Goal: Task Accomplishment & Management: Use online tool/utility

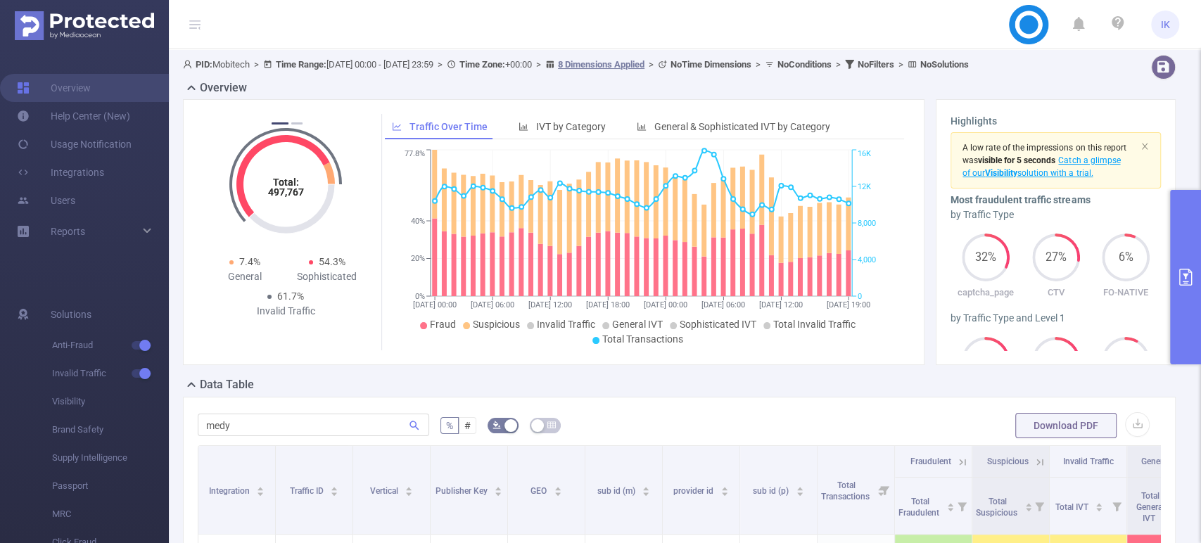
scroll to position [234, 0]
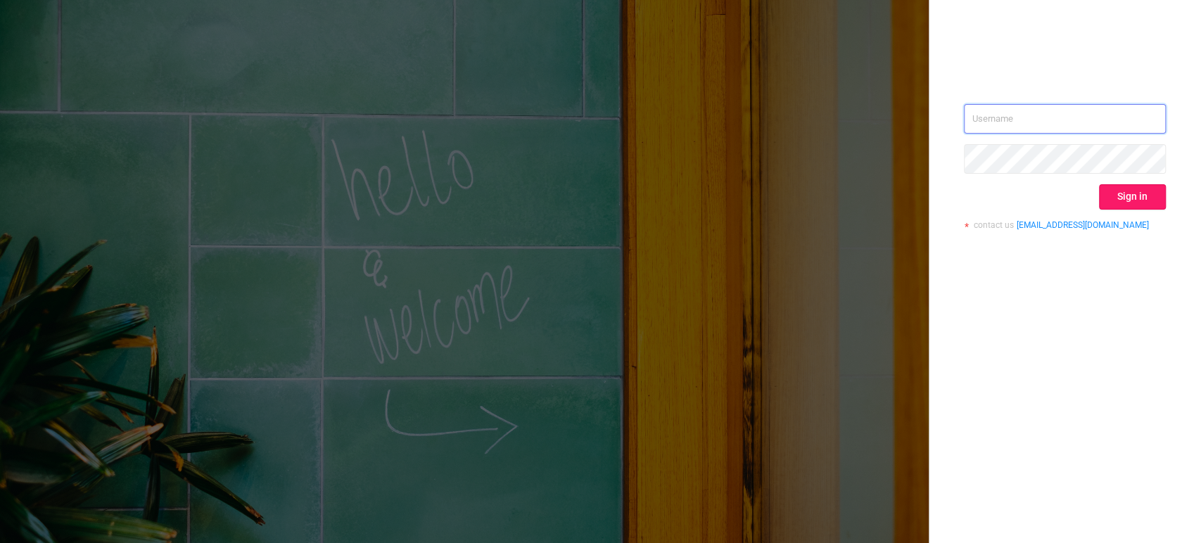
type input "[EMAIL_ADDRESS][DOMAIN_NAME]"
click at [1137, 201] on button "Sign in" at bounding box center [1132, 196] width 67 height 25
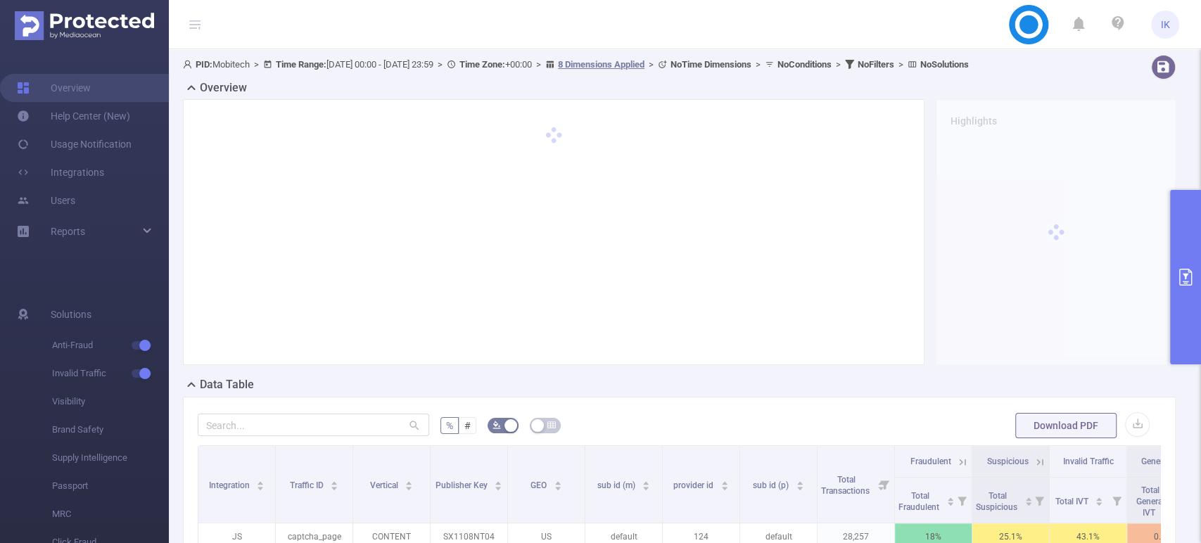
click at [1183, 282] on icon "primary" at bounding box center [1185, 277] width 17 height 17
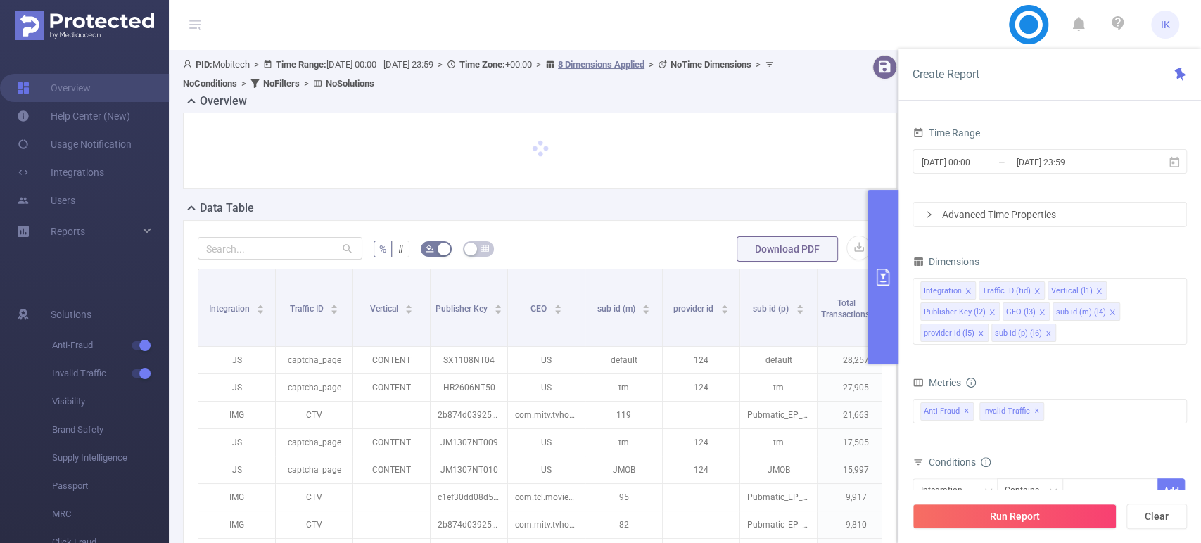
click at [1183, 282] on div at bounding box center [1185, 260] width 4 height 275
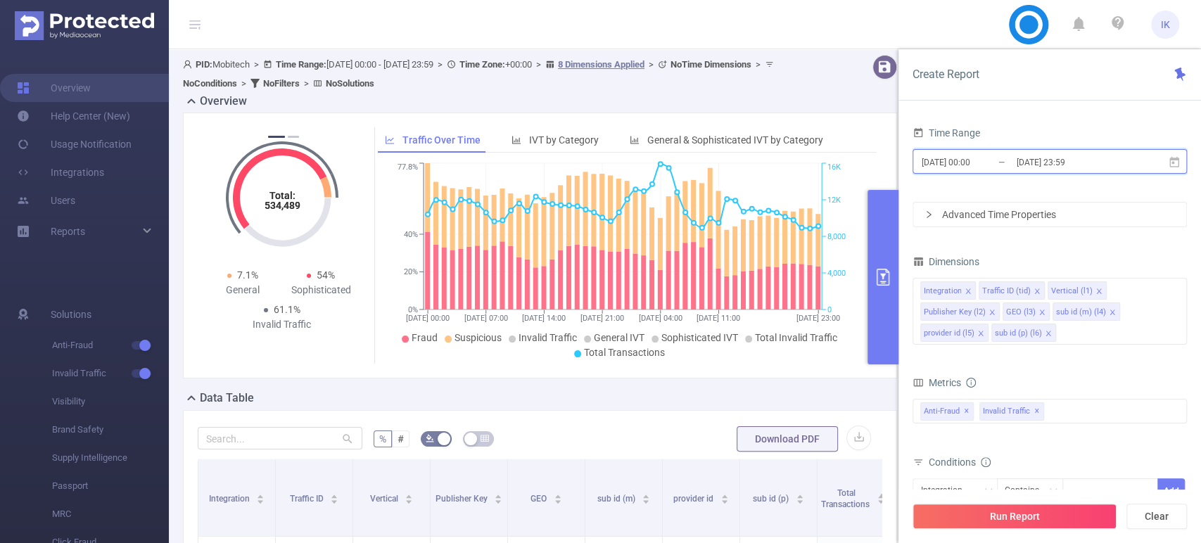
click at [1170, 161] on icon at bounding box center [1174, 161] width 10 height 11
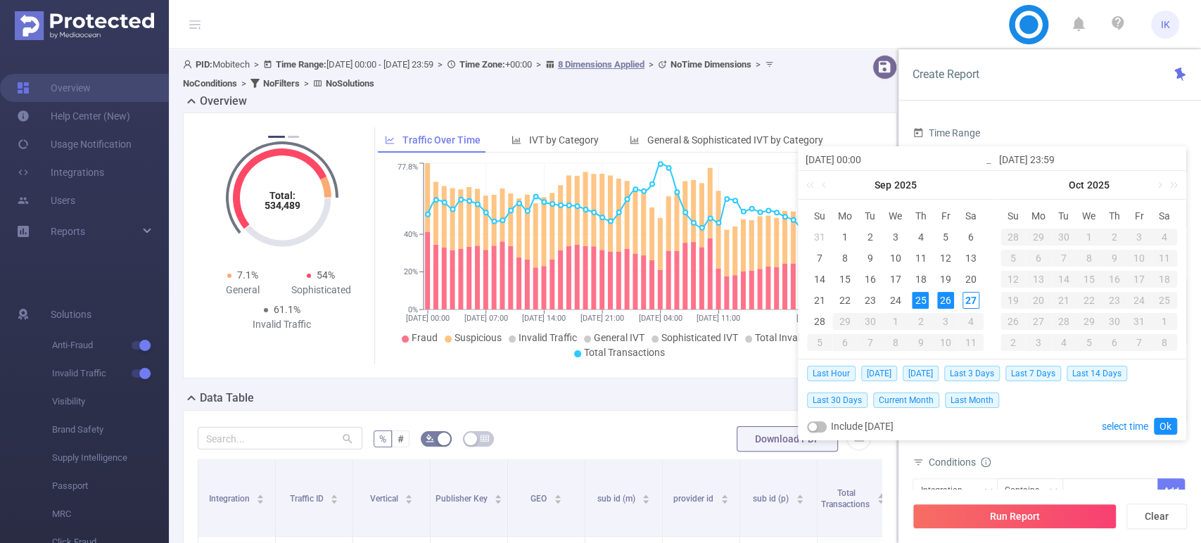
click at [1176, 160] on input "[DATE] 23:59" at bounding box center [1088, 159] width 179 height 17
click at [939, 304] on div "26" at bounding box center [945, 300] width 17 height 17
click at [968, 297] on div "27" at bounding box center [970, 300] width 17 height 17
type input "[DATE] 00:00"
type input "[DATE] 23:59"
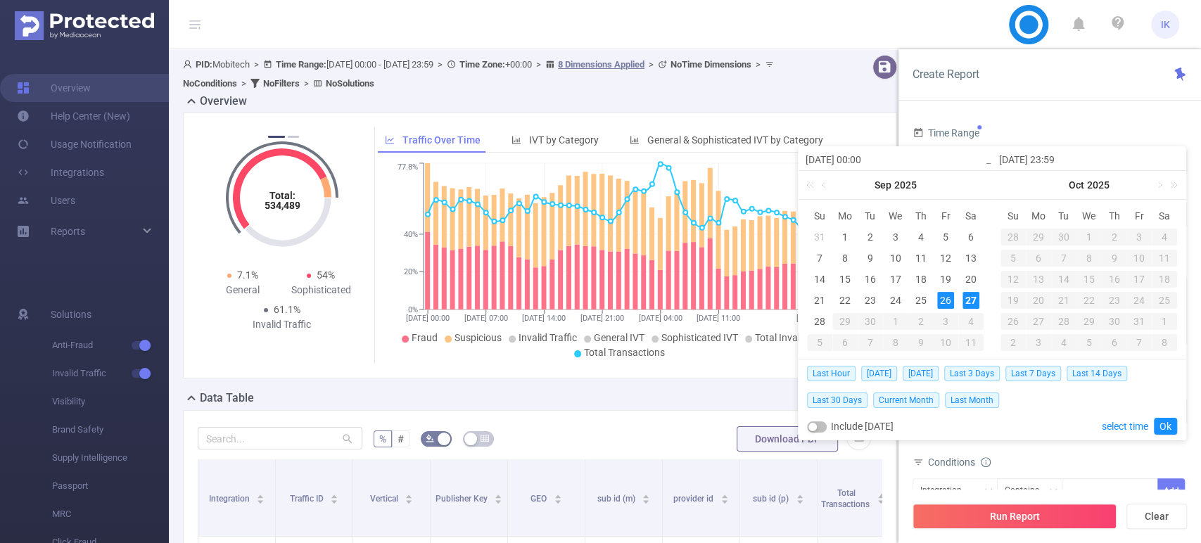
type input "[DATE] 00:00"
type input "[DATE] 23:59"
click at [1170, 422] on link "Ok" at bounding box center [1165, 426] width 23 height 17
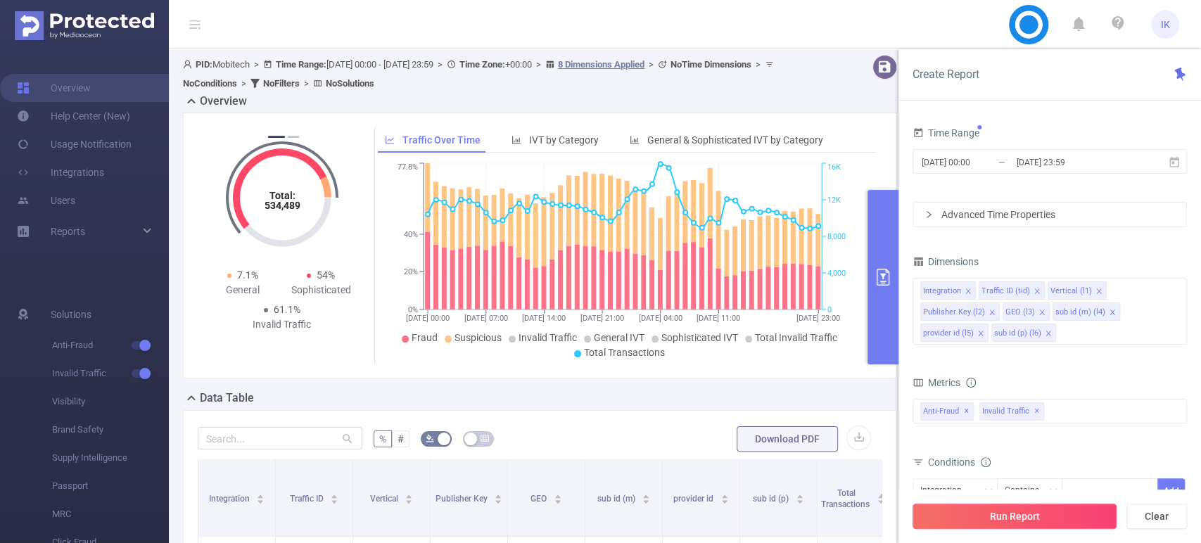
click at [1027, 519] on button "Run Report" at bounding box center [1014, 516] width 204 height 25
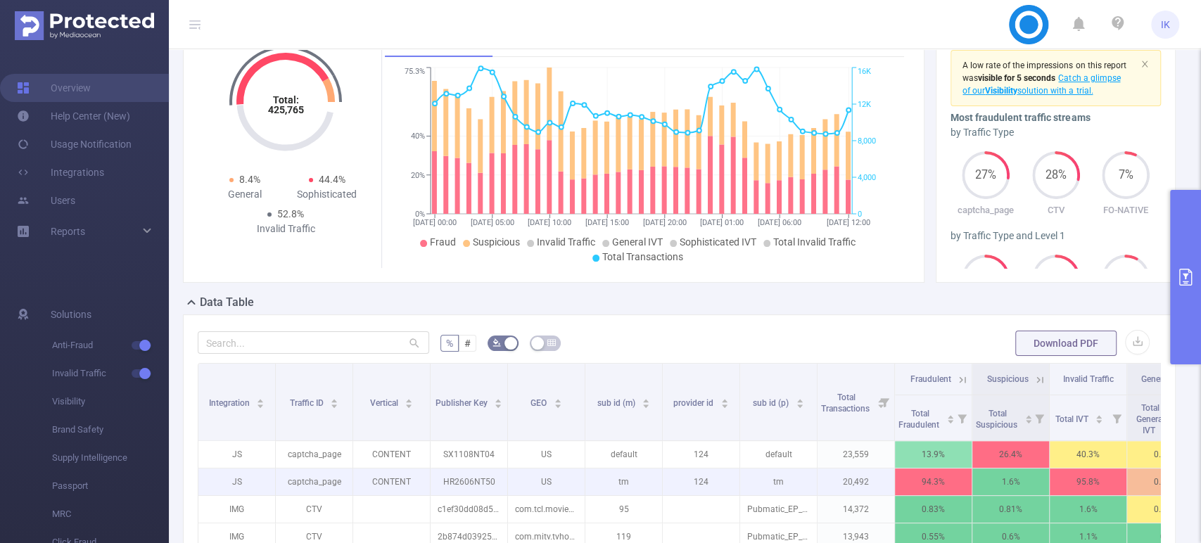
scroll to position [156, 0]
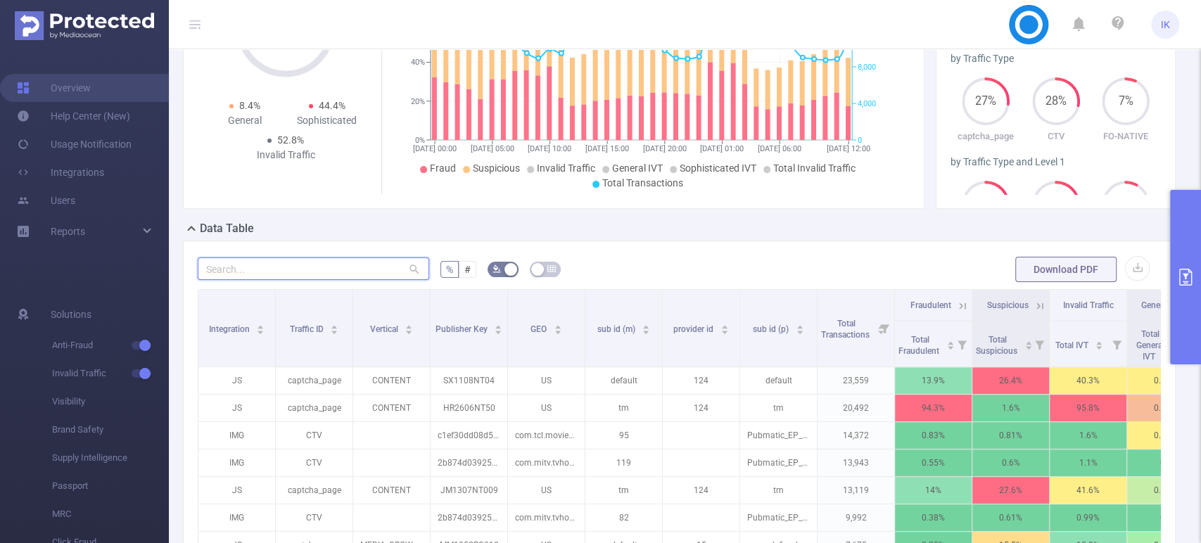
click at [314, 263] on input "text" at bounding box center [313, 268] width 231 height 23
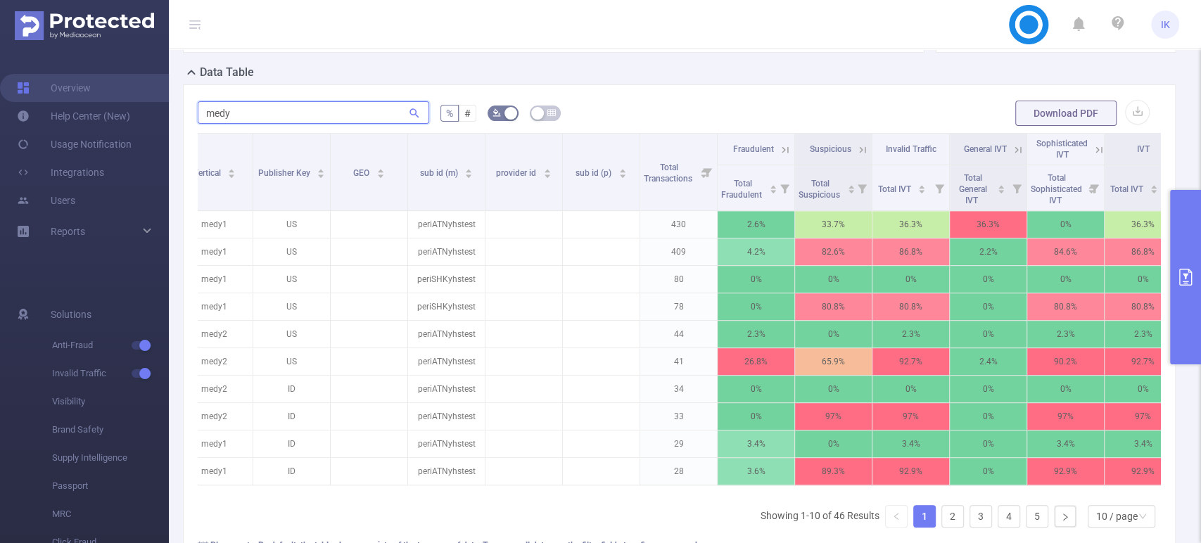
scroll to position [0, 213]
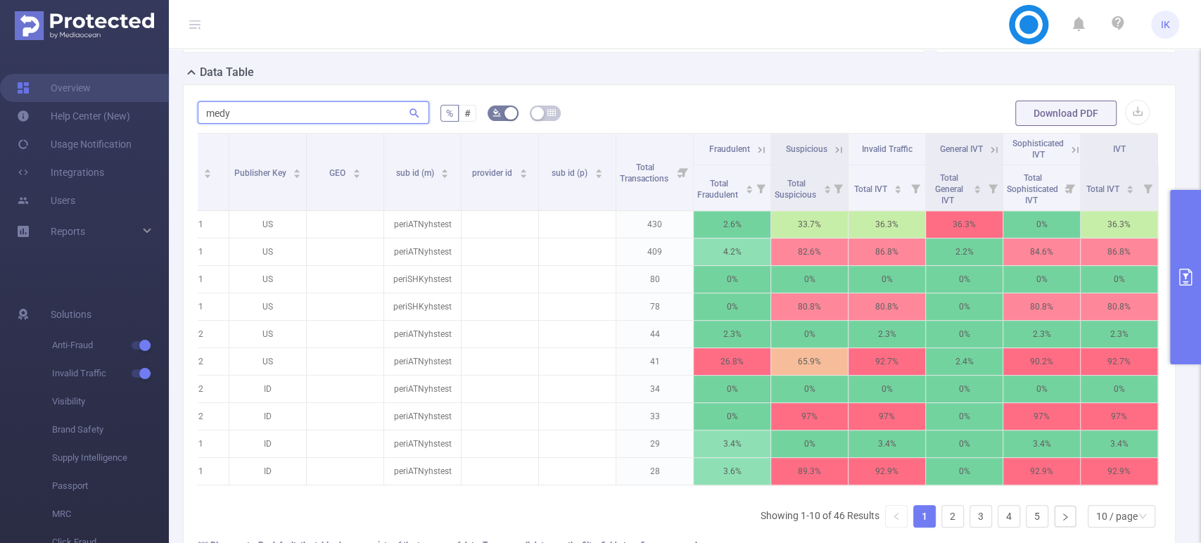
type input "medy"
click at [1071, 147] on icon at bounding box center [1074, 149] width 6 height 6
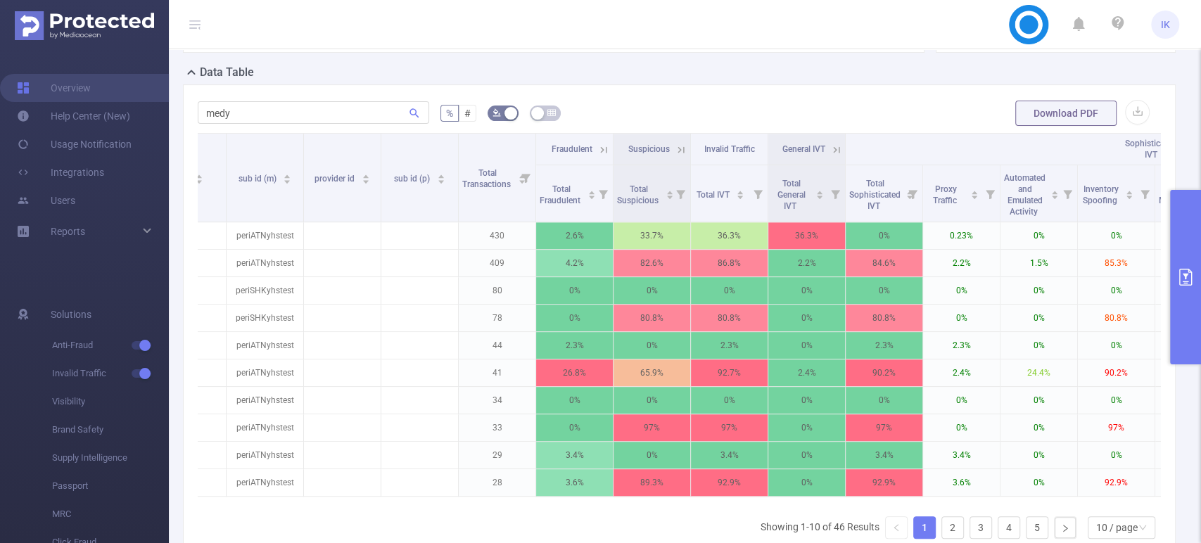
scroll to position [0, 356]
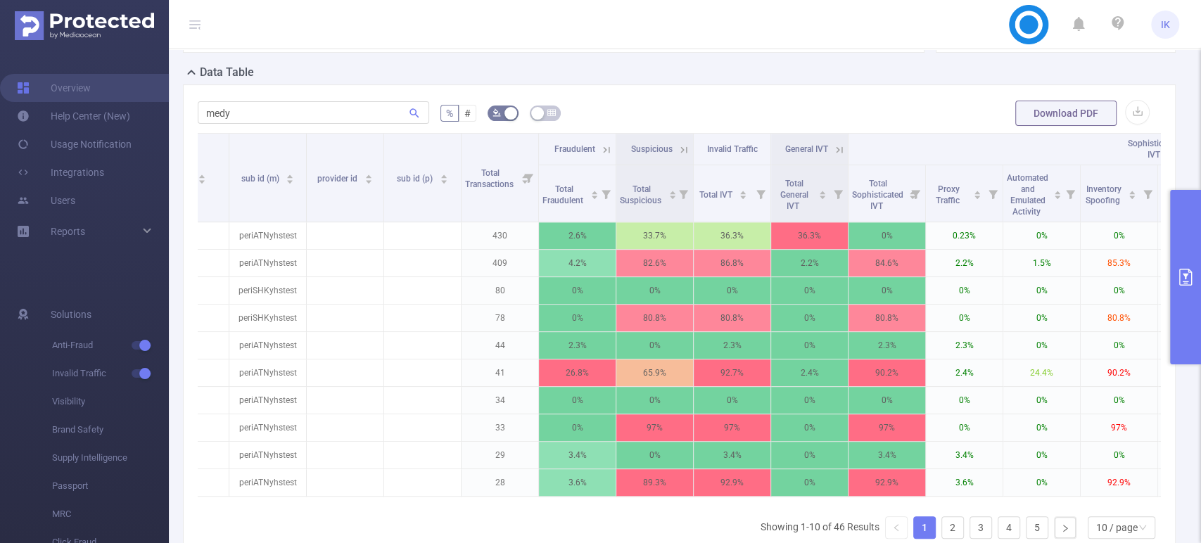
click at [1188, 274] on icon "primary" at bounding box center [1185, 277] width 17 height 17
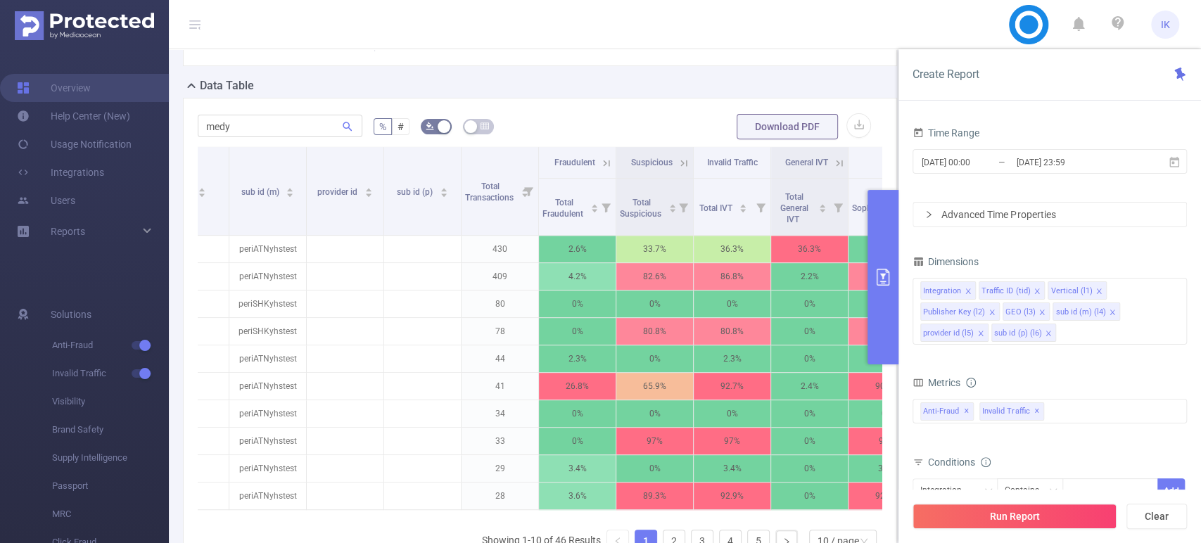
click at [1015, 220] on div "Advanced Time Properties" at bounding box center [1049, 215] width 273 height 24
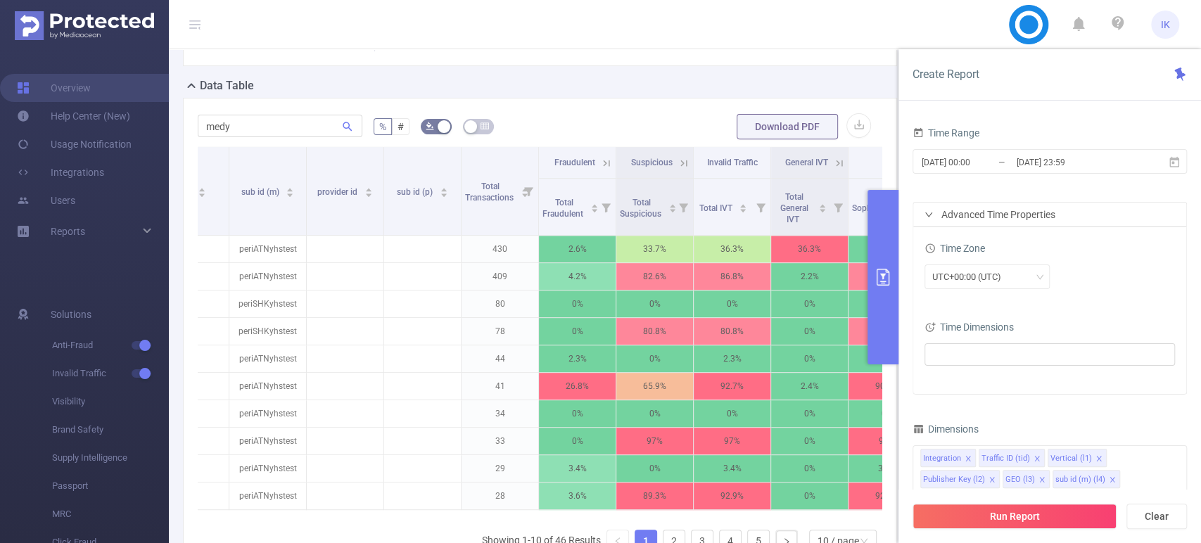
click at [1015, 220] on div "Advanced Time Properties" at bounding box center [1049, 215] width 273 height 24
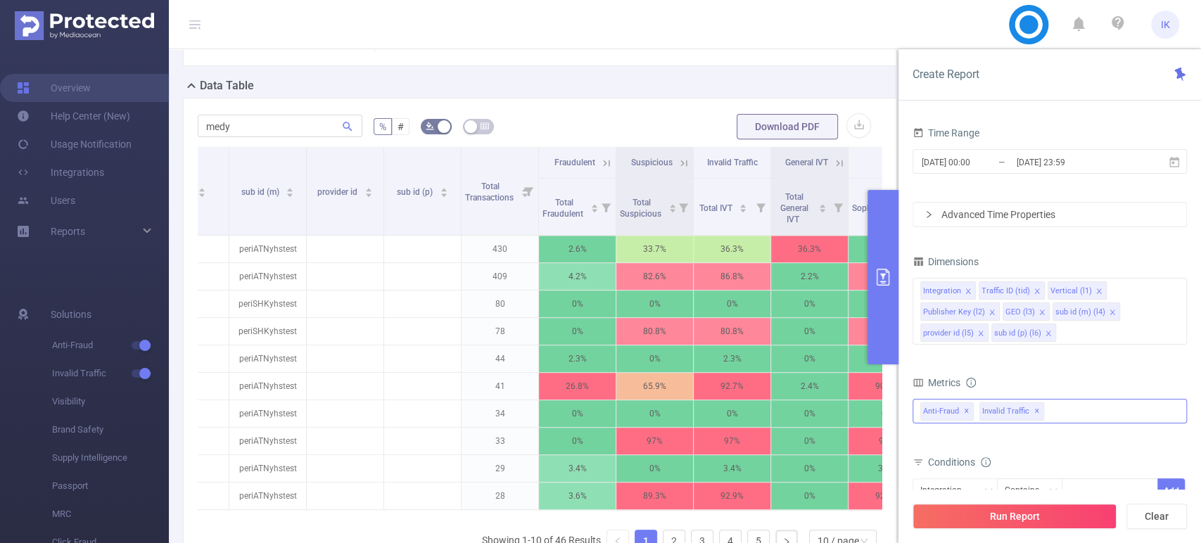
click at [934, 418] on span "Anti-Fraud ✕" at bounding box center [946, 411] width 53 height 18
click at [917, 416] on span at bounding box center [921, 417] width 17 height 17
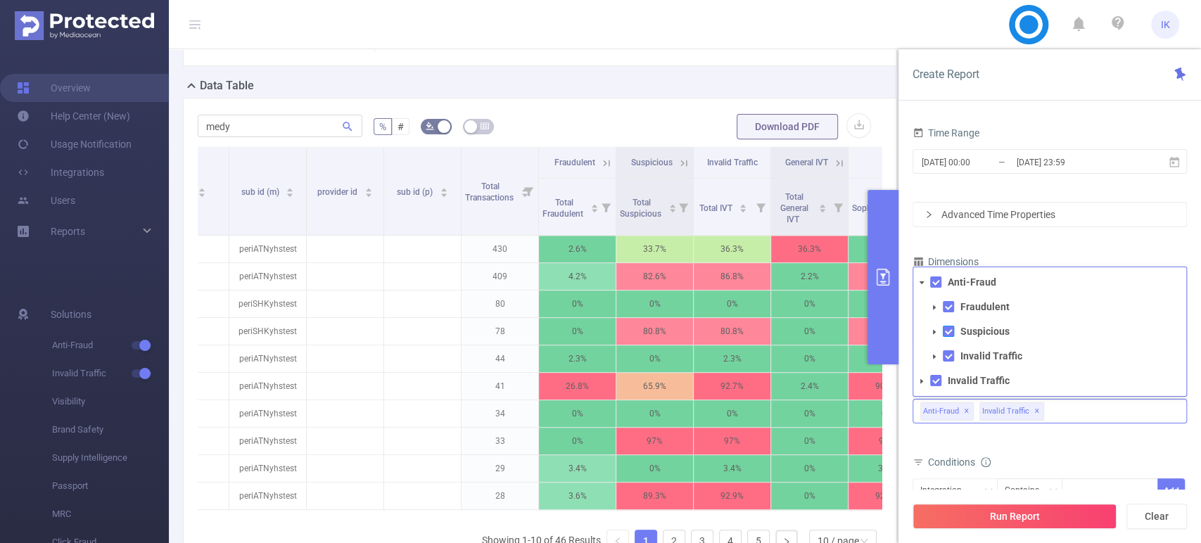
click at [950, 329] on span at bounding box center [948, 331] width 11 height 11
click at [934, 329] on icon "icon: caret-down" at bounding box center [934, 332] width 7 height 7
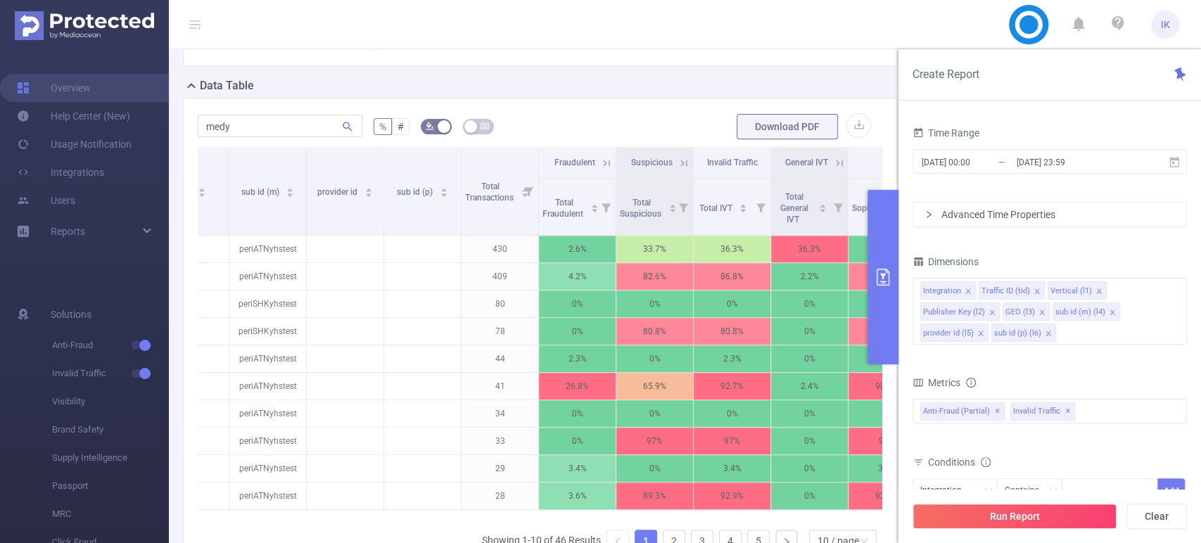
click at [1019, 70] on div "Create Report" at bounding box center [1049, 74] width 303 height 51
click at [1067, 521] on button "Run Report" at bounding box center [1014, 516] width 204 height 25
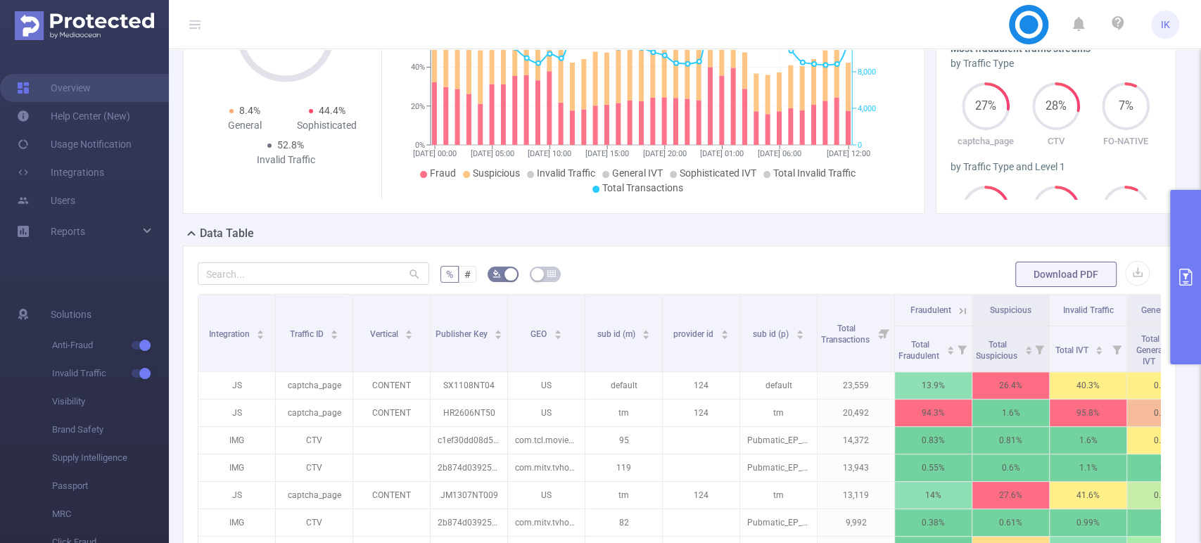
scroll to position [229, 0]
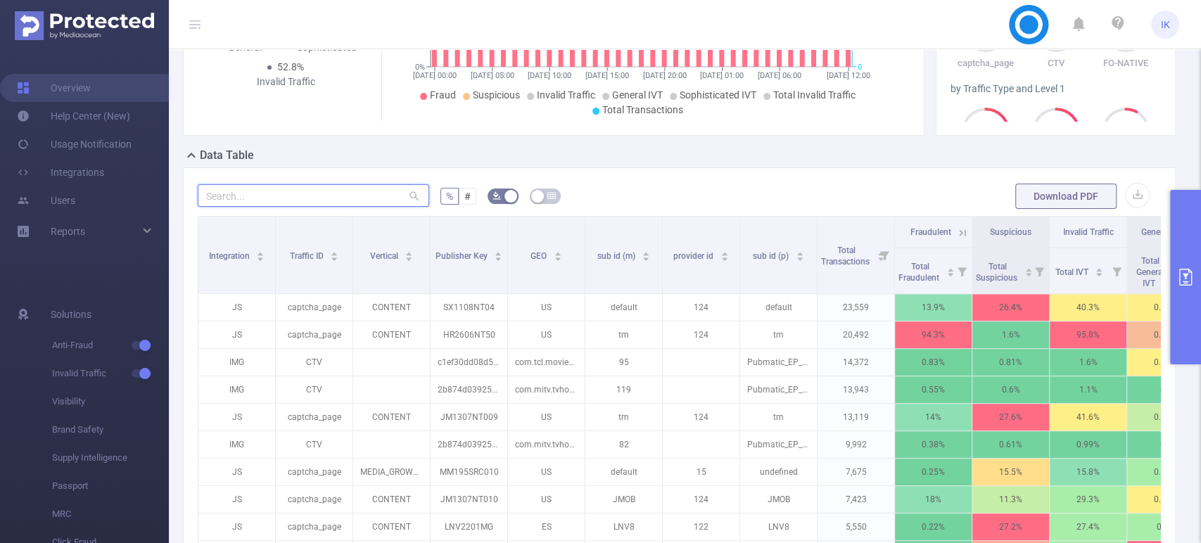
click at [294, 187] on input "text" at bounding box center [313, 195] width 231 height 23
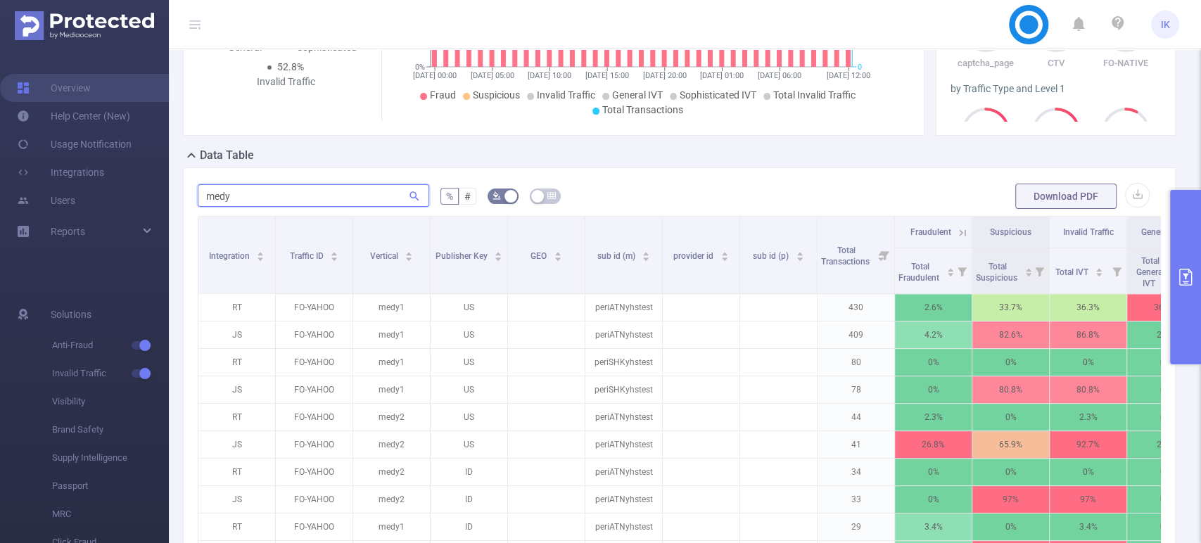
type input "medy"
click at [1197, 280] on button "primary" at bounding box center [1185, 277] width 31 height 174
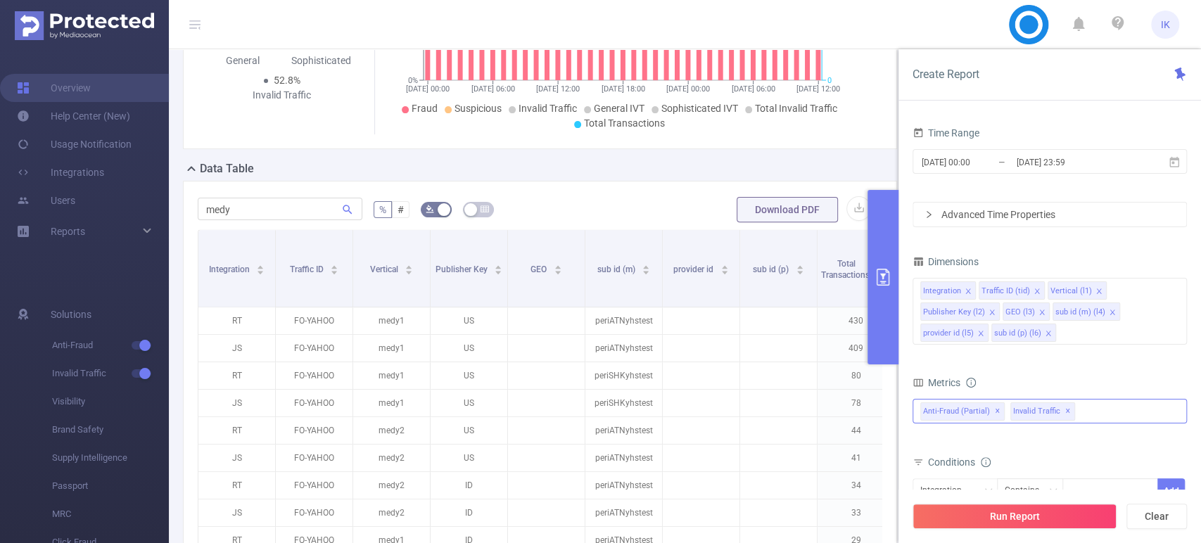
click at [1130, 415] on div "Anti-Fraud (partial) ✕ Invalid Traffic ✕ Anti-Fraud Fraudulent Suspicious Total…" at bounding box center [1049, 411] width 274 height 25
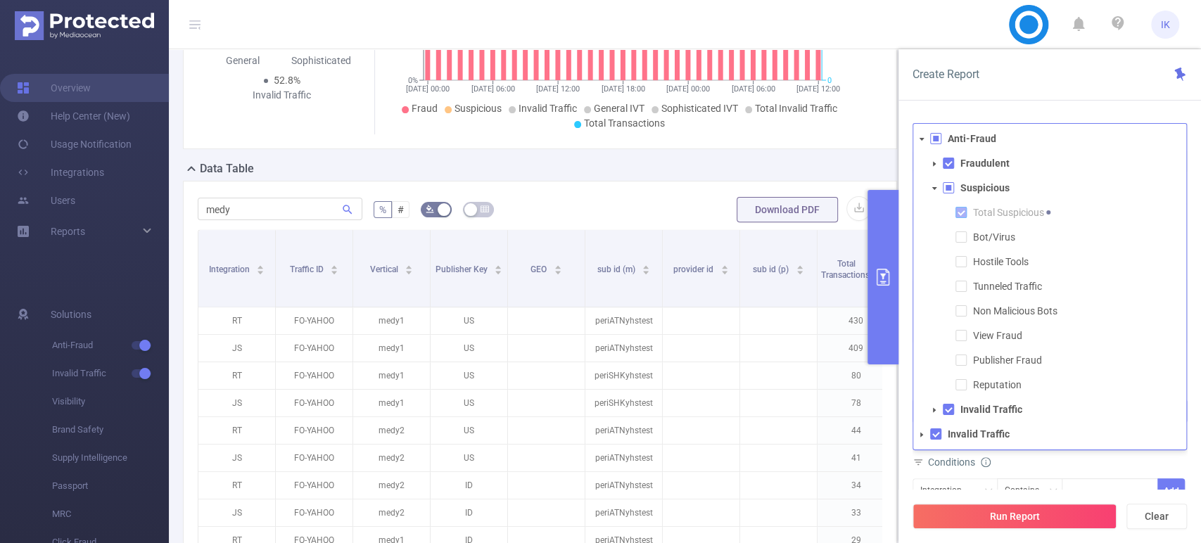
click at [961, 215] on span at bounding box center [960, 212] width 11 height 11
click at [948, 186] on span at bounding box center [948, 187] width 11 height 11
click at [948, 191] on span at bounding box center [948, 187] width 11 height 11
click at [935, 166] on icon "icon: caret-down" at bounding box center [934, 163] width 7 height 7
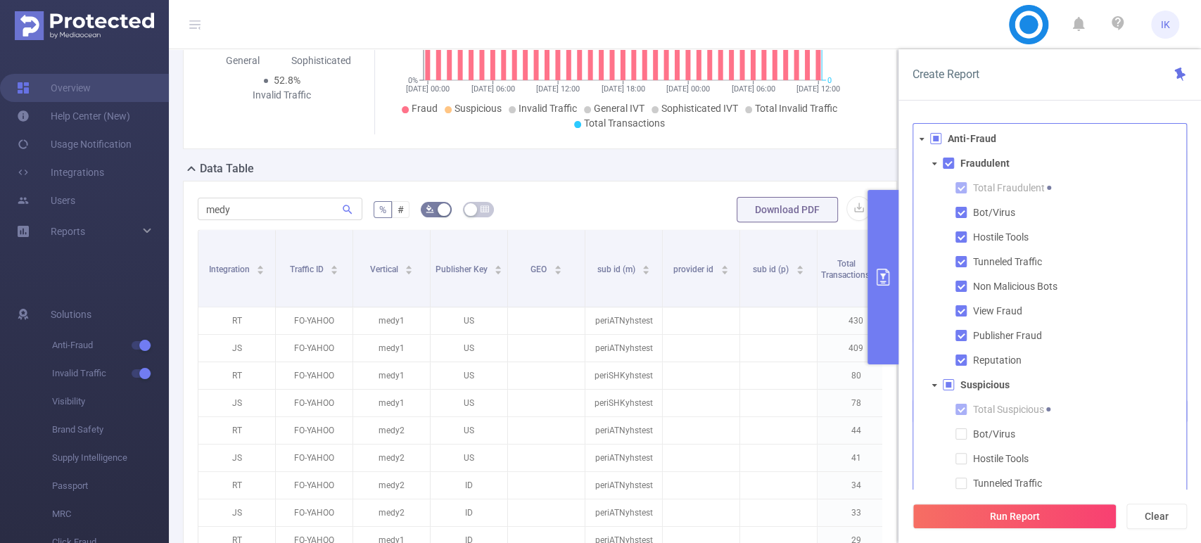
click at [916, 140] on span at bounding box center [921, 139] width 17 height 17
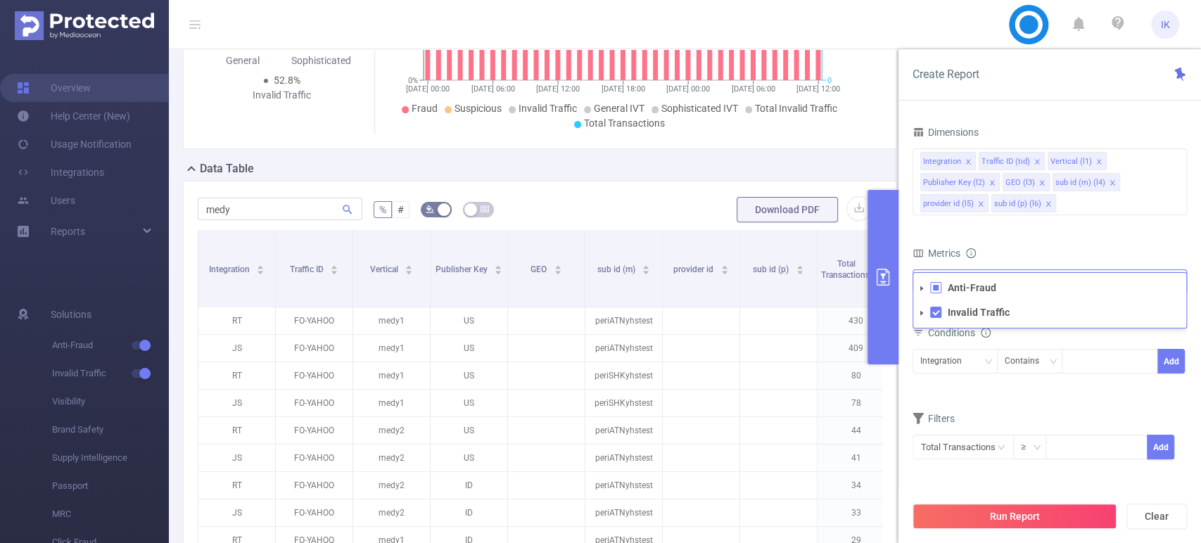
click at [918, 312] on icon "icon: caret-down" at bounding box center [921, 313] width 7 height 7
click at [934, 335] on icon "icon: caret-down" at bounding box center [934, 337] width 7 height 7
click at [1157, 512] on button "Clear" at bounding box center [1156, 516] width 61 height 25
type input "[DATE] 12:00"
type input "[DATE] 12:59"
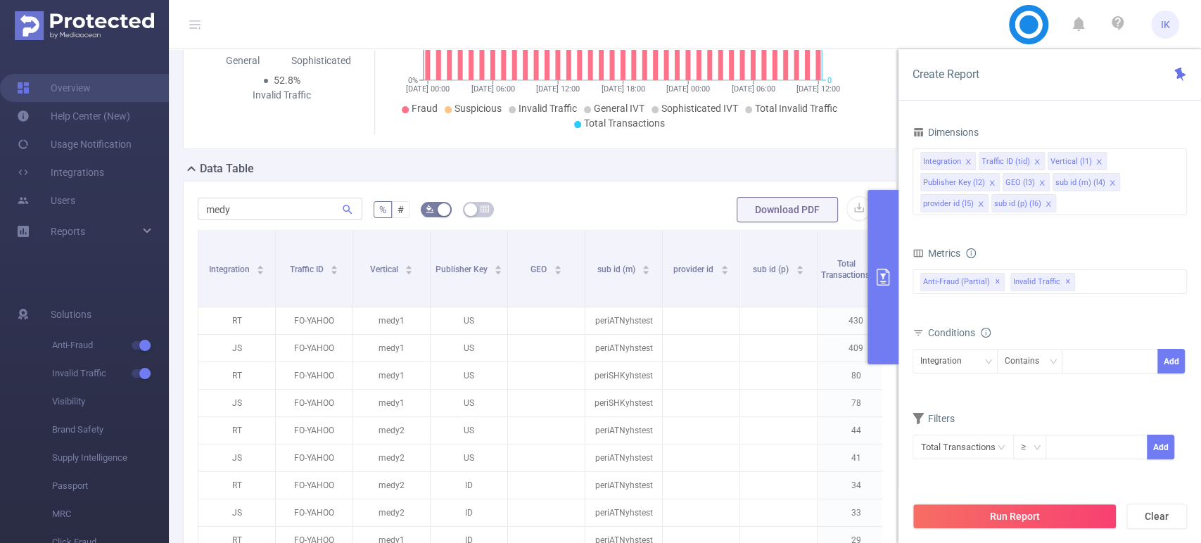
click at [907, 464] on div "Time Range [DATE] 12:00 _ [DATE] 12:59 Advanced Time Properties Time Zone UTC+0…" at bounding box center [1049, 338] width 303 height 459
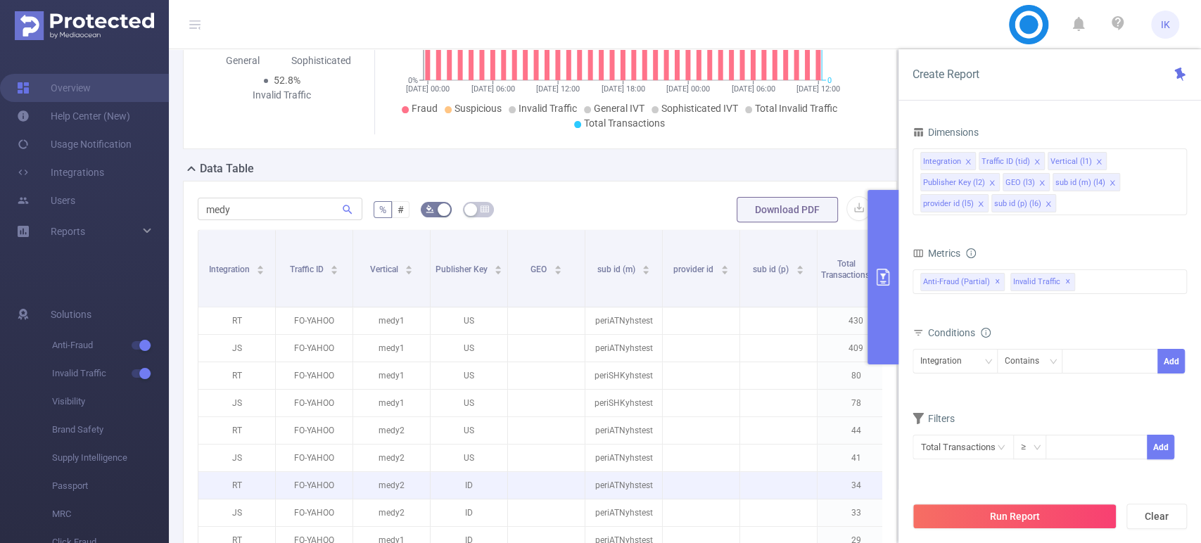
click at [848, 476] on p "34" at bounding box center [856, 485] width 77 height 27
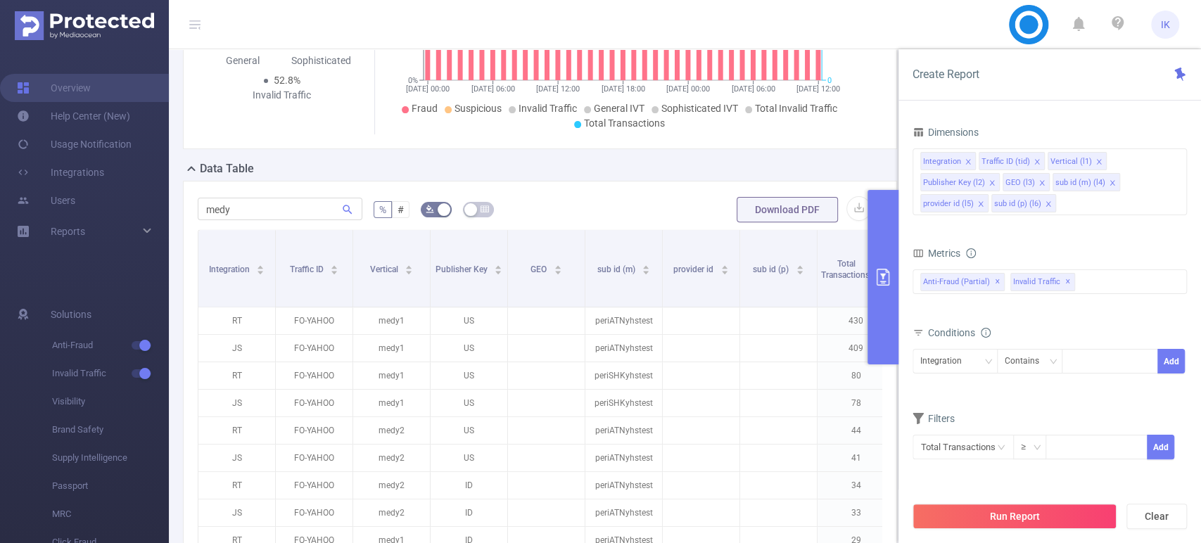
click at [858, 176] on div "Data Table" at bounding box center [545, 170] width 725 height 20
click at [871, 257] on button "primary" at bounding box center [882, 277] width 31 height 174
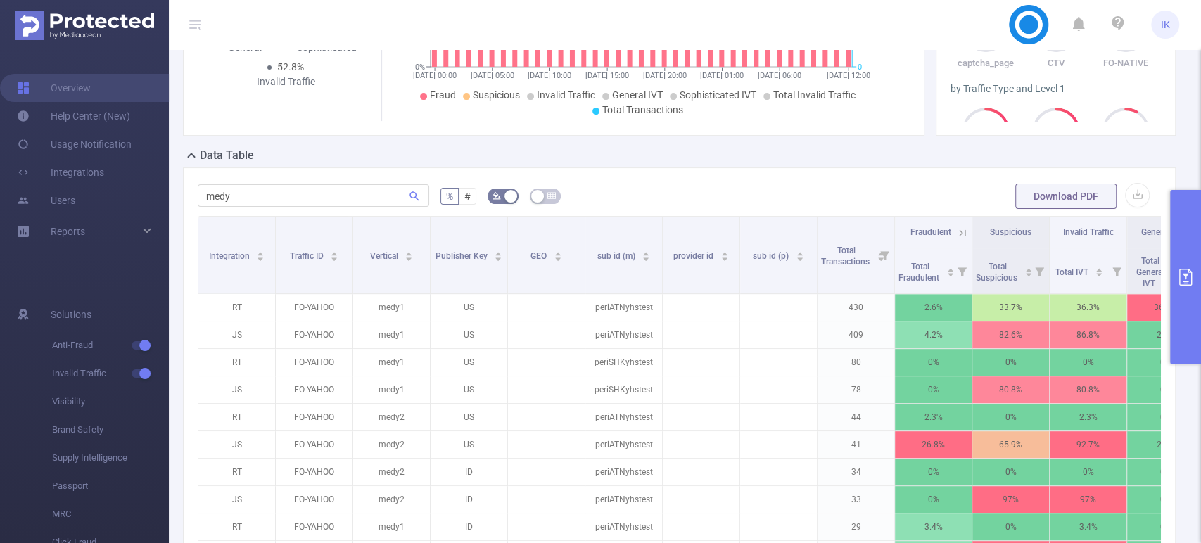
click at [1195, 279] on button "primary" at bounding box center [1185, 277] width 31 height 174
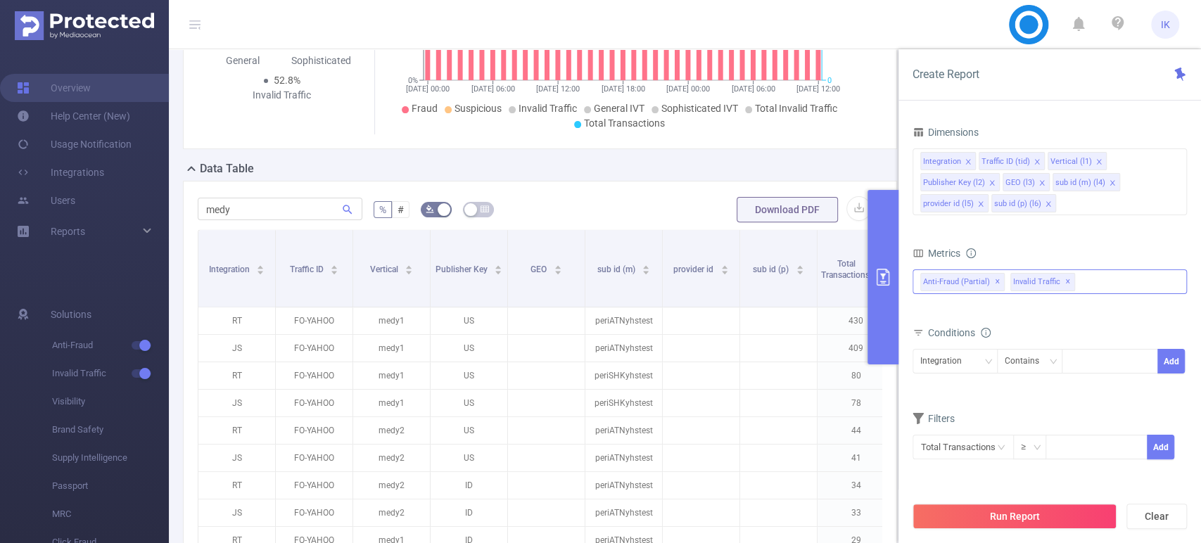
click at [1115, 284] on div "Anti-Fraud (partial) ✕ Invalid Traffic ✕ Anti-Fraud Invalid Traffic General IVT…" at bounding box center [1049, 281] width 274 height 25
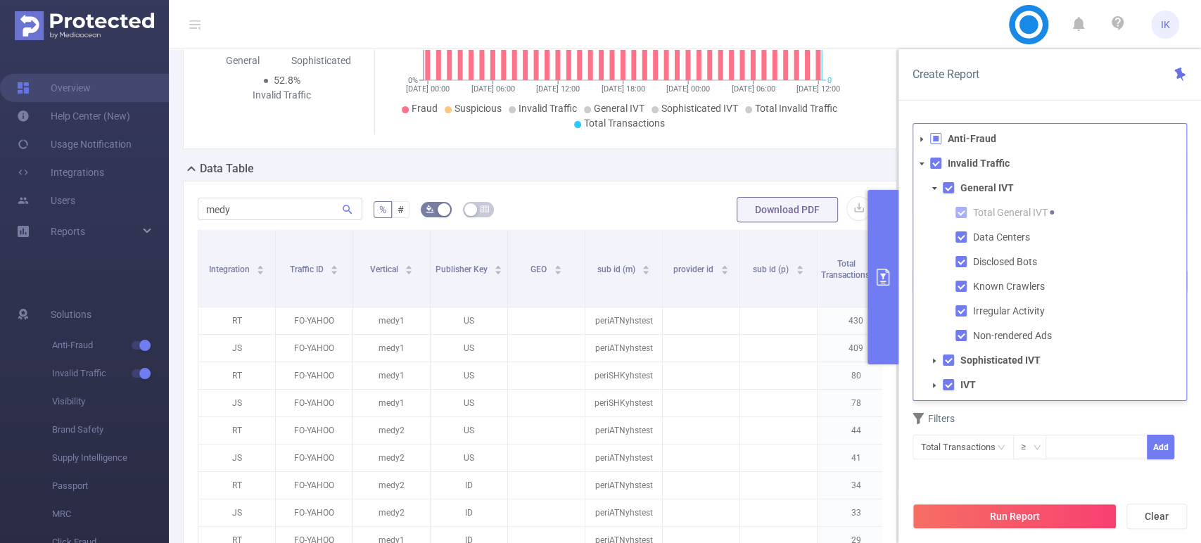
click at [920, 158] on span at bounding box center [921, 163] width 17 height 17
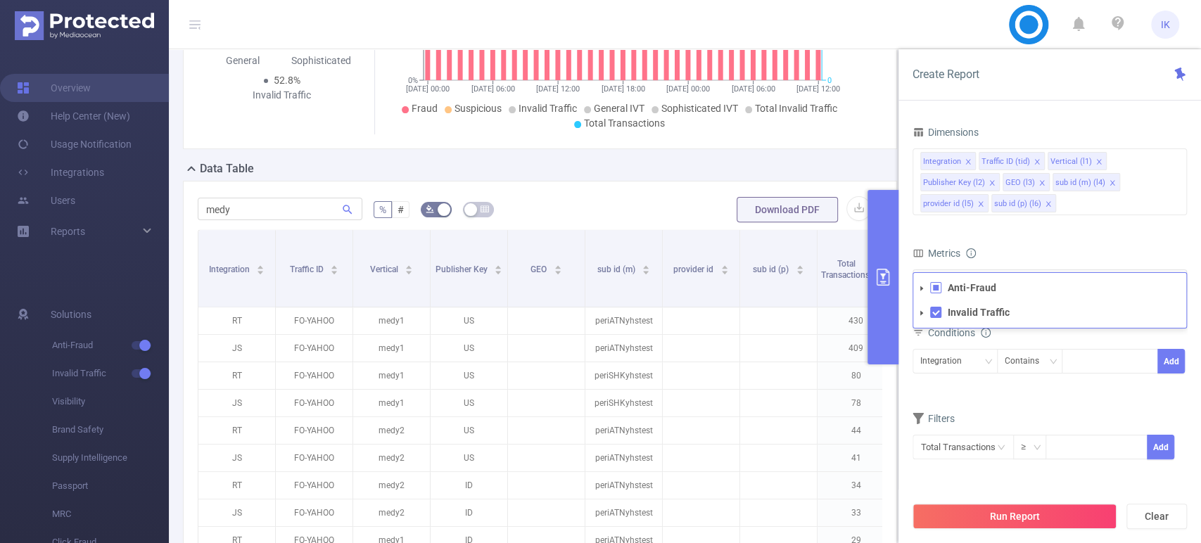
click at [875, 293] on button "primary" at bounding box center [882, 277] width 31 height 174
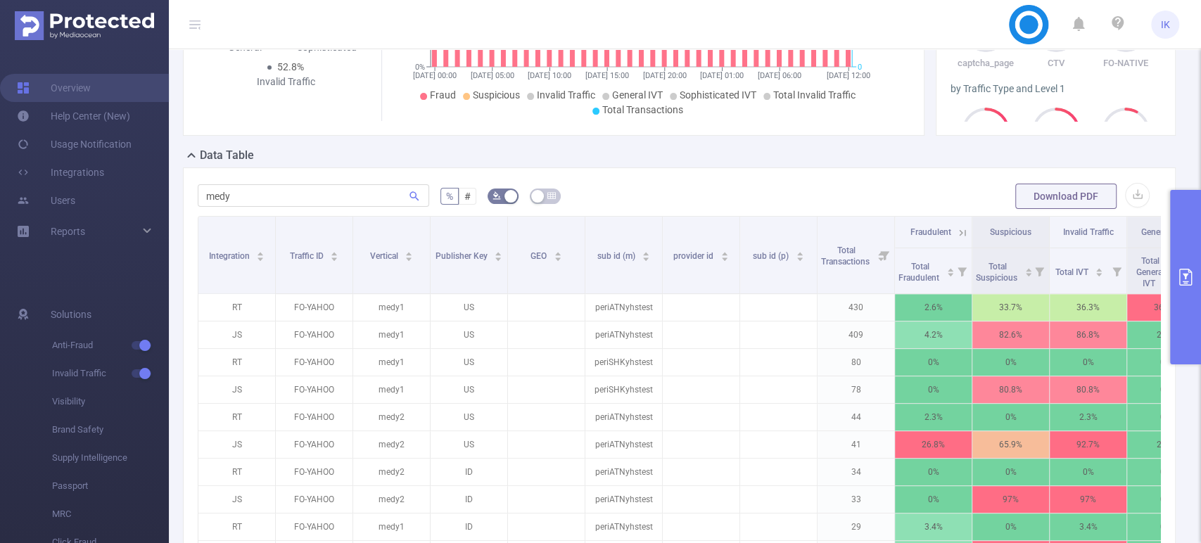
click at [957, 231] on icon at bounding box center [962, 233] width 13 height 13
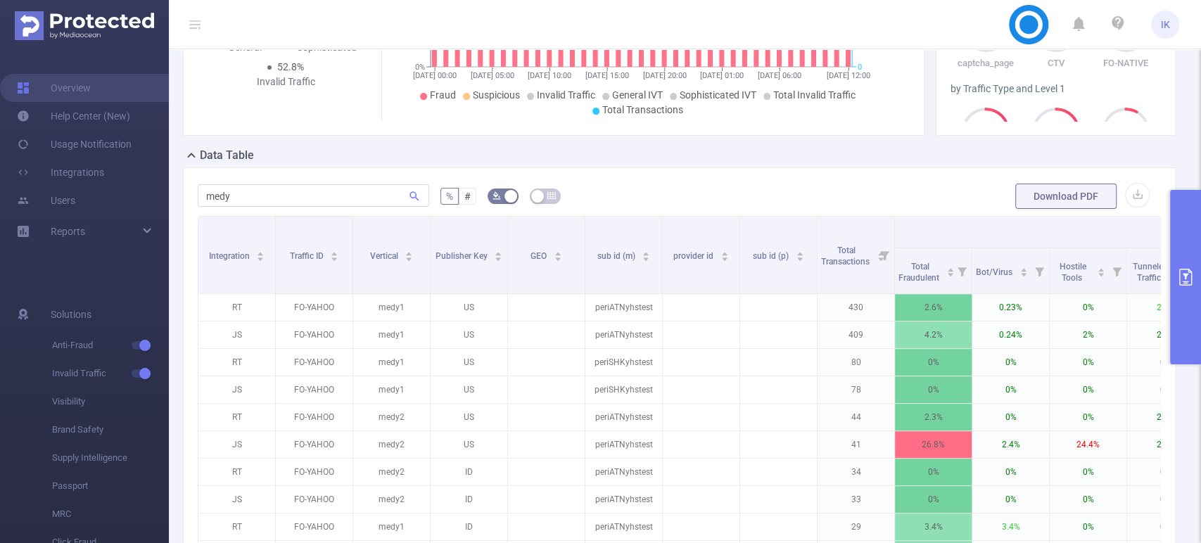
click at [957, 231] on th "Fraudulent" at bounding box center [1204, 233] width 619 height 32
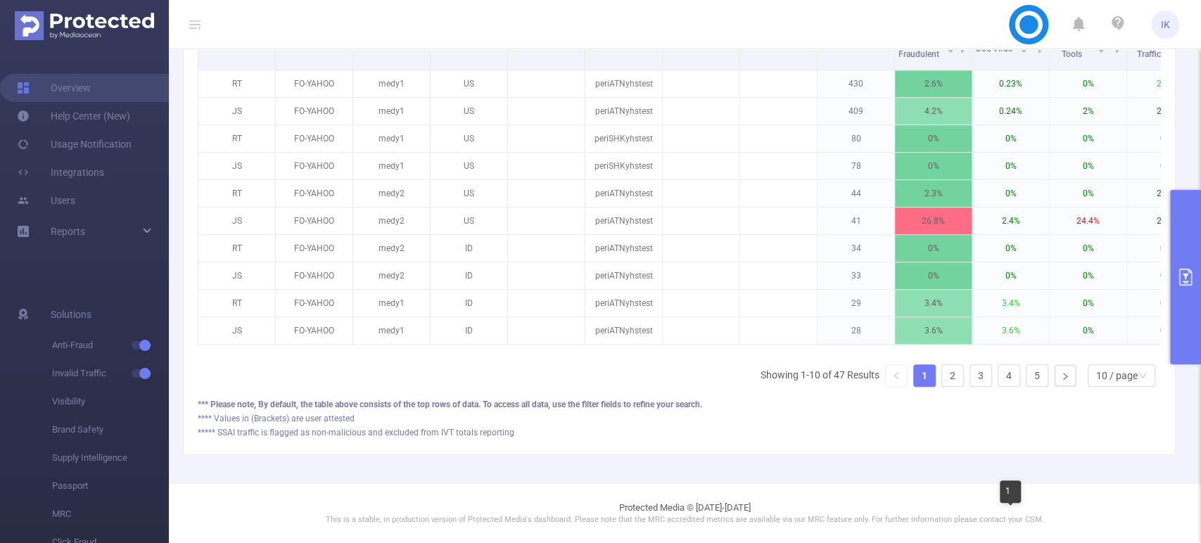
scroll to position [462, 0]
click at [1079, 340] on div "Integration Traffic ID Vertical Publisher Key GEO sub id (m) provider id sub id…" at bounding box center [679, 172] width 963 height 361
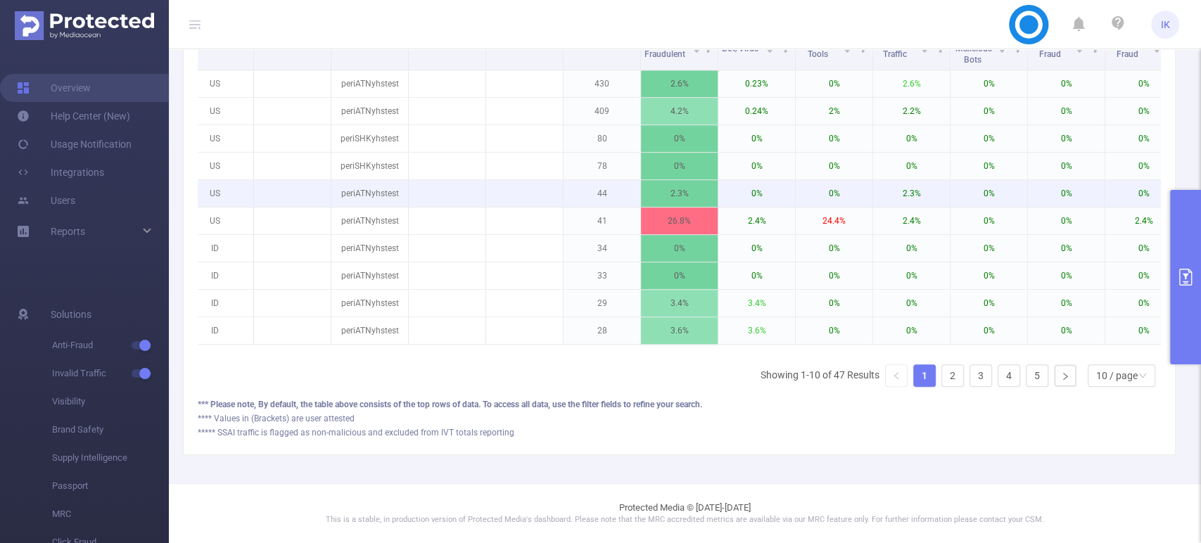
scroll to position [0, 0]
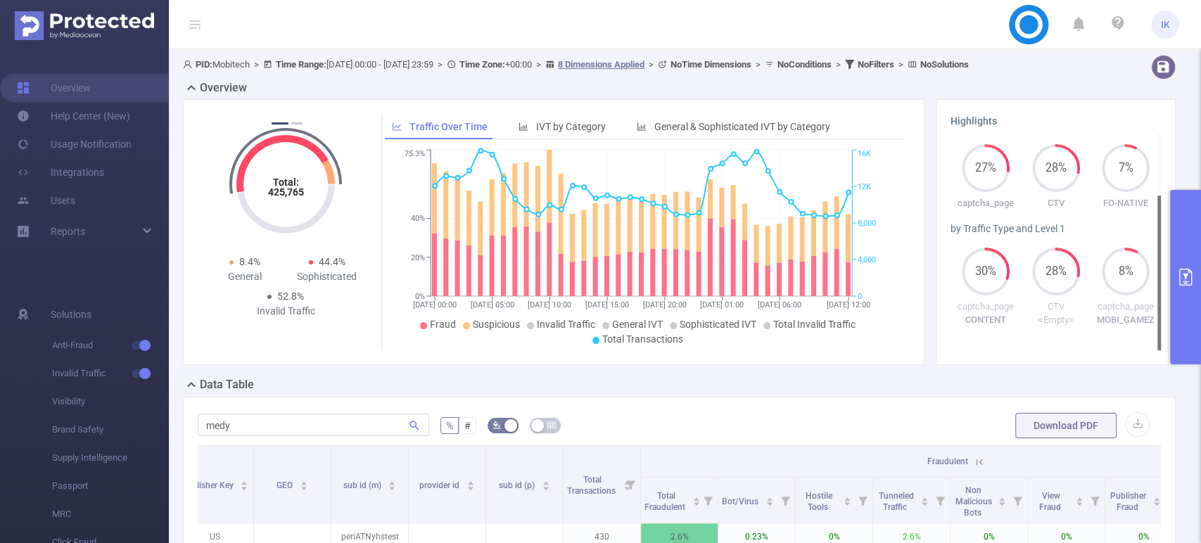
click at [957, 454] on span "Fraudulent" at bounding box center [950, 459] width 49 height 13
click at [984, 460] on icon at bounding box center [979, 462] width 13 height 13
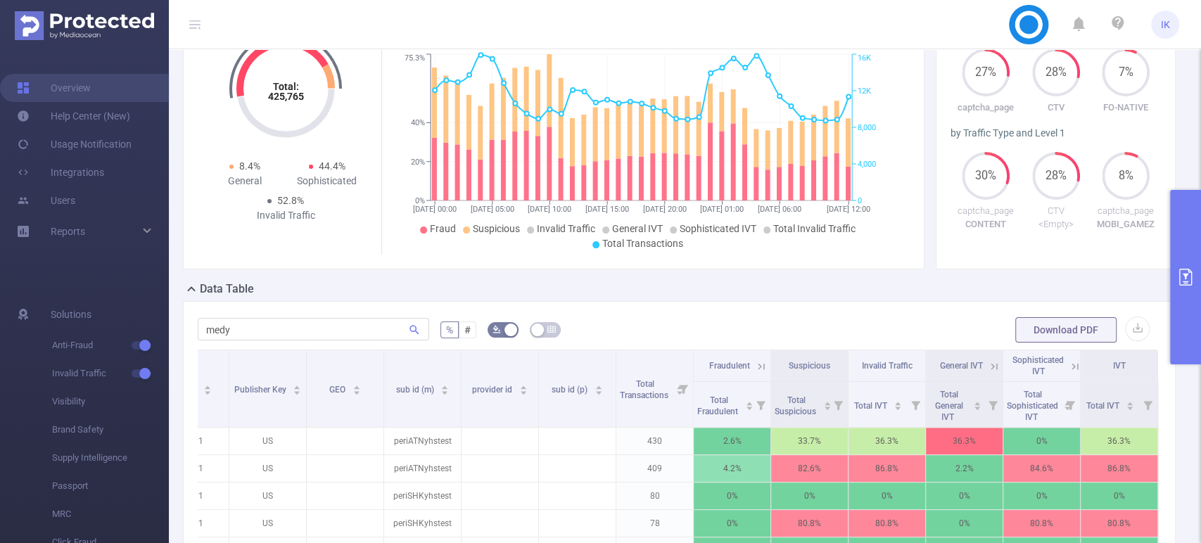
scroll to position [312, 0]
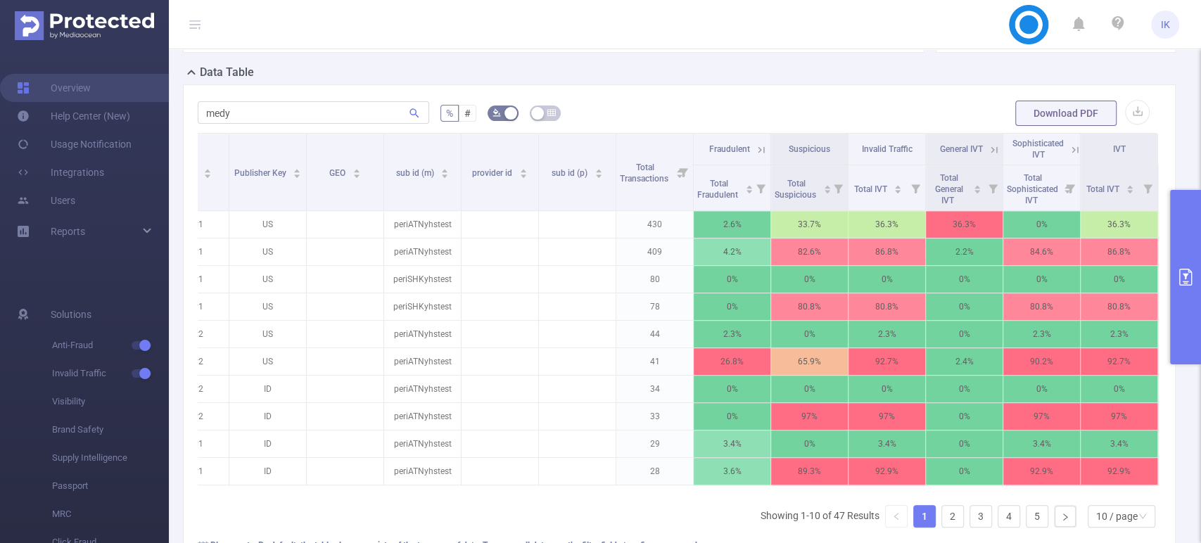
click at [1193, 288] on button "primary" at bounding box center [1185, 277] width 31 height 174
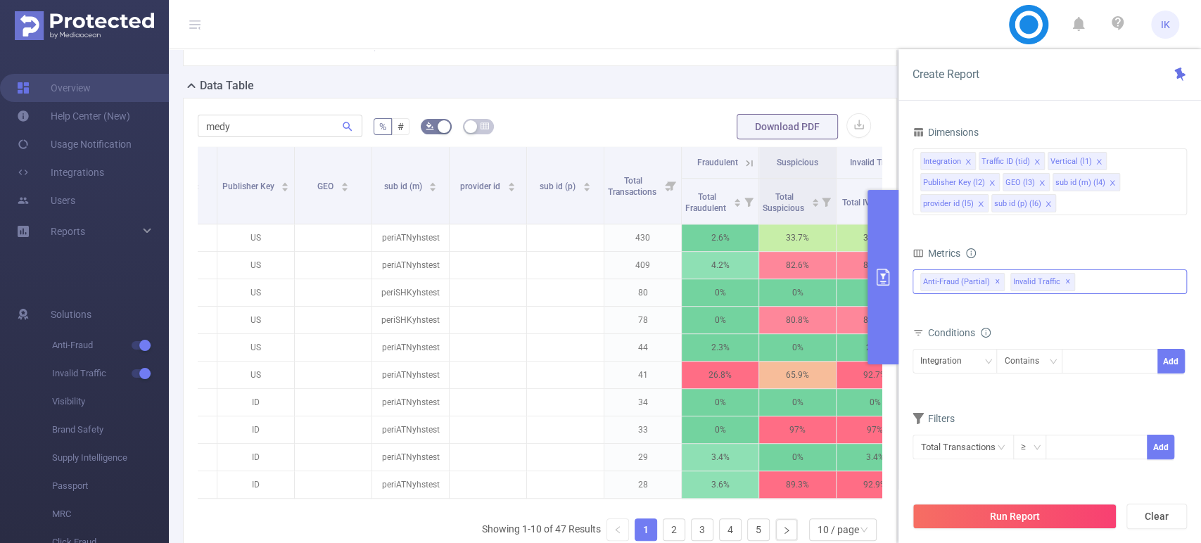
click at [1084, 280] on div "Anti-Fraud (partial) ✕ Invalid Traffic ✕ Anti-Fraud Invalid Traffic" at bounding box center [1049, 281] width 274 height 25
click at [917, 283] on span at bounding box center [921, 288] width 17 height 17
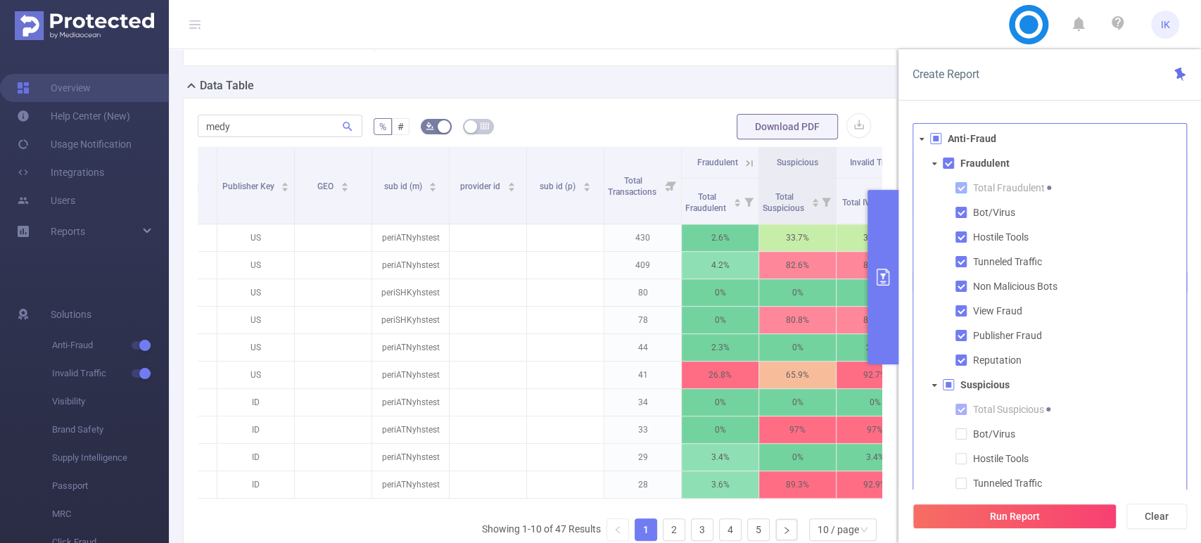
click at [957, 189] on span at bounding box center [960, 187] width 11 height 11
click at [961, 190] on span at bounding box center [960, 187] width 11 height 11
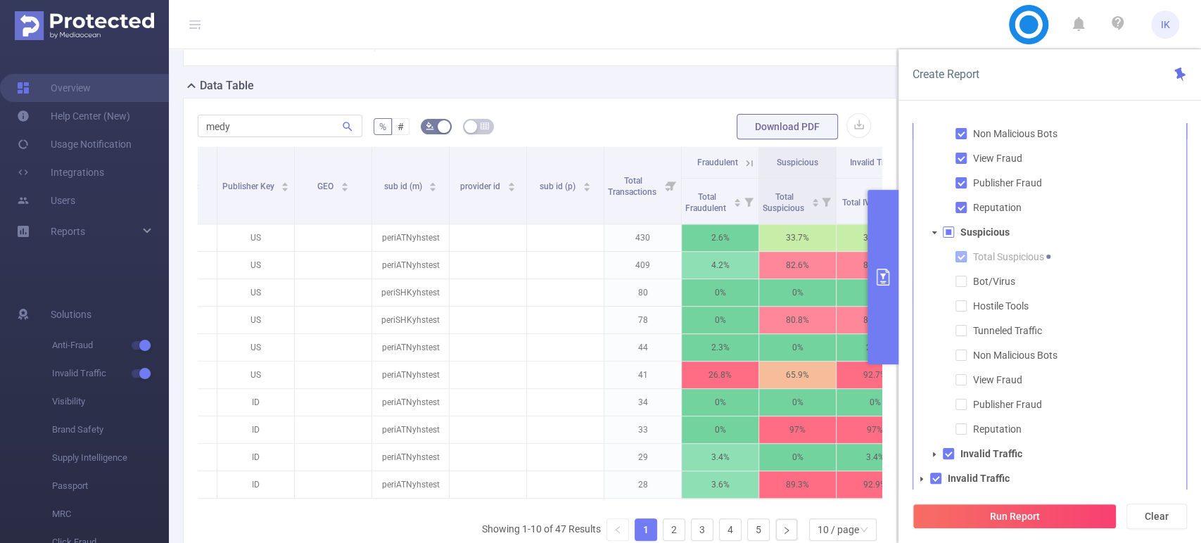
click at [957, 255] on span at bounding box center [960, 256] width 11 height 11
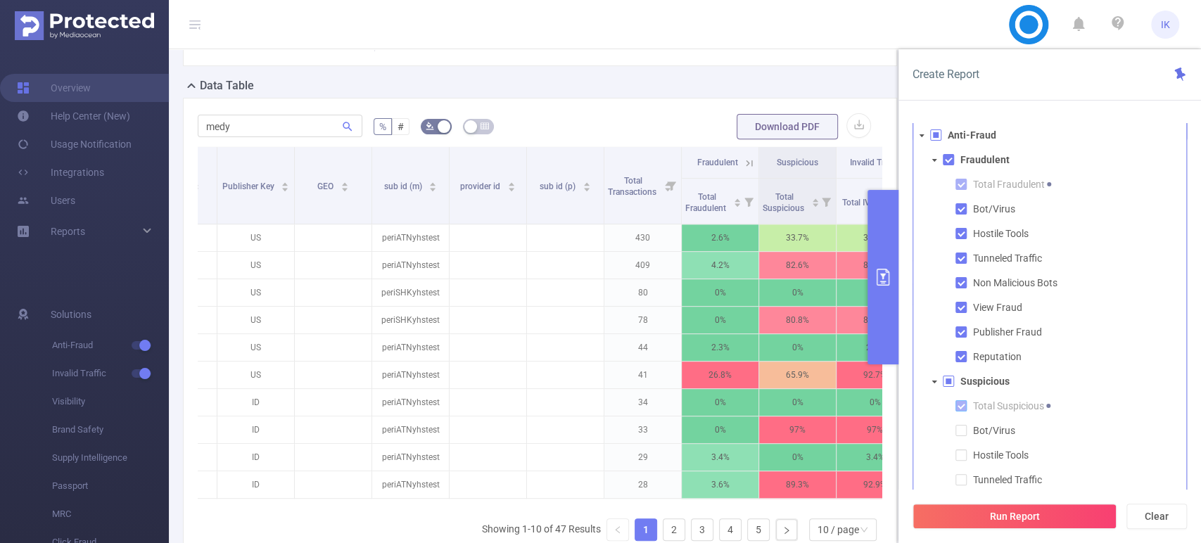
click at [957, 255] on span at bounding box center [960, 258] width 11 height 11
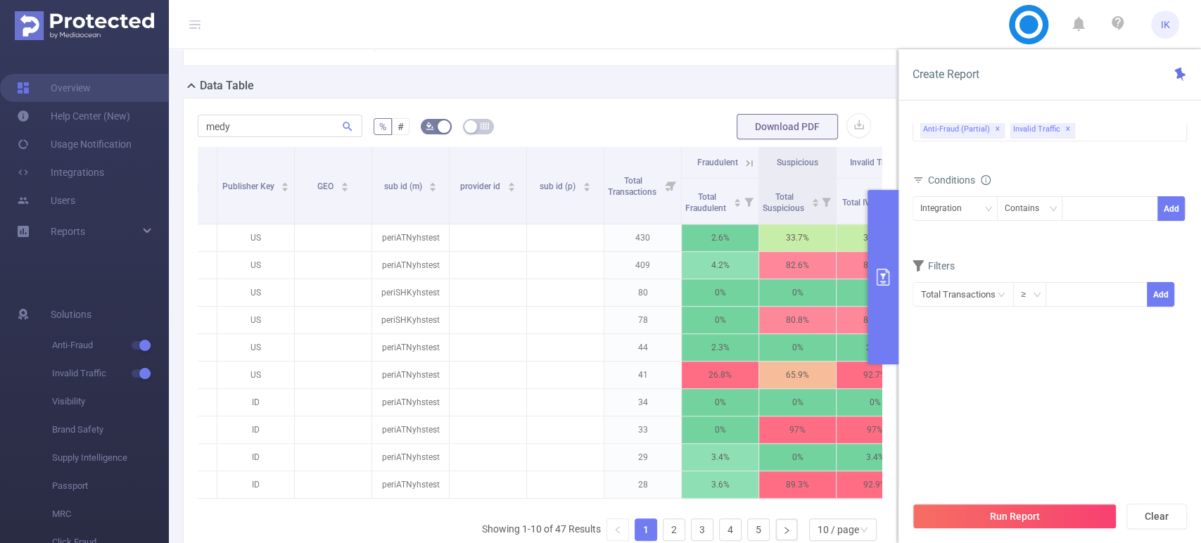
click at [871, 281] on button "primary" at bounding box center [882, 277] width 31 height 174
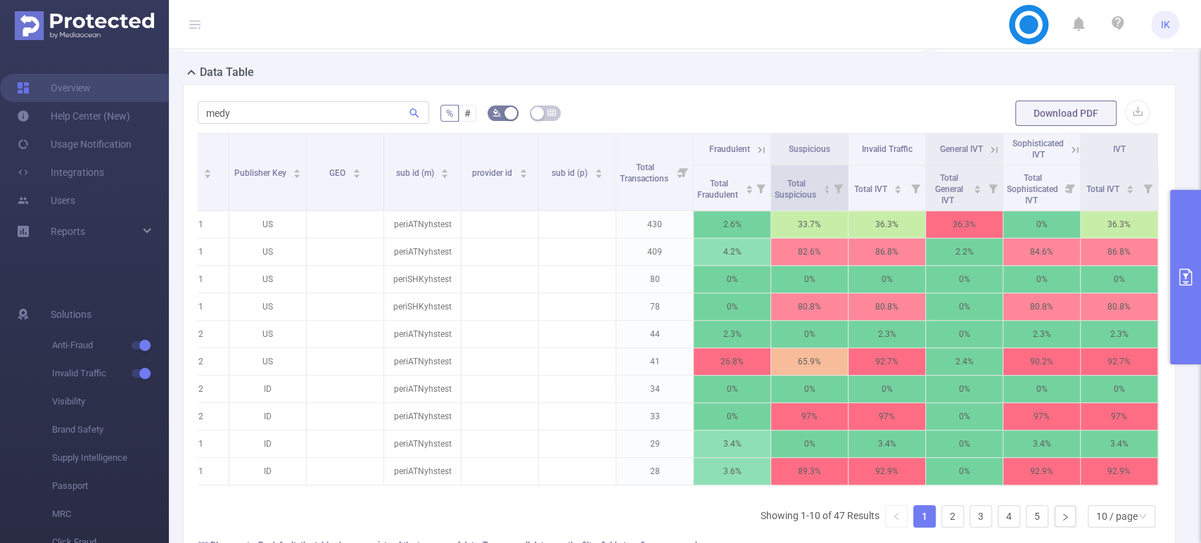
click at [828, 189] on icon at bounding box center [838, 187] width 20 height 45
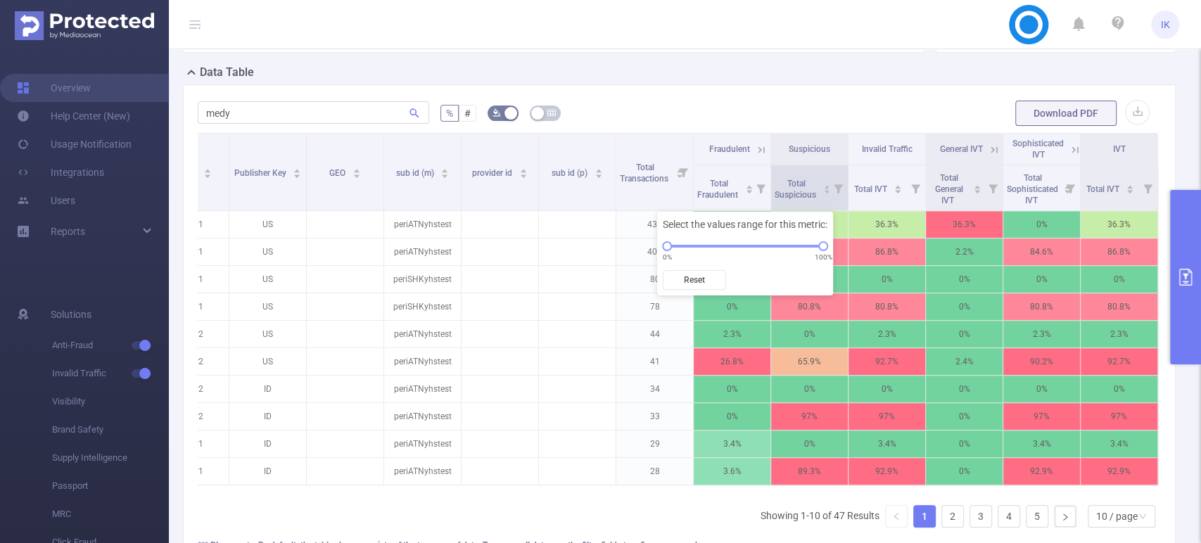
click at [828, 189] on icon at bounding box center [838, 187] width 20 height 45
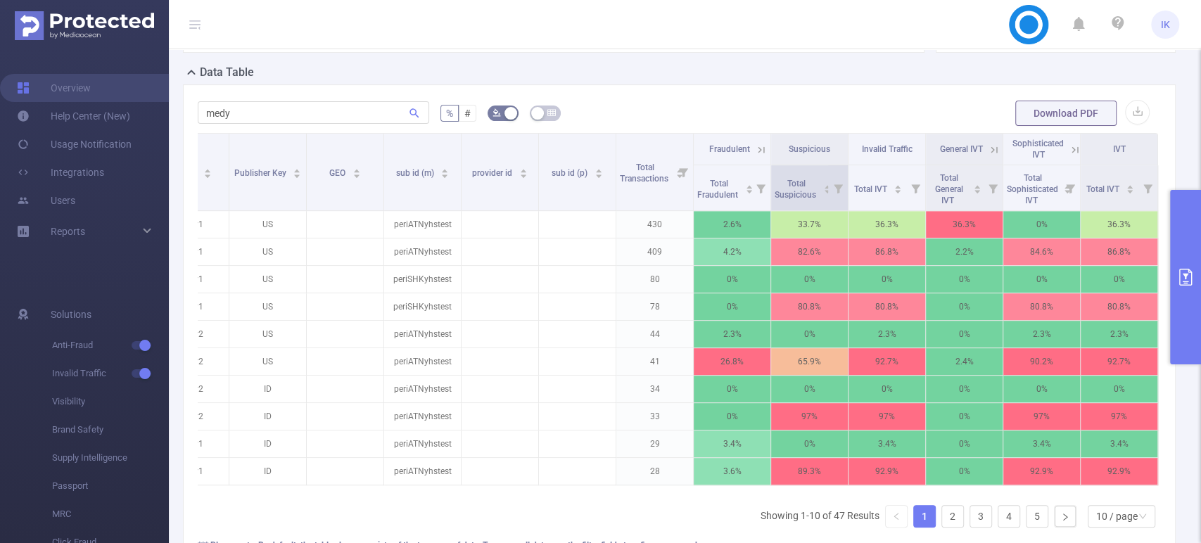
click at [834, 187] on icon at bounding box center [838, 188] width 9 height 9
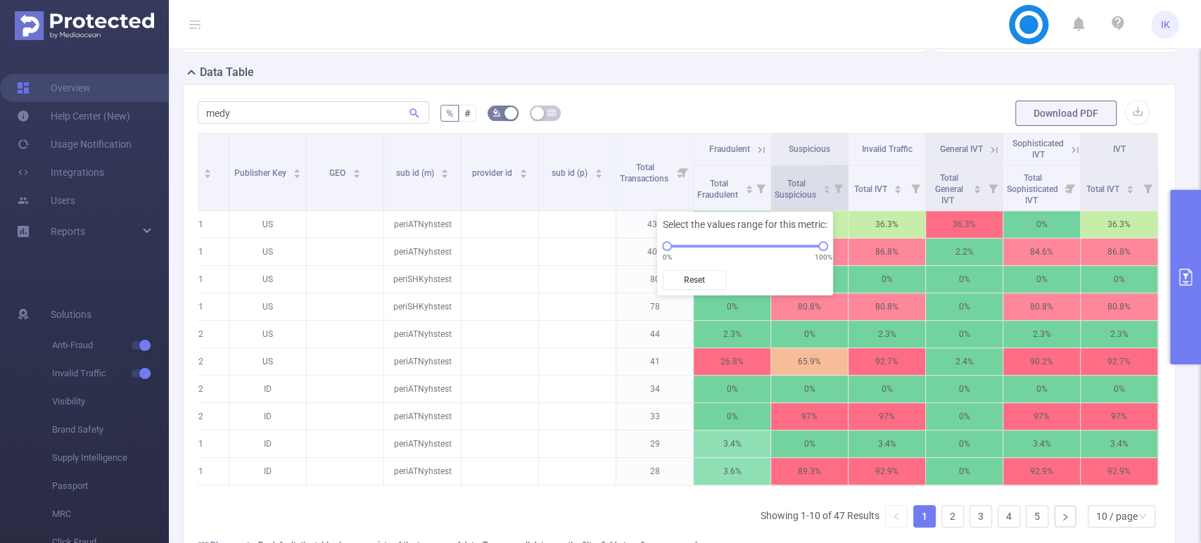
click at [834, 187] on icon at bounding box center [838, 188] width 9 height 9
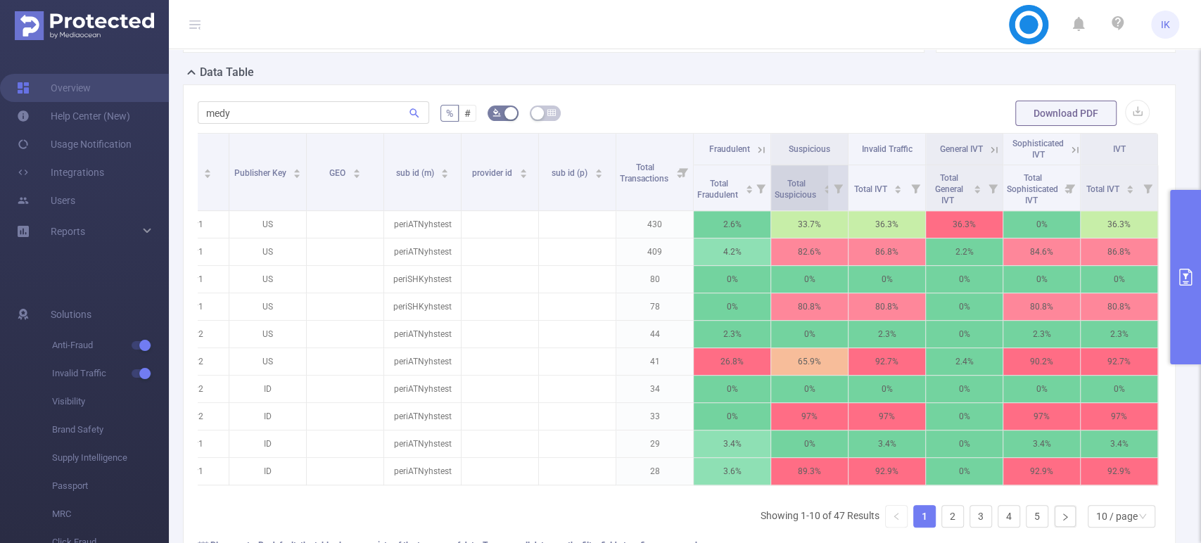
click at [810, 187] on div "Total Suspicious" at bounding box center [803, 187] width 57 height 25
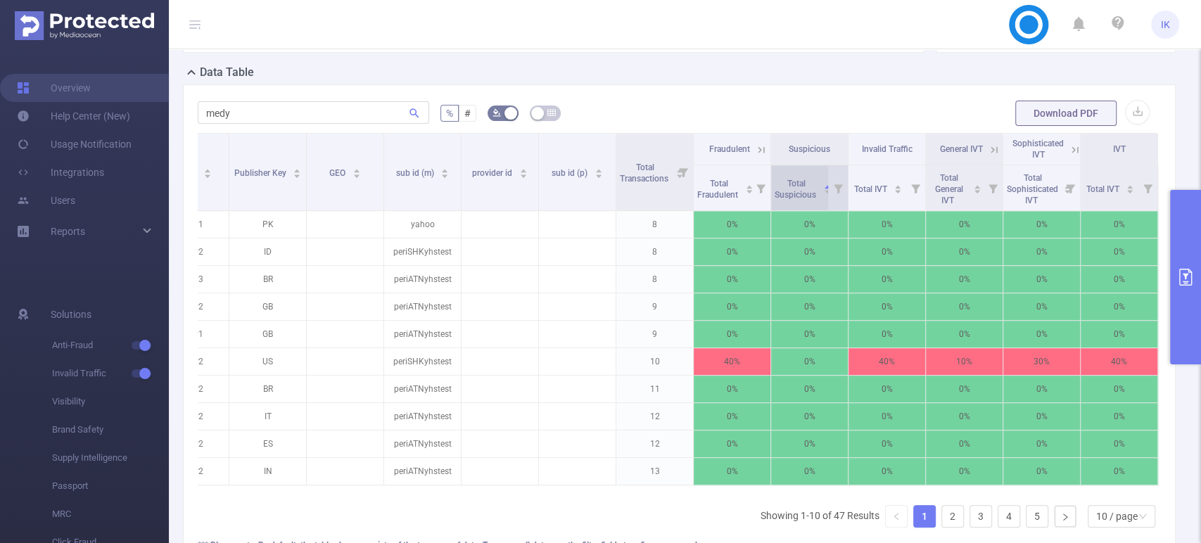
click at [810, 187] on div "Total Suspicious" at bounding box center [803, 187] width 57 height 25
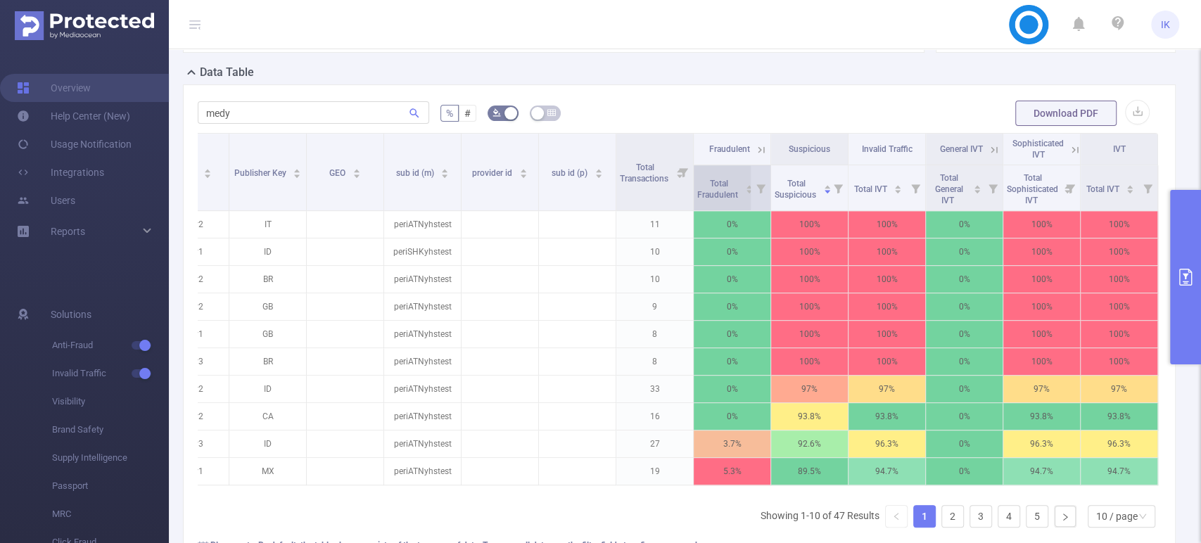
click at [733, 179] on div "Total Fraudulent" at bounding box center [725, 187] width 56 height 25
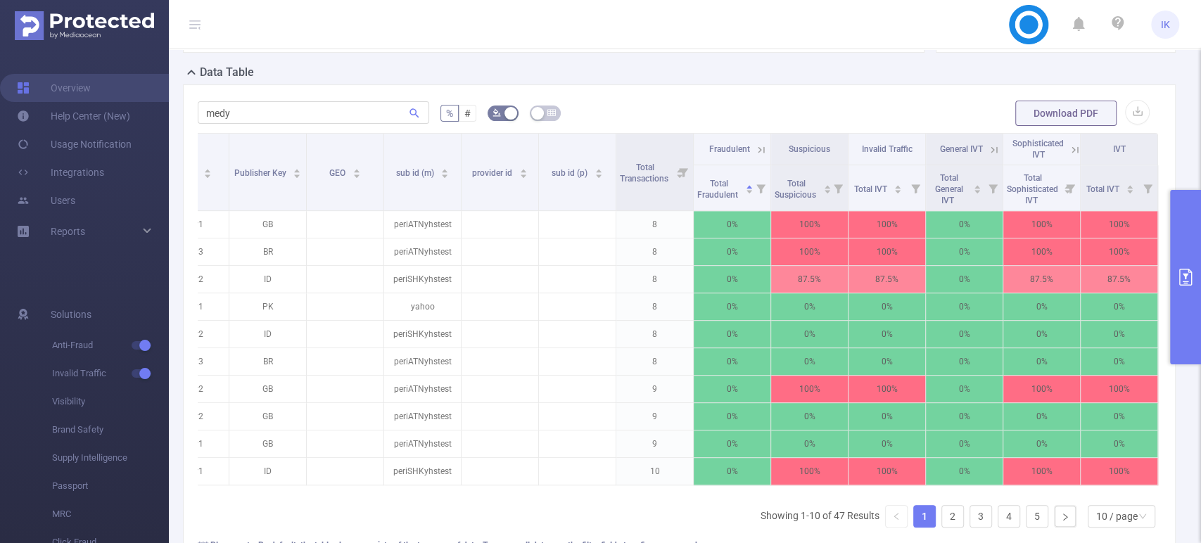
click at [1188, 276] on icon "primary" at bounding box center [1185, 277] width 17 height 17
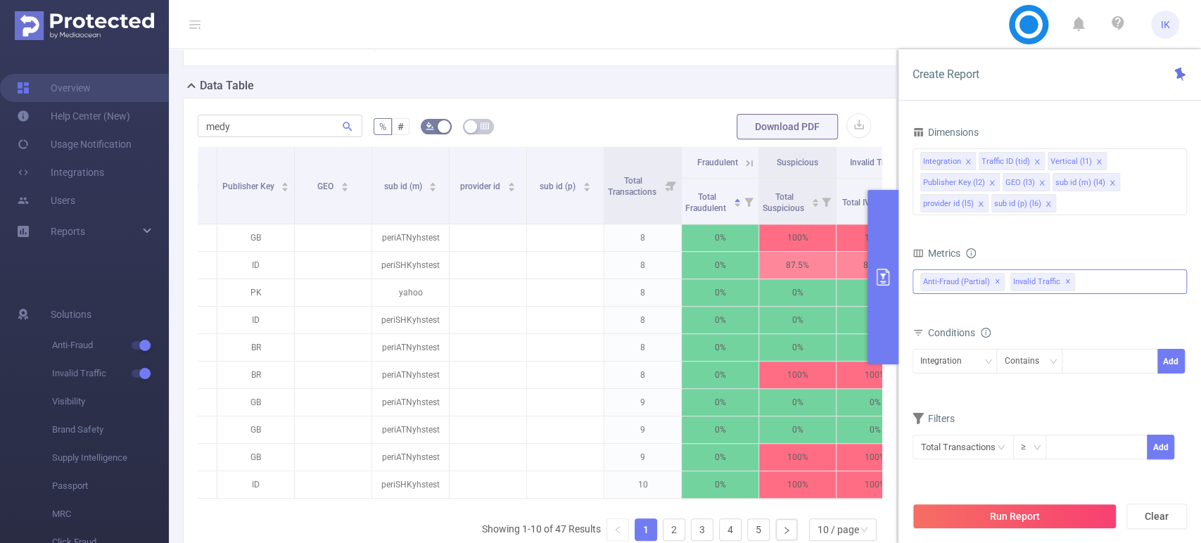
click at [1119, 274] on div "Anti-Fraud (partial) ✕ Invalid Traffic ✕ Anti-Fraud Fraudulent Total Fraudulent…" at bounding box center [1049, 281] width 274 height 25
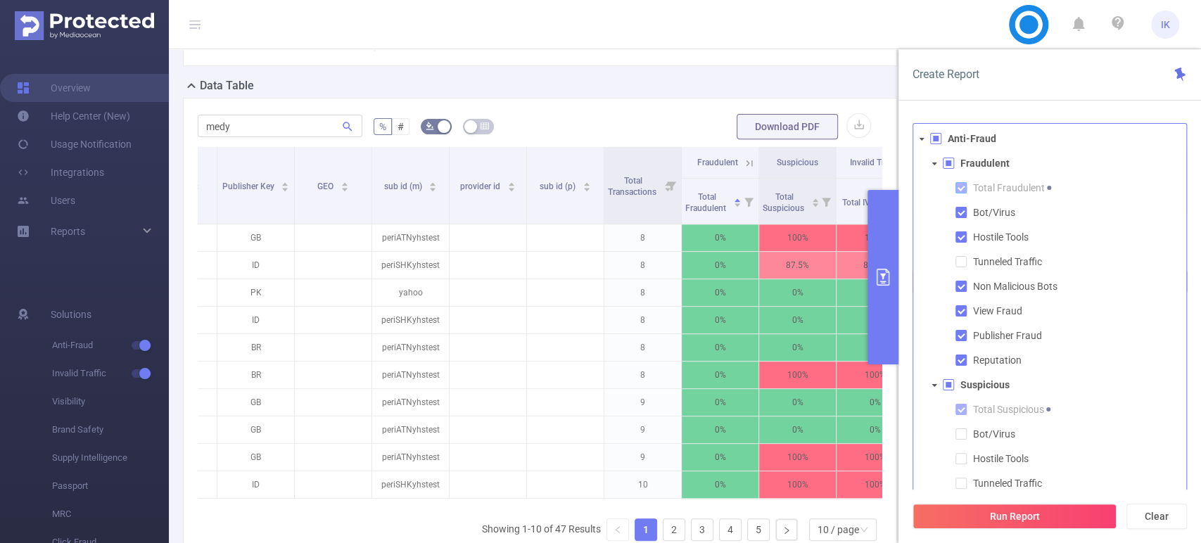
click at [963, 184] on span at bounding box center [960, 187] width 11 height 11
click at [962, 214] on span at bounding box center [960, 212] width 11 height 11
click at [962, 231] on span at bounding box center [960, 236] width 11 height 11
click at [958, 283] on span at bounding box center [960, 286] width 11 height 11
click at [953, 318] on span at bounding box center [947, 311] width 17 height 17
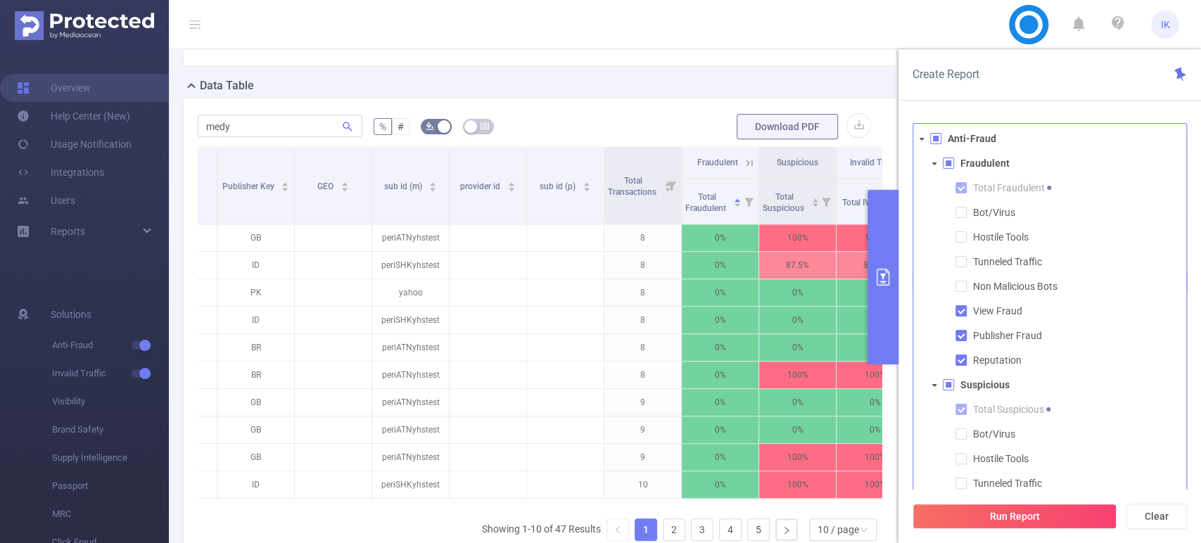
click at [958, 318] on li "View Fraud" at bounding box center [1063, 311] width 248 height 19
click at [962, 341] on li "Publisher Fraud" at bounding box center [1063, 335] width 248 height 19
click at [964, 307] on span at bounding box center [960, 310] width 11 height 11
click at [962, 341] on span at bounding box center [960, 335] width 11 height 11
click at [962, 364] on span at bounding box center [960, 360] width 11 height 11
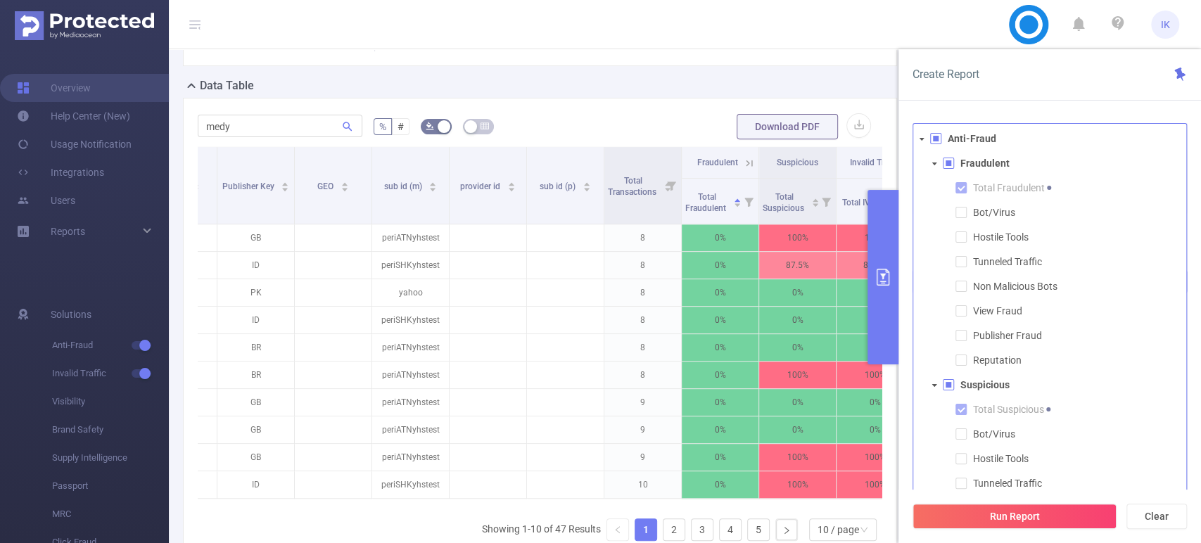
click at [946, 165] on span at bounding box center [948, 163] width 11 height 11
click at [1049, 184] on span at bounding box center [1052, 188] width 10 height 15
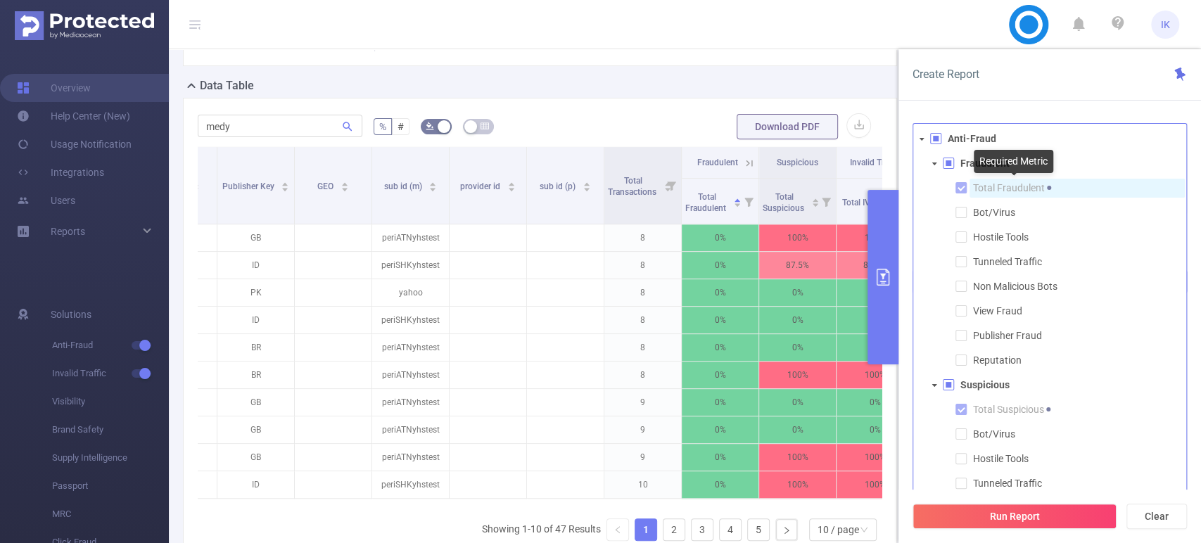
click at [1048, 184] on span at bounding box center [1052, 188] width 10 height 15
drag, startPoint x: 1047, startPoint y: 184, endPoint x: 1031, endPoint y: 185, distance: 16.2
click at [1041, 185] on span "Total Fraudulent" at bounding box center [1015, 187] width 84 height 11
click at [1031, 185] on span "Total Fraudulent" at bounding box center [1015, 187] width 84 height 11
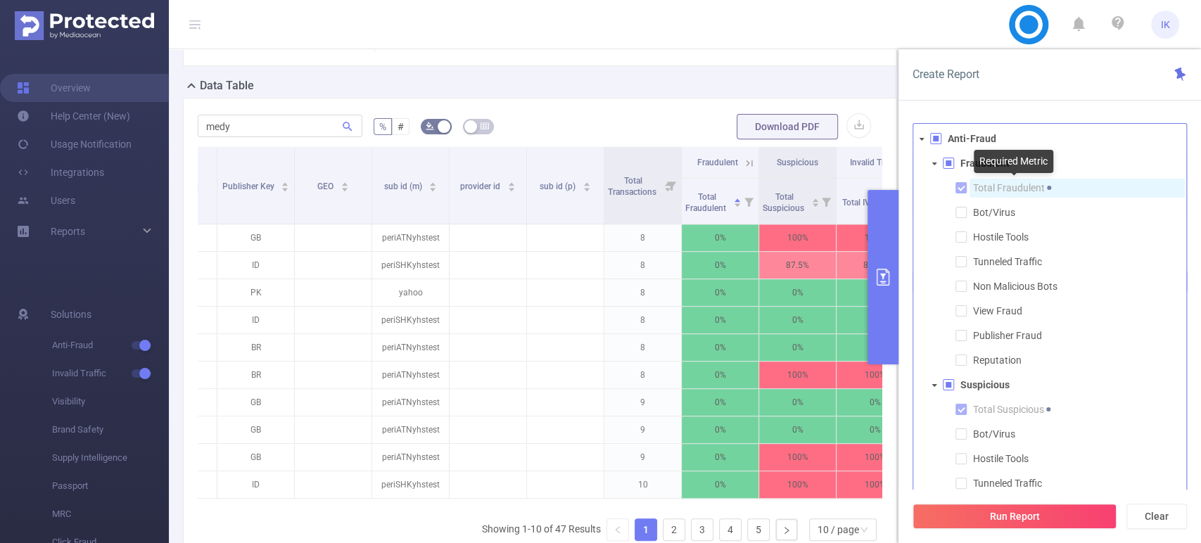
click at [1031, 185] on span "Total Fraudulent" at bounding box center [1015, 187] width 84 height 11
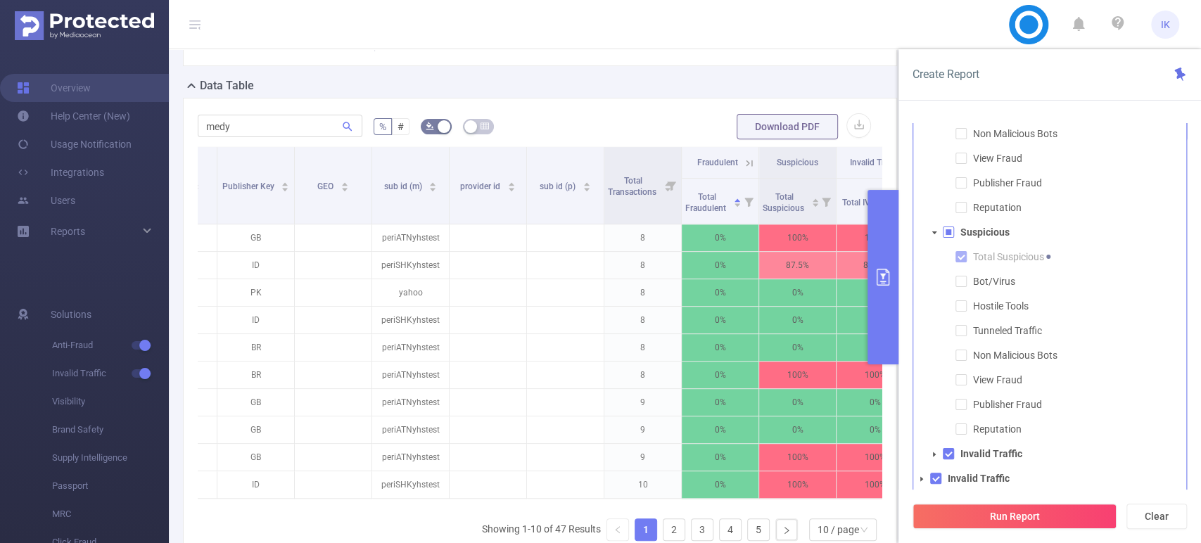
click at [923, 476] on icon "icon: caret-down" at bounding box center [921, 479] width 7 height 7
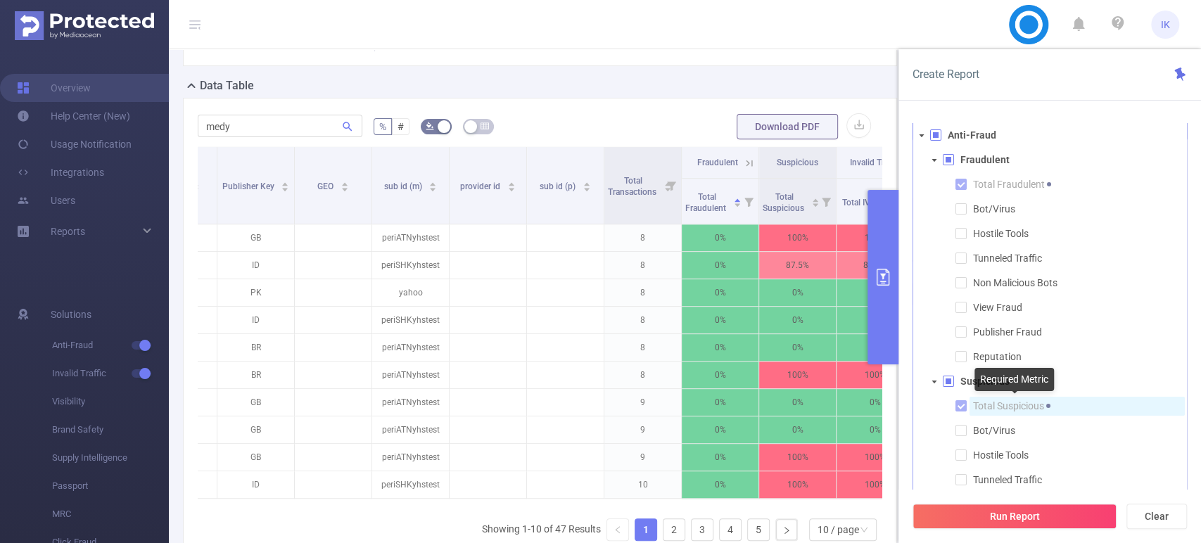
click at [977, 405] on span "Total Suspicious" at bounding box center [1014, 405] width 83 height 11
click at [964, 405] on span at bounding box center [960, 405] width 11 height 11
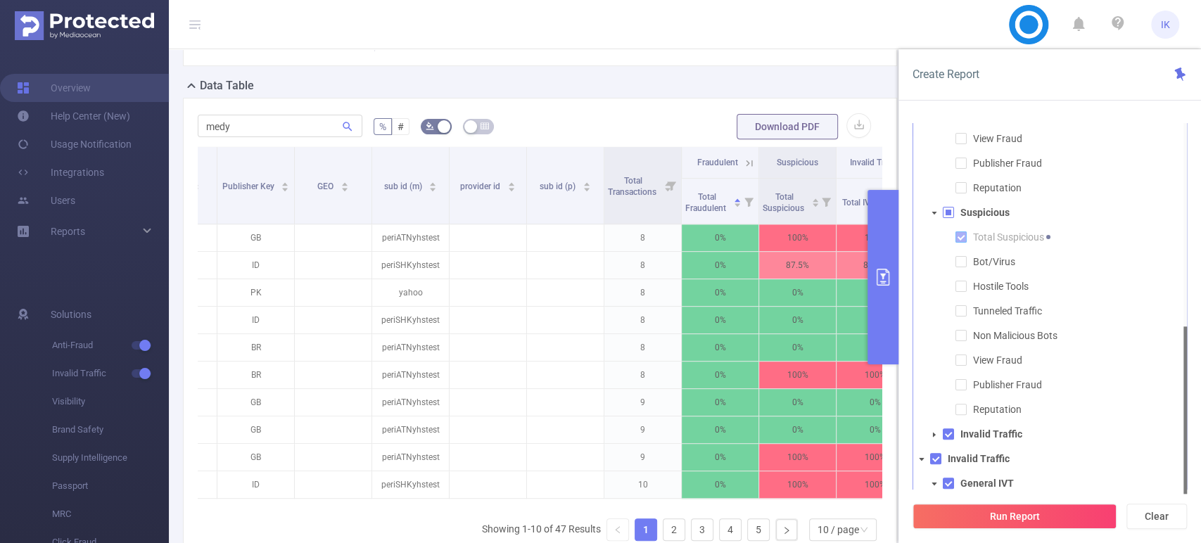
scroll to position [202, 0]
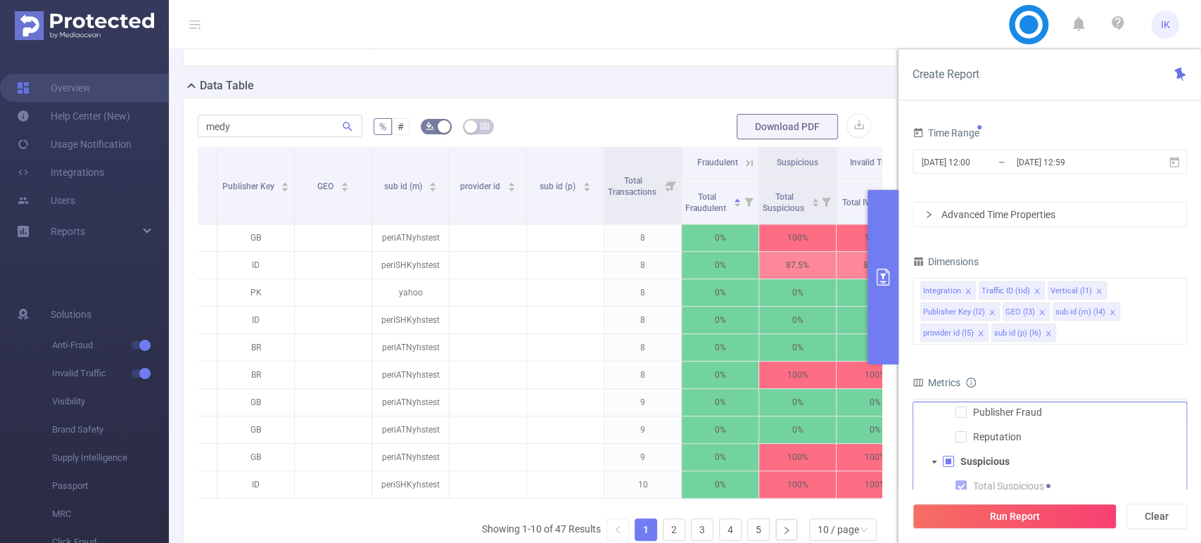
click at [1063, 217] on div "Advanced Time Properties" at bounding box center [1049, 215] width 273 height 24
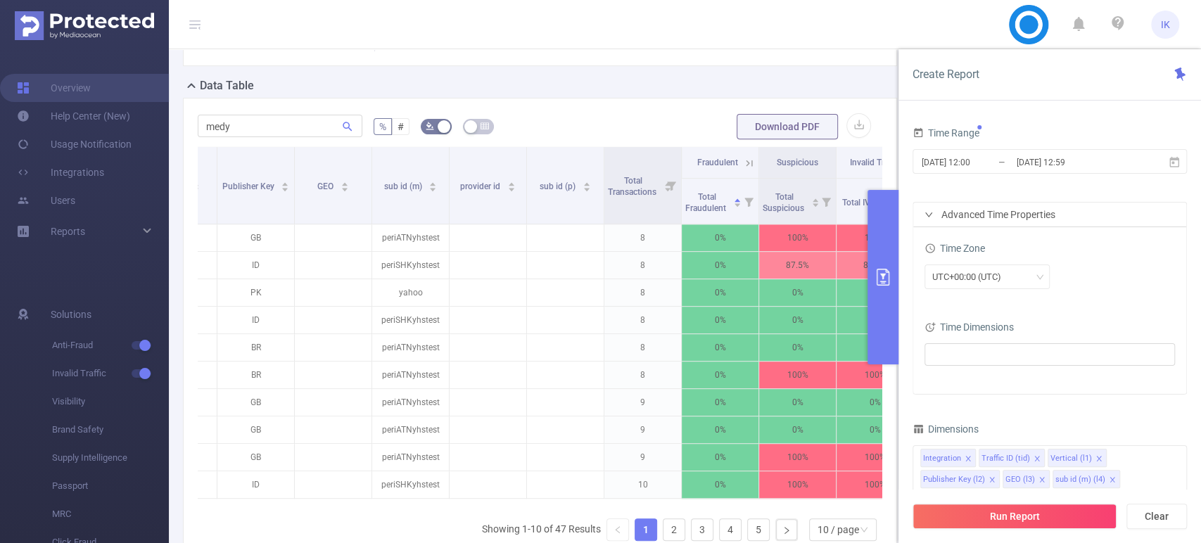
click at [1063, 217] on div "Advanced Time Properties" at bounding box center [1049, 215] width 273 height 24
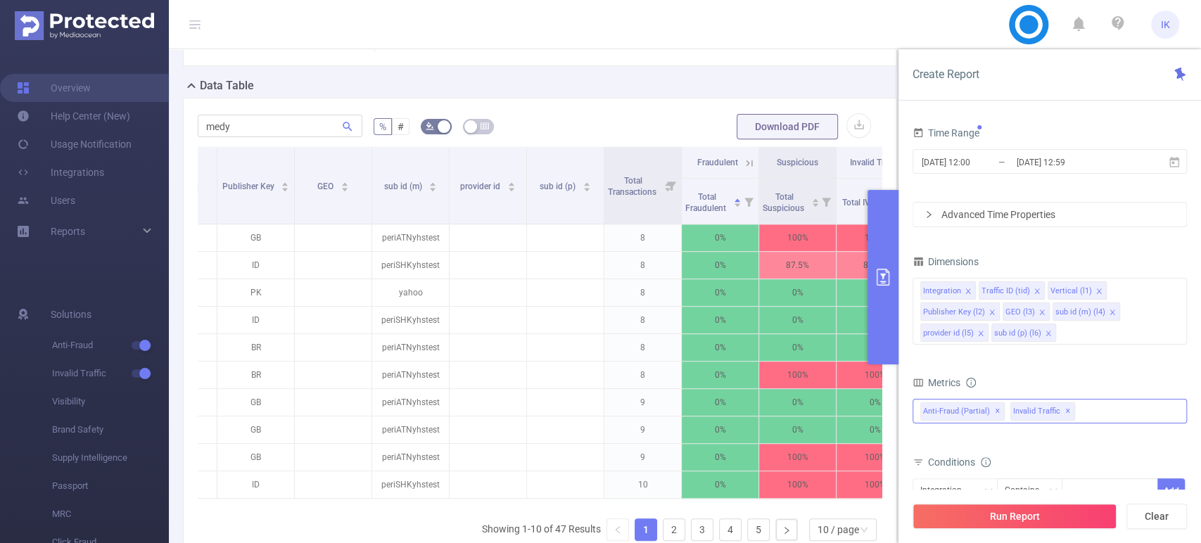
click at [1092, 409] on div "Anti-Fraud (partial) ✕ Invalid Traffic ✕ Anti-Fraud Fraudulent Total Fraudulent…" at bounding box center [1049, 411] width 274 height 25
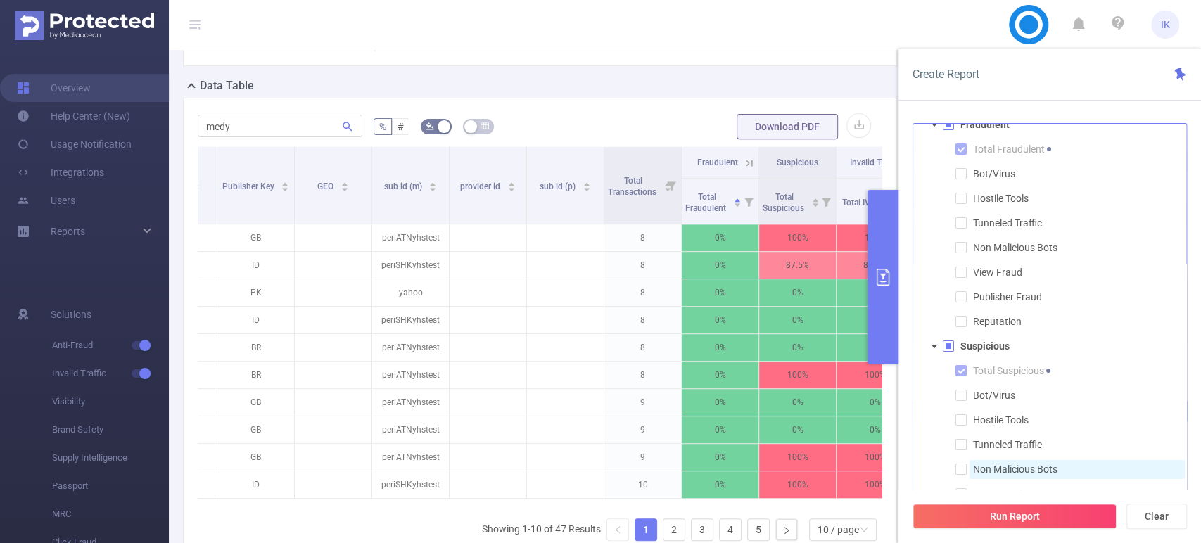
scroll to position [0, 0]
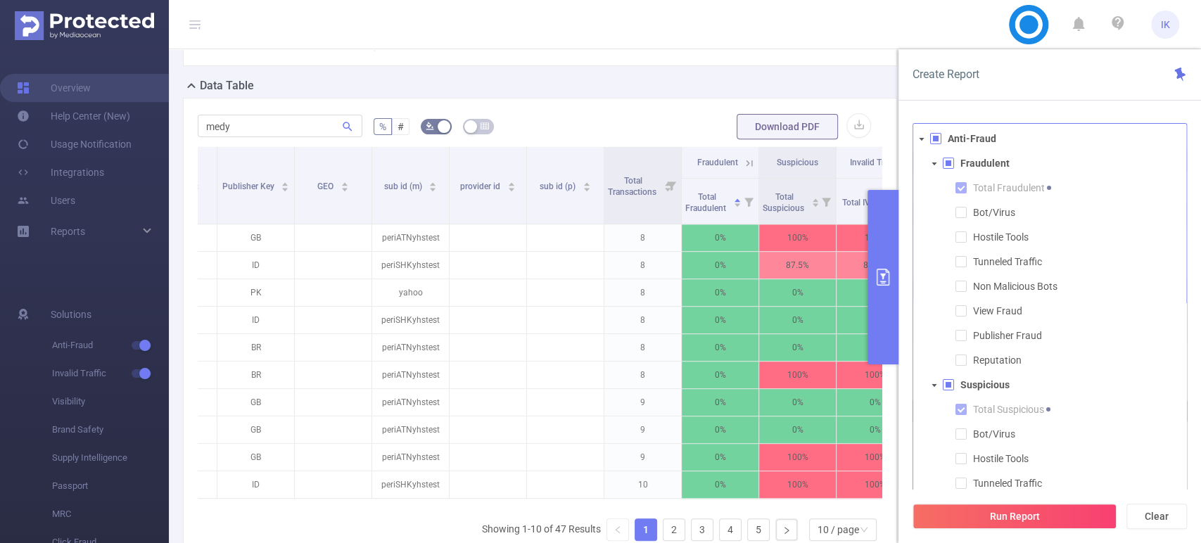
click at [936, 155] on span at bounding box center [934, 163] width 17 height 17
click at [936, 185] on icon "icon: caret-down" at bounding box center [934, 188] width 7 height 7
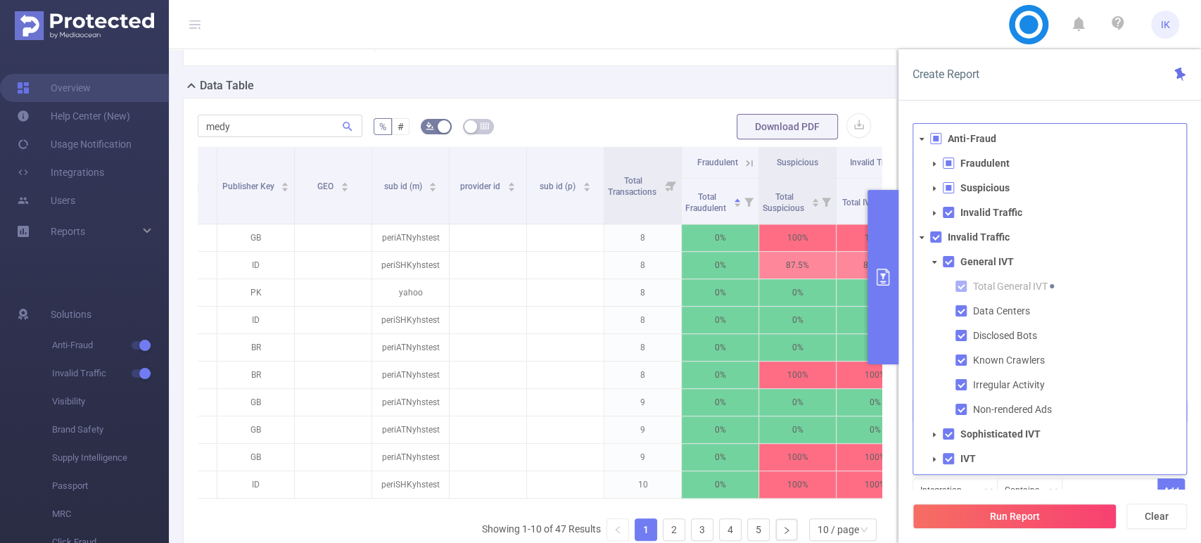
click at [924, 139] on icon "icon: caret-down" at bounding box center [921, 139] width 7 height 7
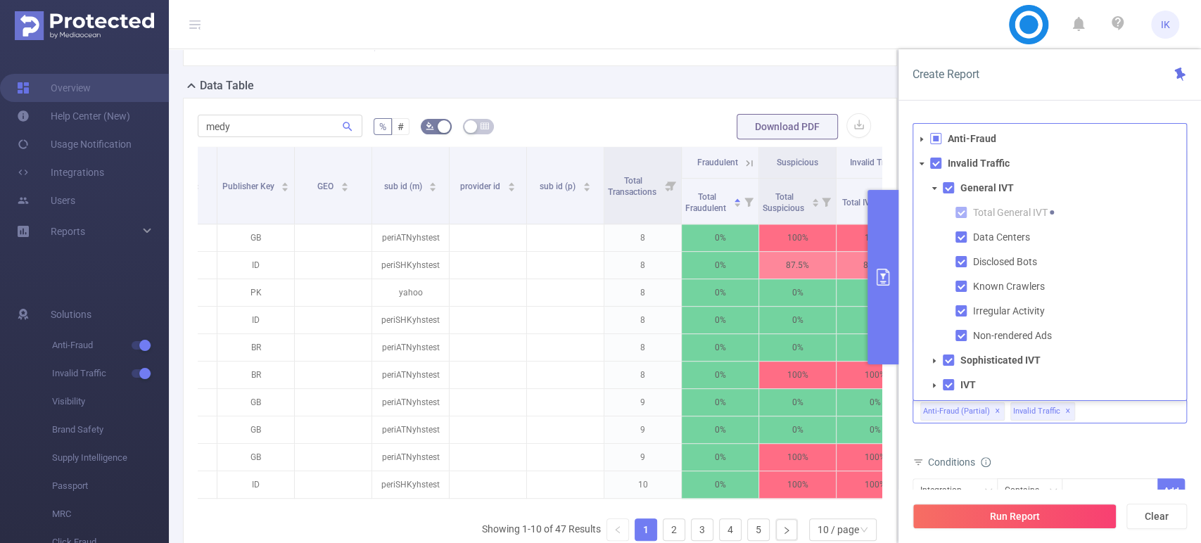
click at [922, 161] on icon "icon: caret-down" at bounding box center [921, 163] width 7 height 7
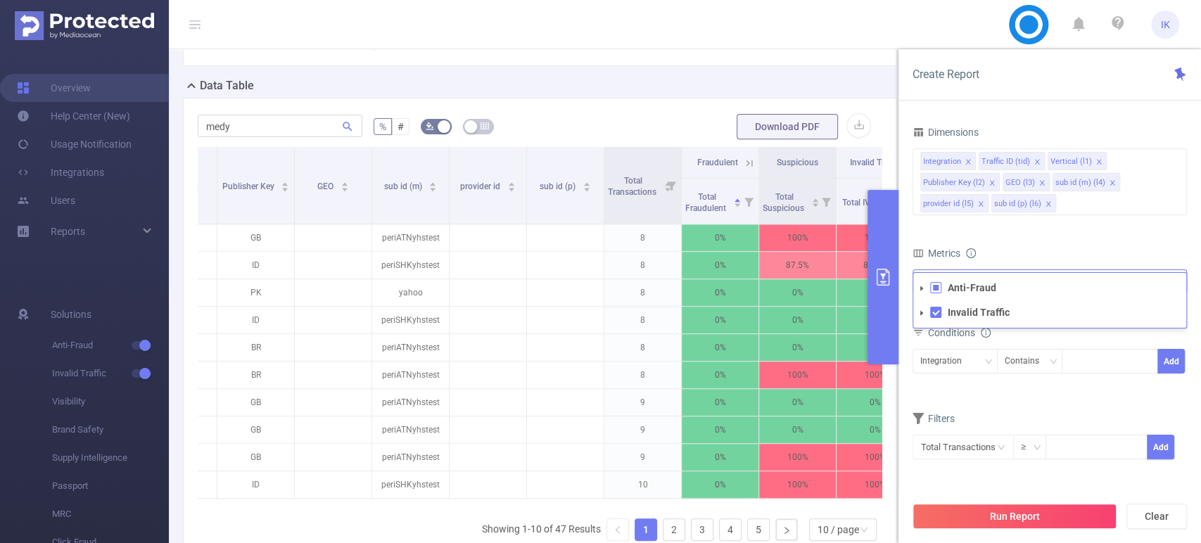
click at [922, 312] on icon "icon: caret-down" at bounding box center [921, 312] width 3 height 5
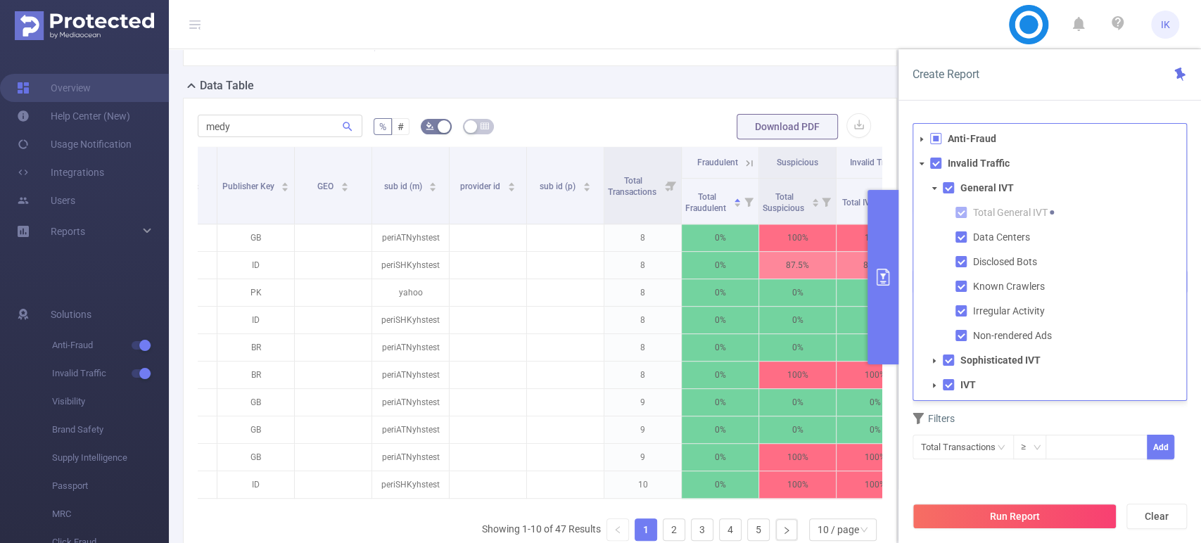
click at [921, 163] on icon "icon: caret-down" at bounding box center [922, 164] width 5 height 3
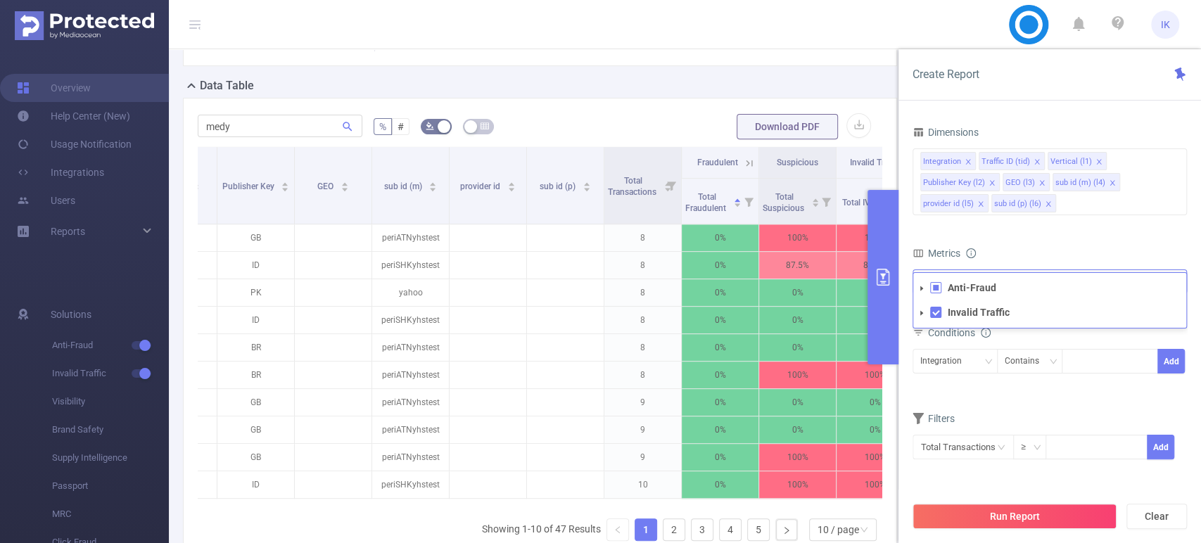
click at [922, 286] on icon "icon: caret-down" at bounding box center [921, 288] width 3 height 5
click at [923, 386] on icon "icon: caret-down" at bounding box center [921, 386] width 3 height 5
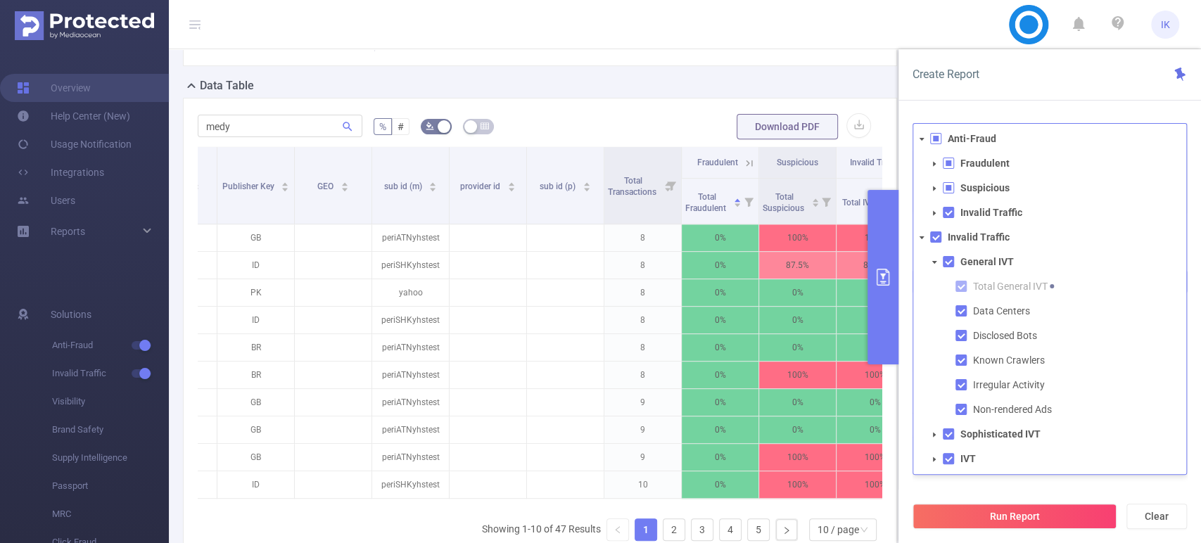
click at [922, 234] on icon "icon: caret-down" at bounding box center [921, 237] width 7 height 7
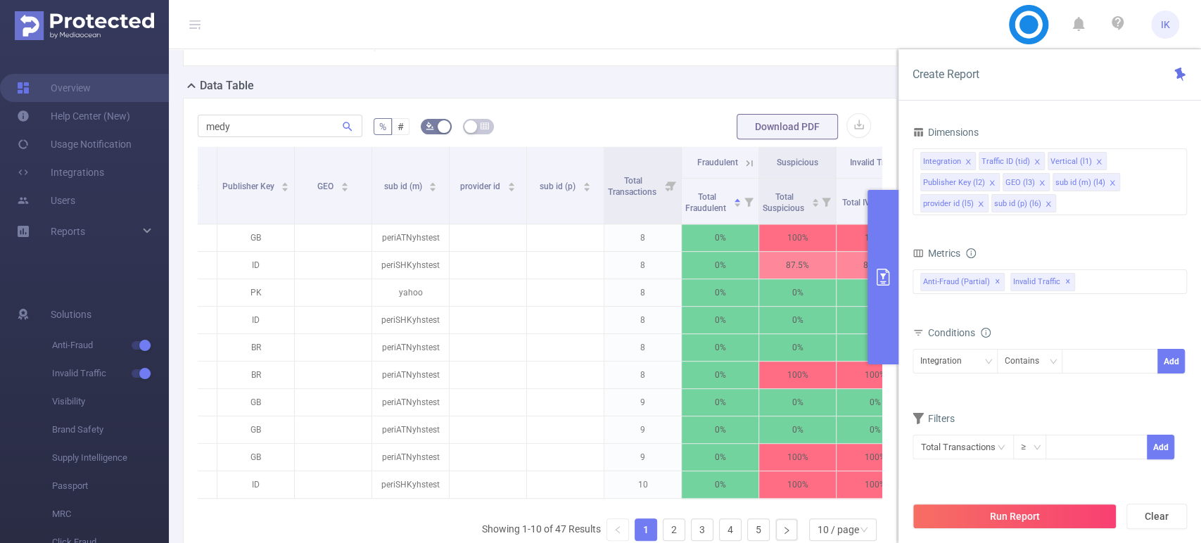
click at [886, 268] on button "primary" at bounding box center [882, 277] width 31 height 174
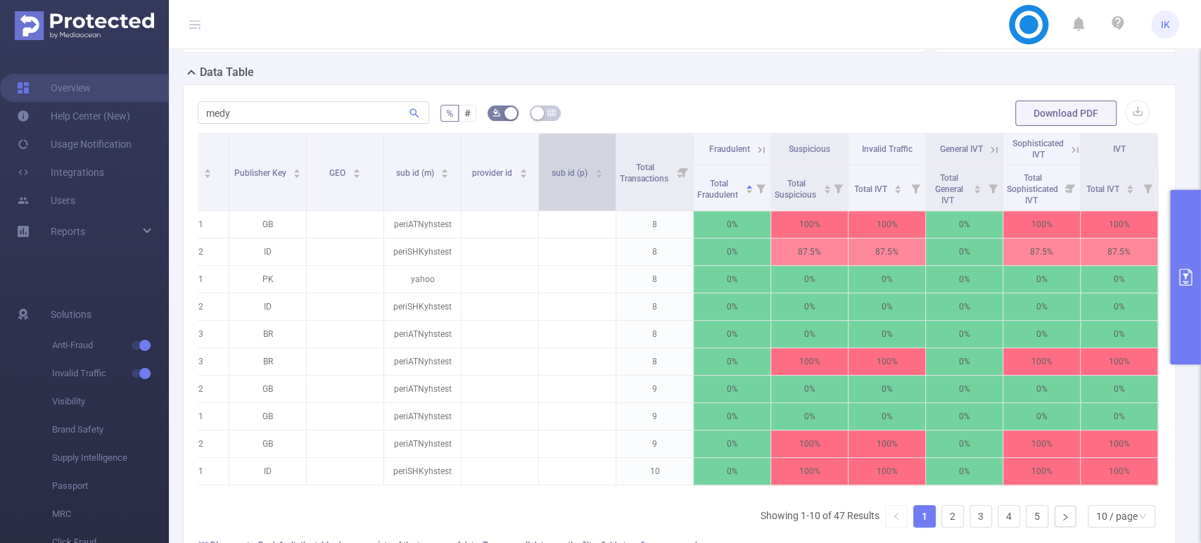
click at [597, 165] on div "sub id (p)" at bounding box center [577, 172] width 51 height 14
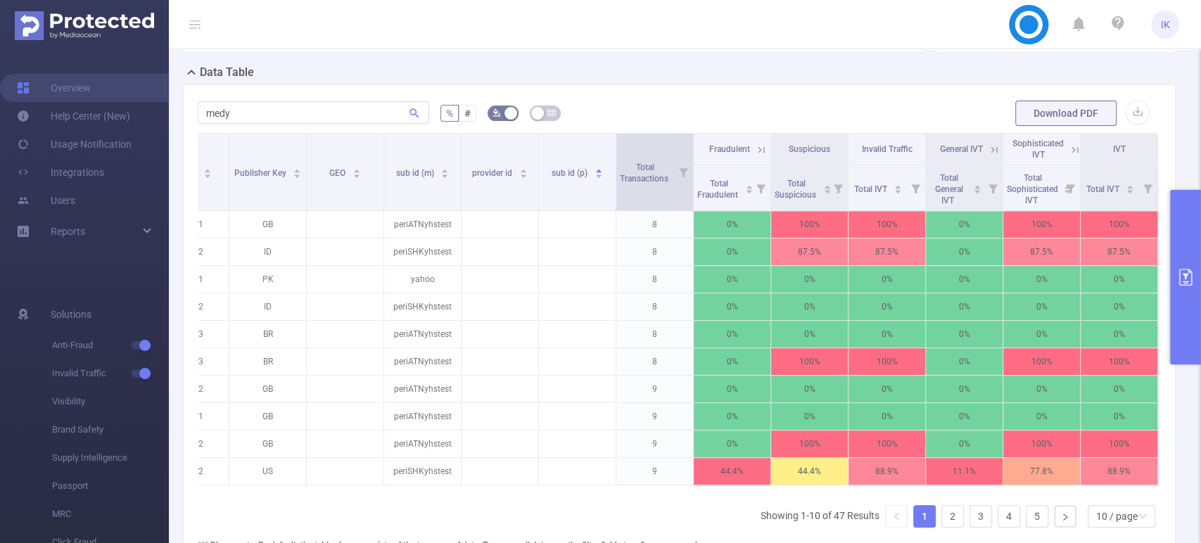
click at [673, 163] on icon at bounding box center [683, 172] width 20 height 77
click at [642, 163] on span "Total Transactions" at bounding box center [645, 171] width 51 height 25
click at [635, 163] on span "Total Transactions" at bounding box center [645, 173] width 51 height 21
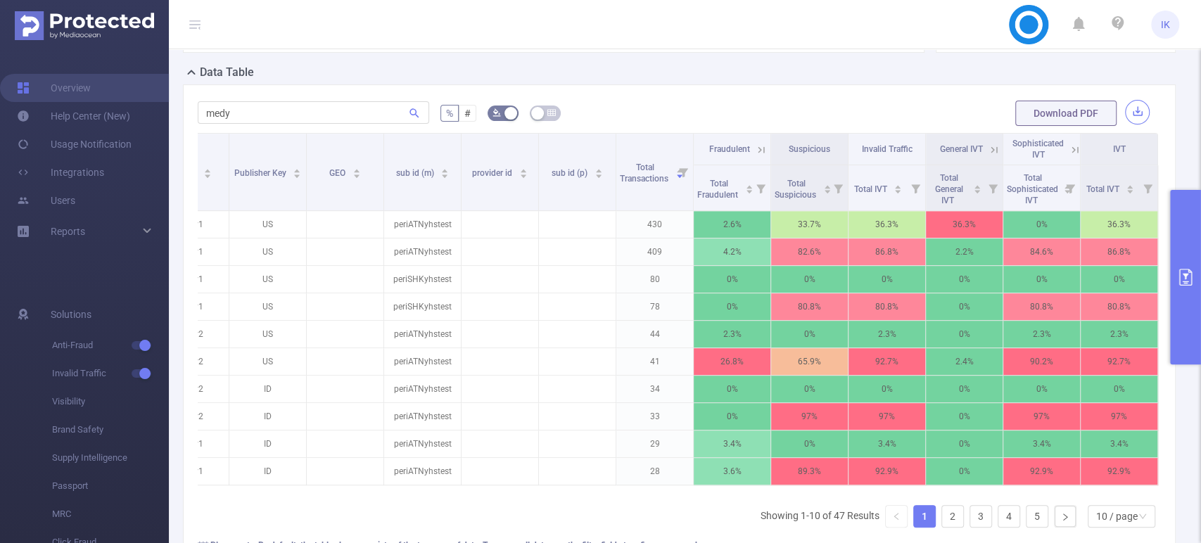
click at [1125, 114] on button "button" at bounding box center [1137, 112] width 25 height 25
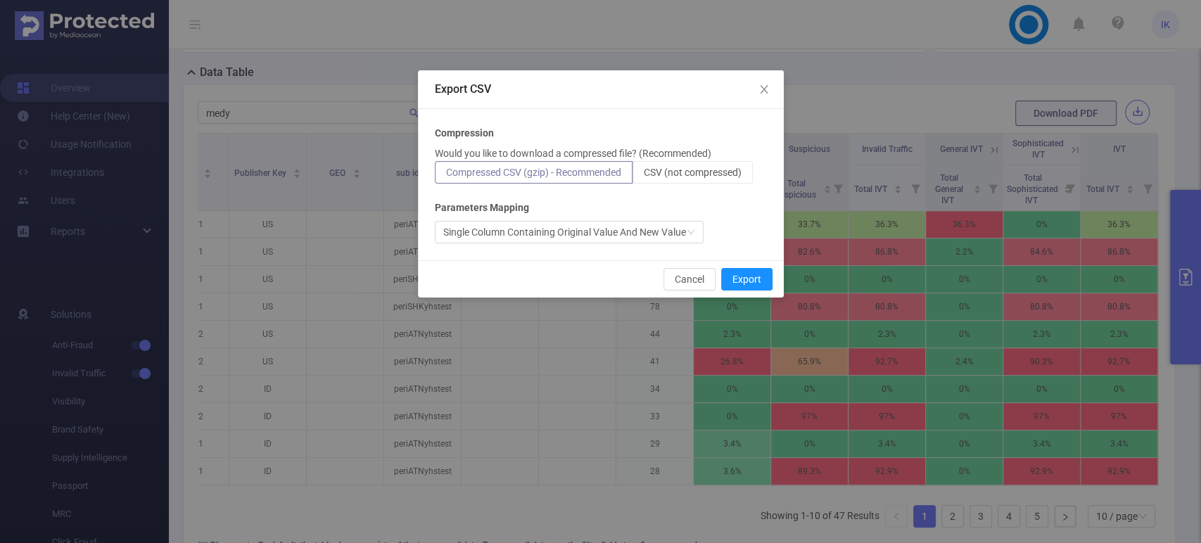
click at [1125, 114] on div "Export CSV Compression Would you like to download a compressed file? (Recommend…" at bounding box center [600, 271] width 1201 height 543
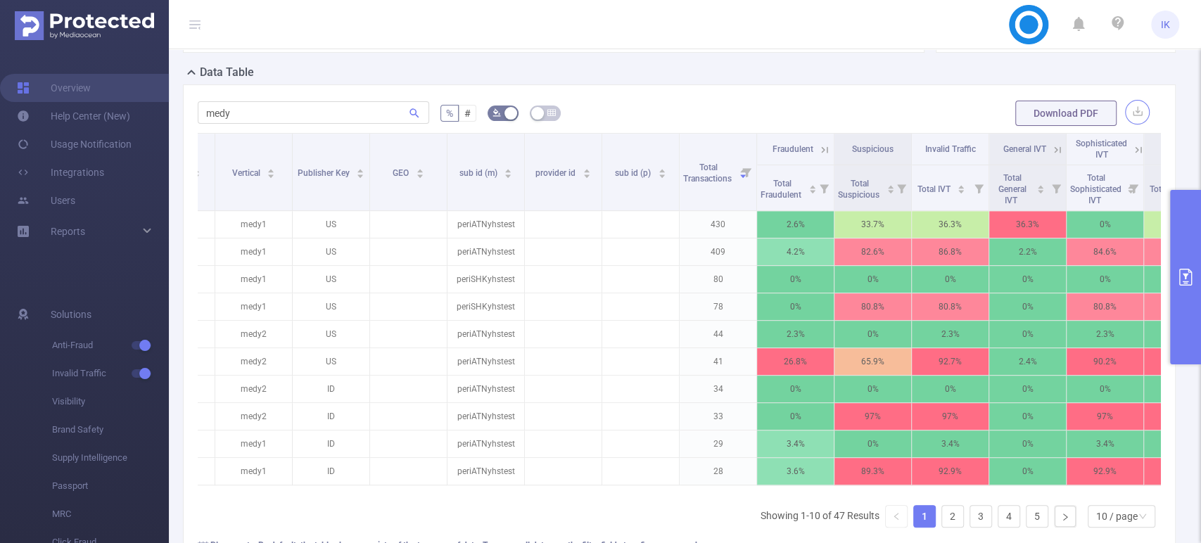
scroll to position [0, 180]
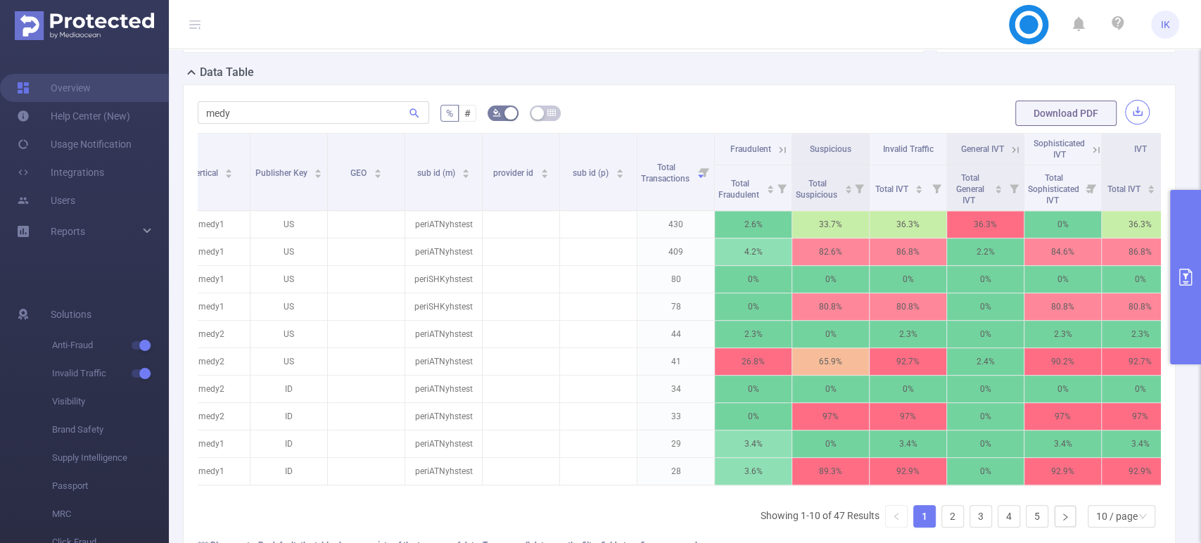
click at [1125, 115] on button "button" at bounding box center [1137, 112] width 25 height 25
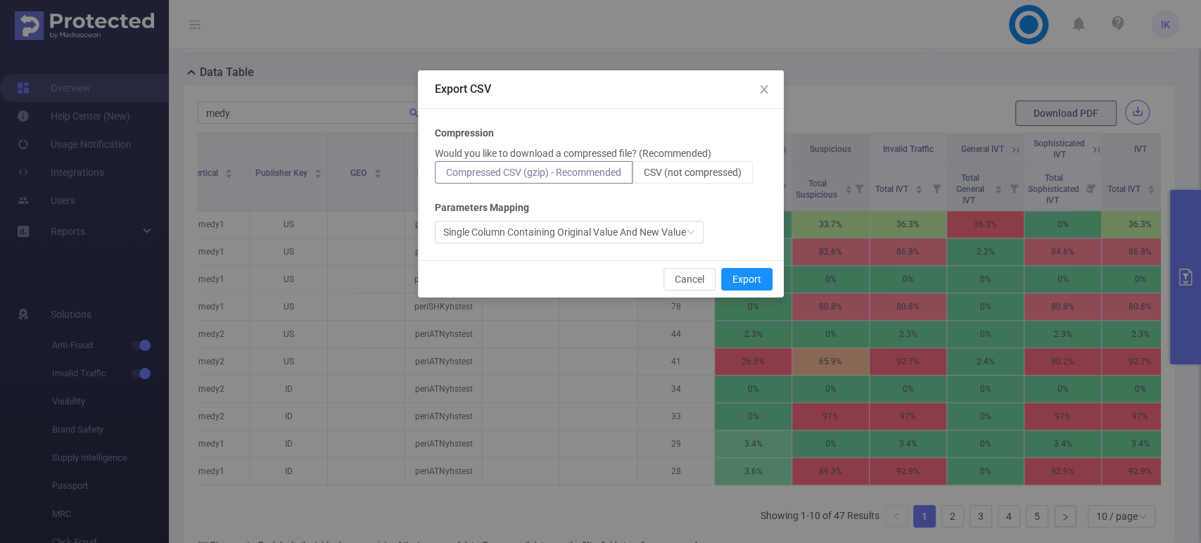
click at [1124, 115] on div "Export CSV Compression Would you like to download a compressed file? (Recommend…" at bounding box center [600, 271] width 1201 height 543
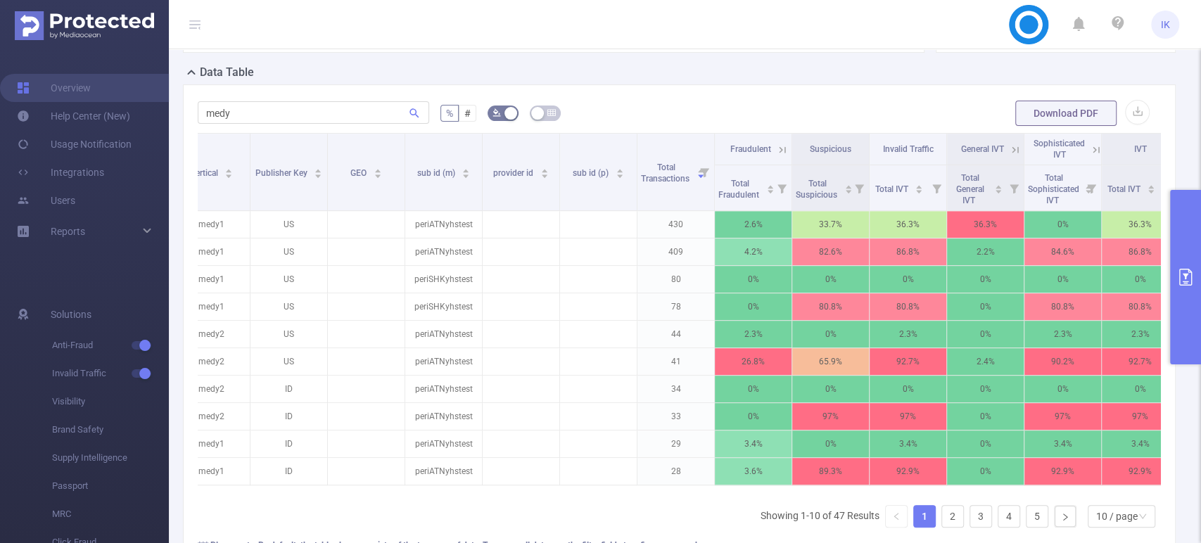
click at [1190, 271] on icon "primary" at bounding box center [1185, 277] width 13 height 17
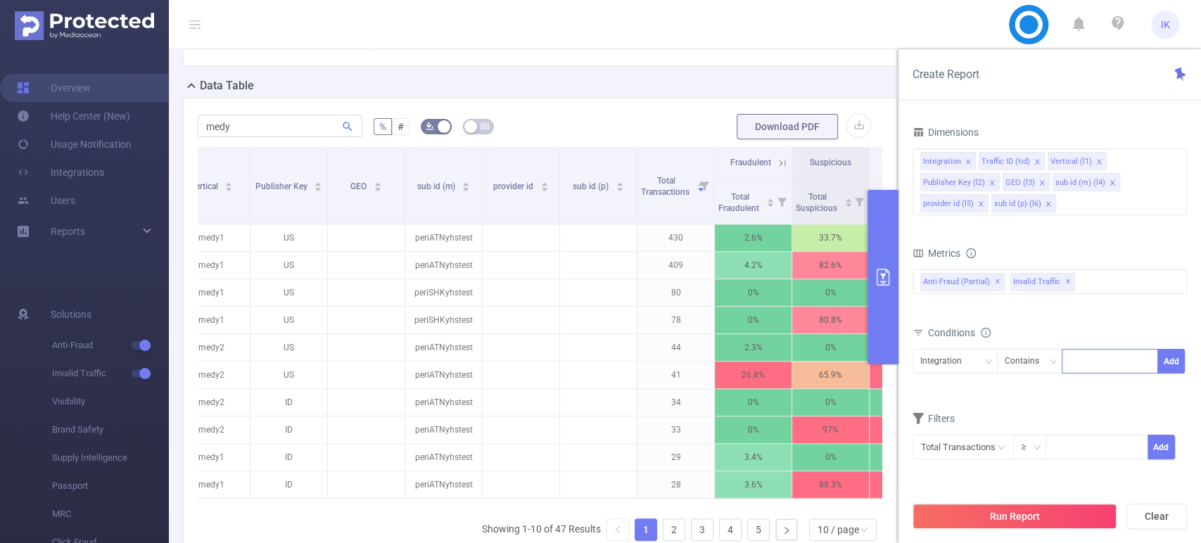
click at [1075, 353] on div at bounding box center [1072, 361] width 6 height 18
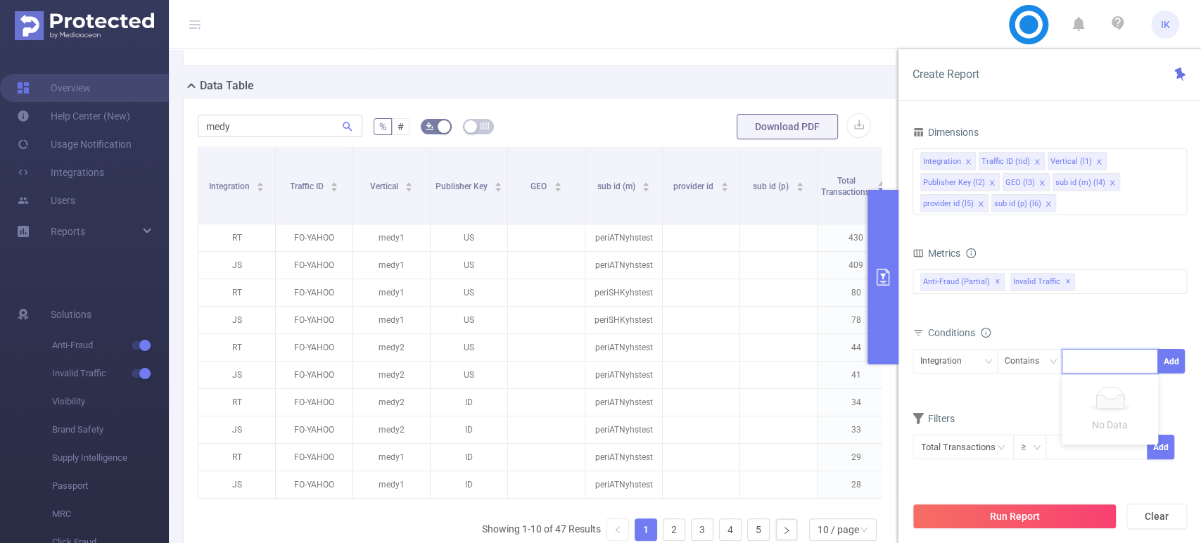
click at [1083, 368] on div at bounding box center [1109, 361] width 81 height 23
type input "RT"
click at [1111, 400] on li "RT" at bounding box center [1110, 389] width 96 height 23
click at [1173, 360] on button "Add" at bounding box center [1170, 361] width 27 height 25
click at [1038, 511] on button "Run Report" at bounding box center [1014, 516] width 204 height 25
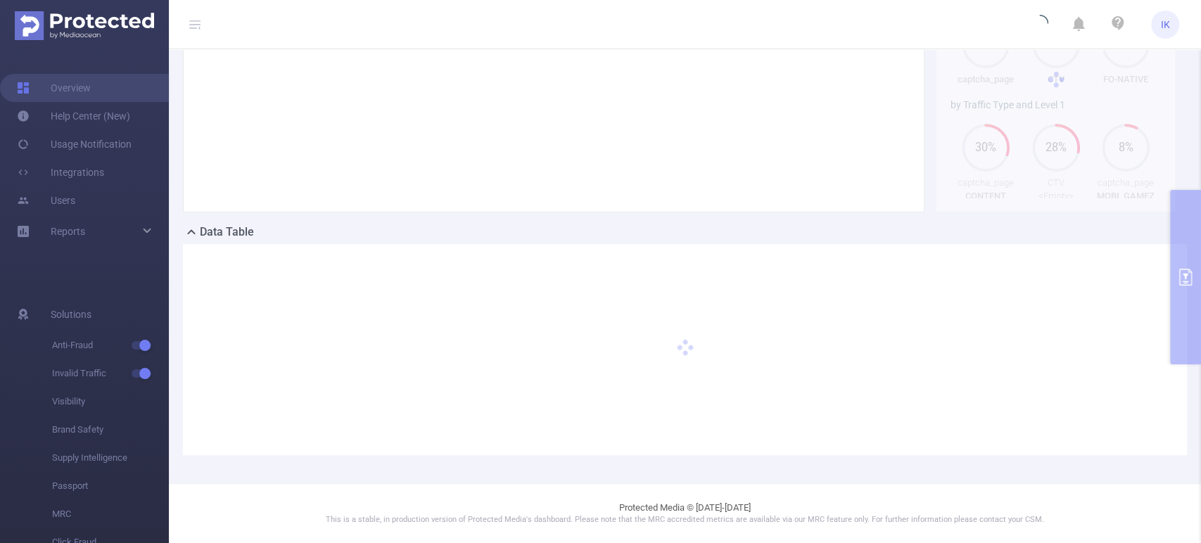
scroll to position [165, 0]
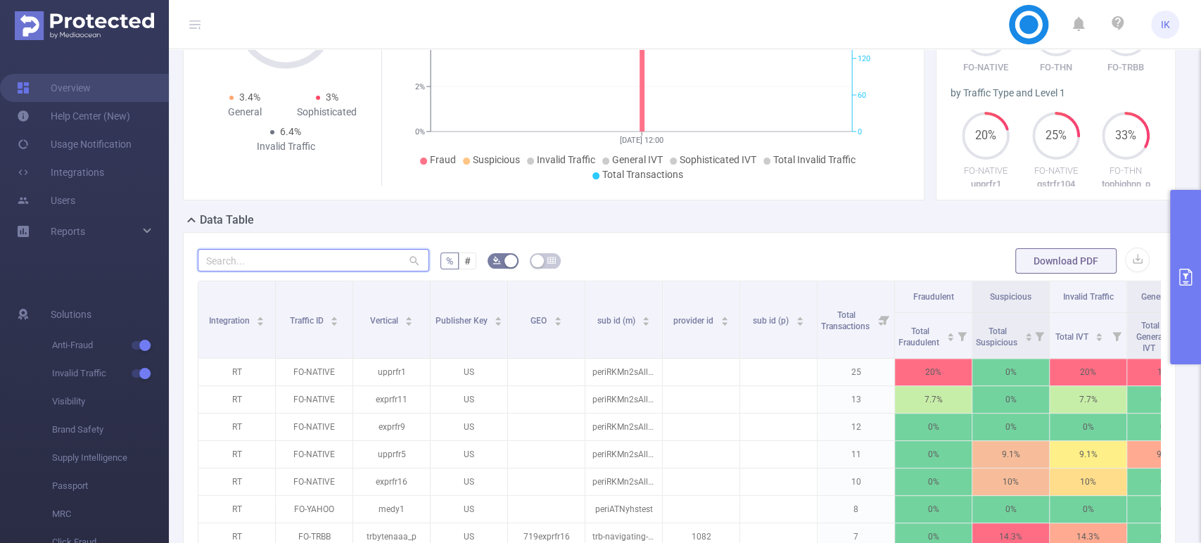
click at [368, 272] on input "text" at bounding box center [313, 260] width 231 height 23
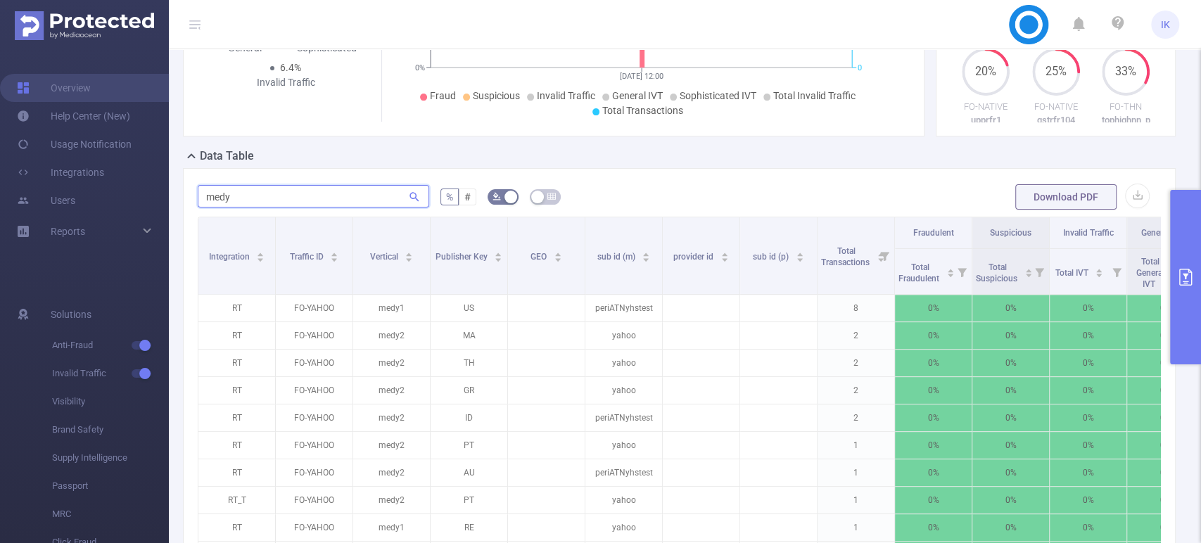
scroll to position [321, 0]
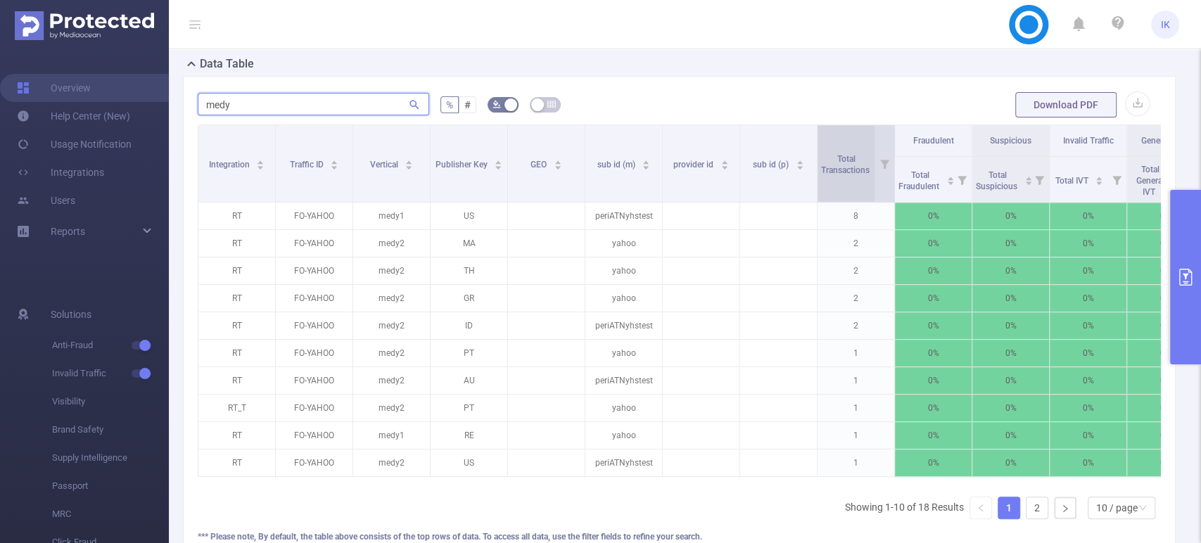
type input "medy"
click at [851, 175] on span "Total Transactions" at bounding box center [846, 164] width 51 height 21
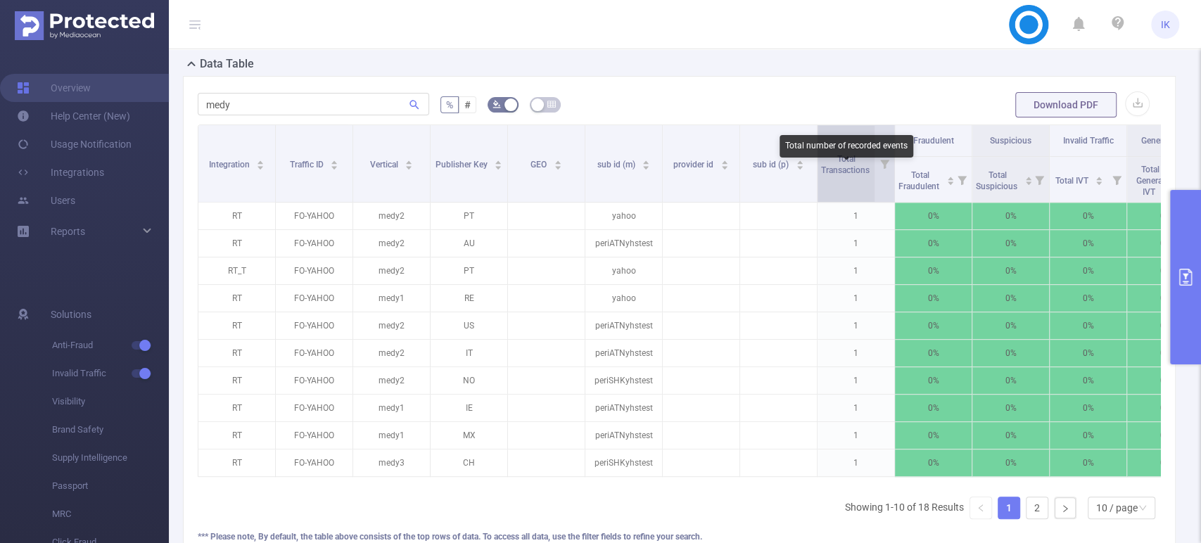
click at [851, 175] on span "Total Transactions" at bounding box center [846, 164] width 51 height 21
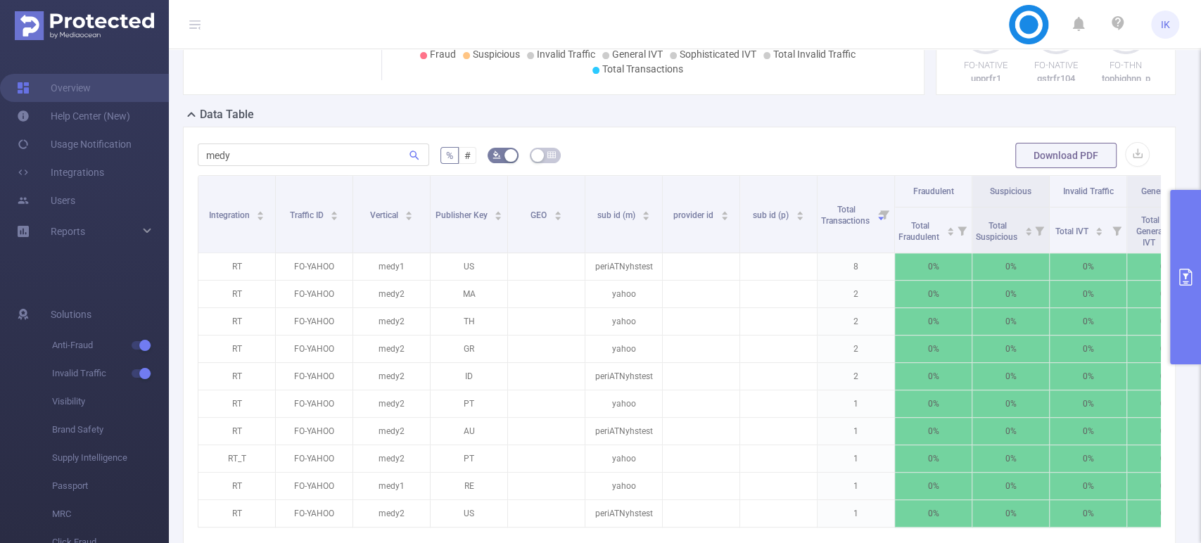
scroll to position [319, 0]
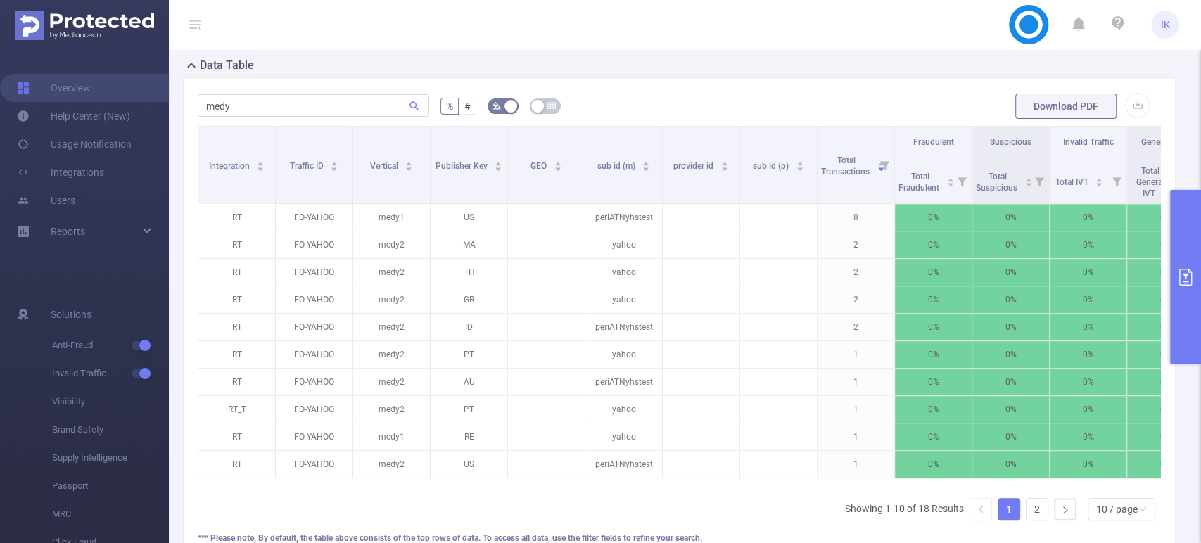
click at [1188, 281] on icon "primary" at bounding box center [1185, 277] width 17 height 17
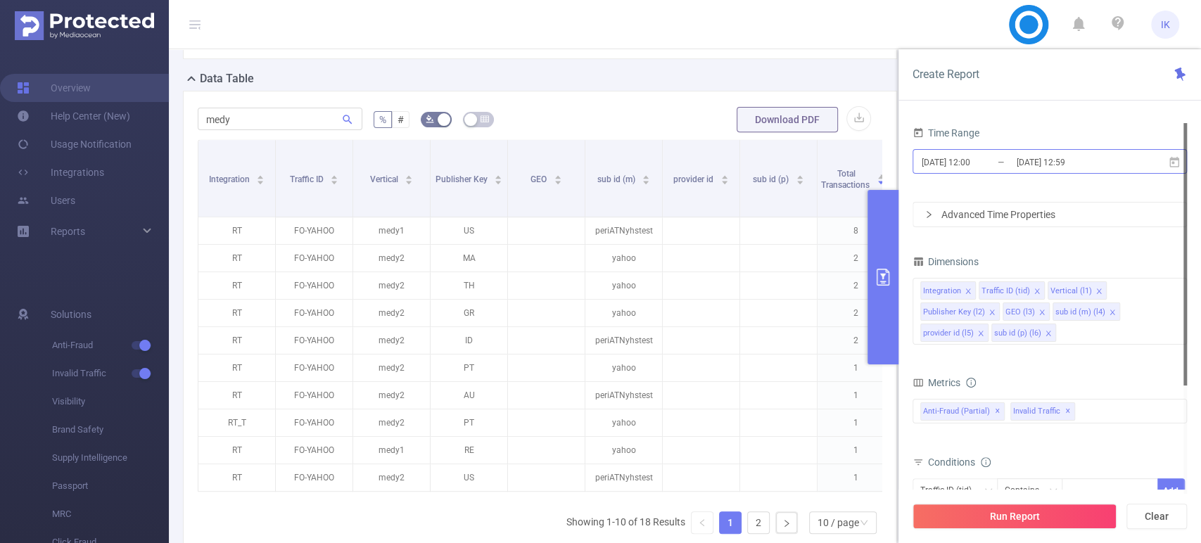
click at [1015, 162] on input "[DATE] 12:59" at bounding box center [1072, 162] width 114 height 19
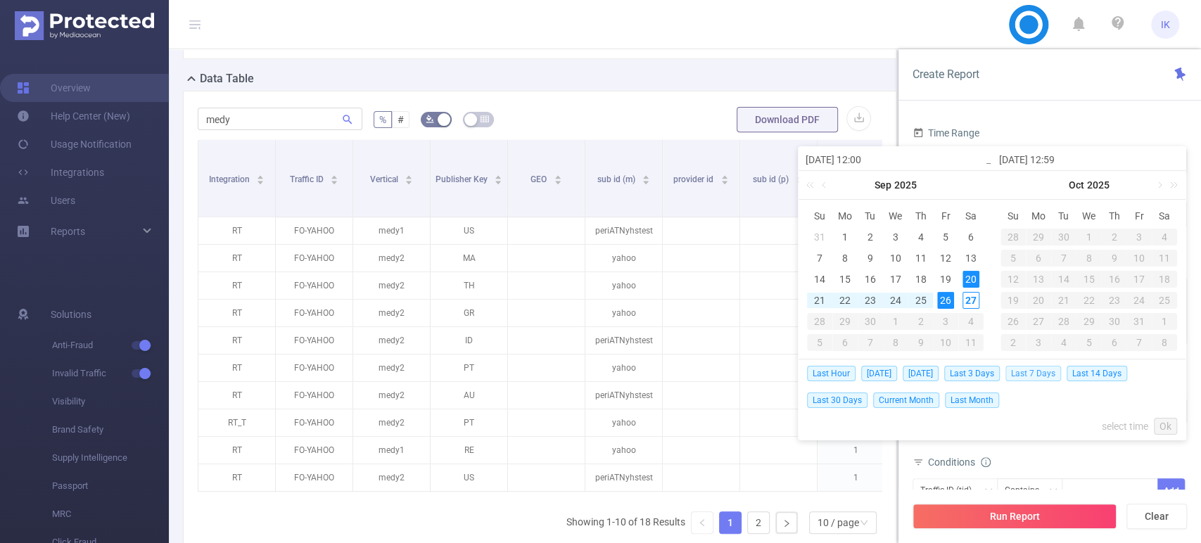
click at [1038, 373] on span "Last 7 Days" at bounding box center [1033, 373] width 56 height 15
type input "[DATE] 00:00"
type input "[DATE] 23:59"
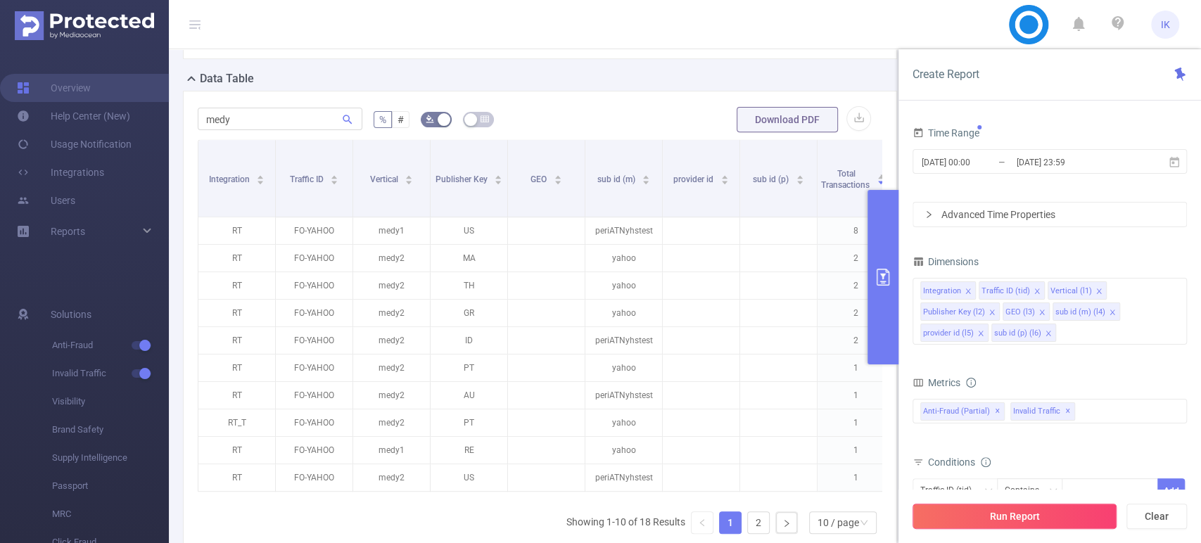
click at [998, 518] on button "Run Report" at bounding box center [1014, 516] width 204 height 25
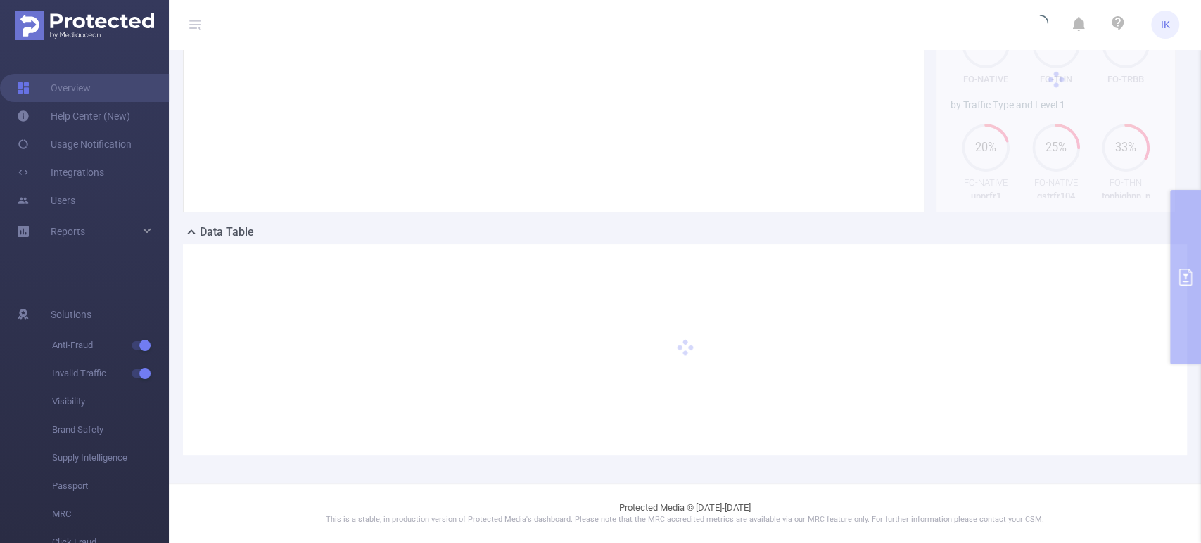
scroll to position [165, 0]
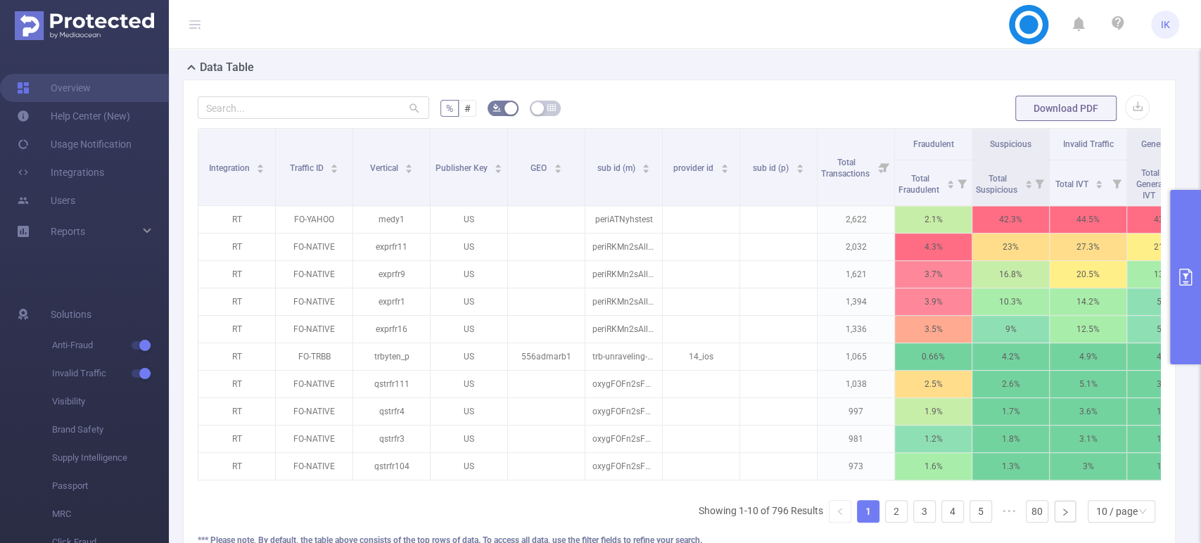
scroll to position [321, 0]
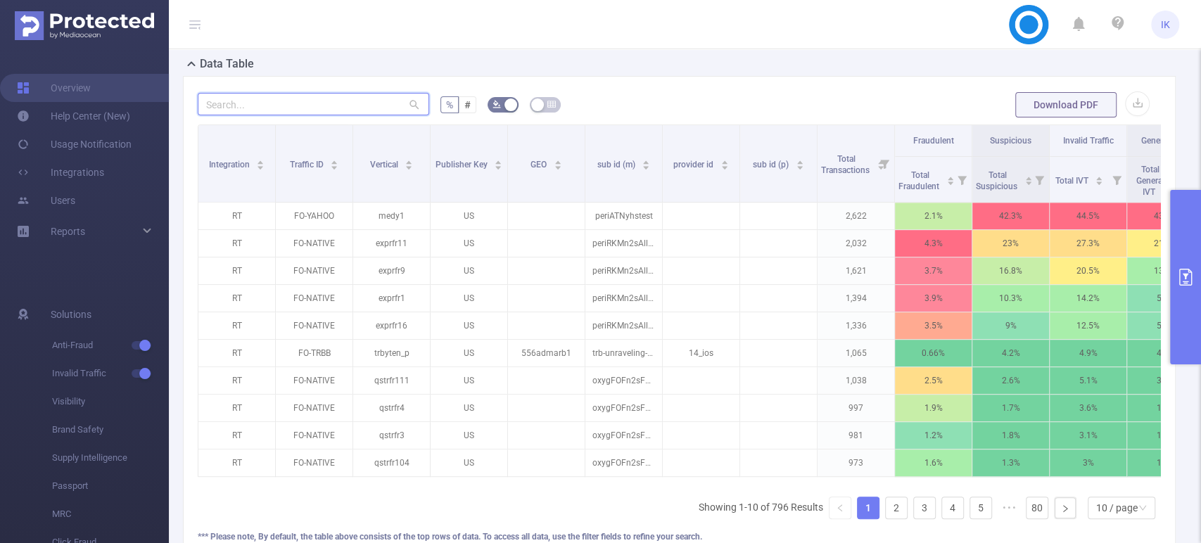
click at [240, 110] on input "text" at bounding box center [313, 104] width 231 height 23
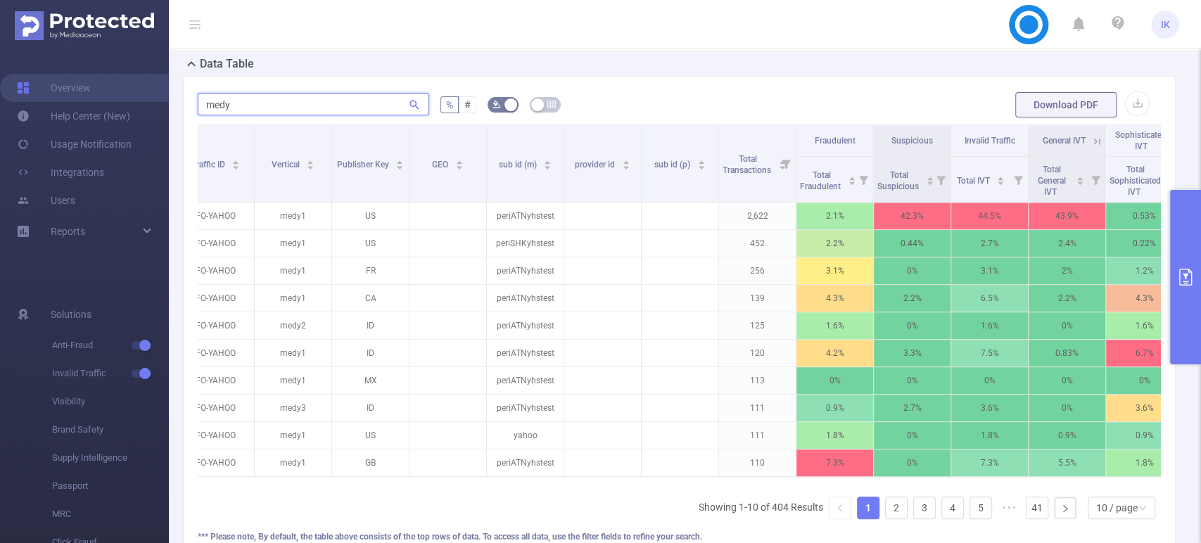
scroll to position [0, 0]
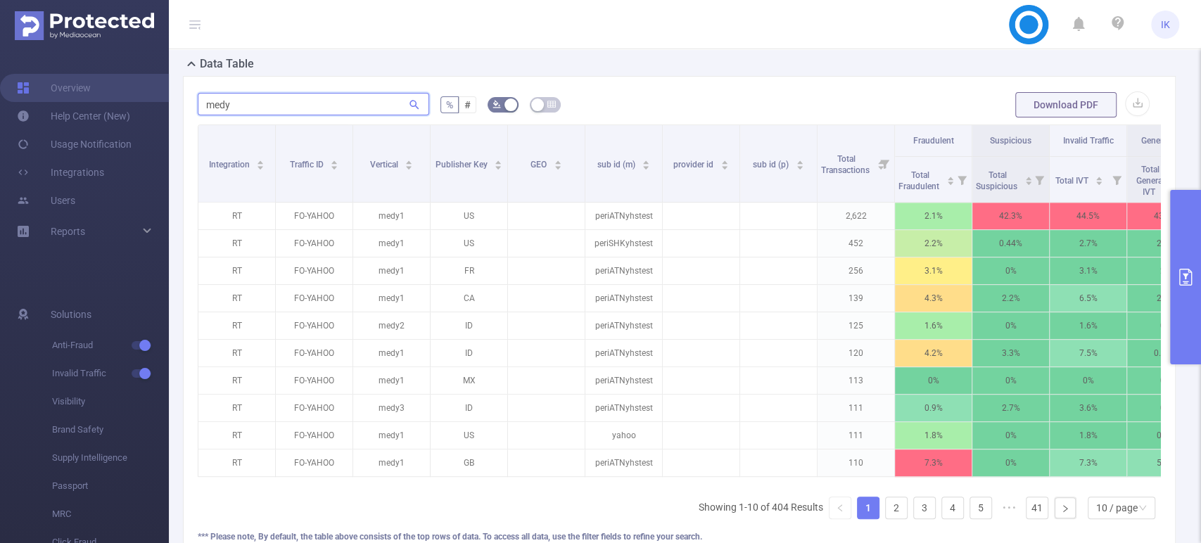
type input "medy"
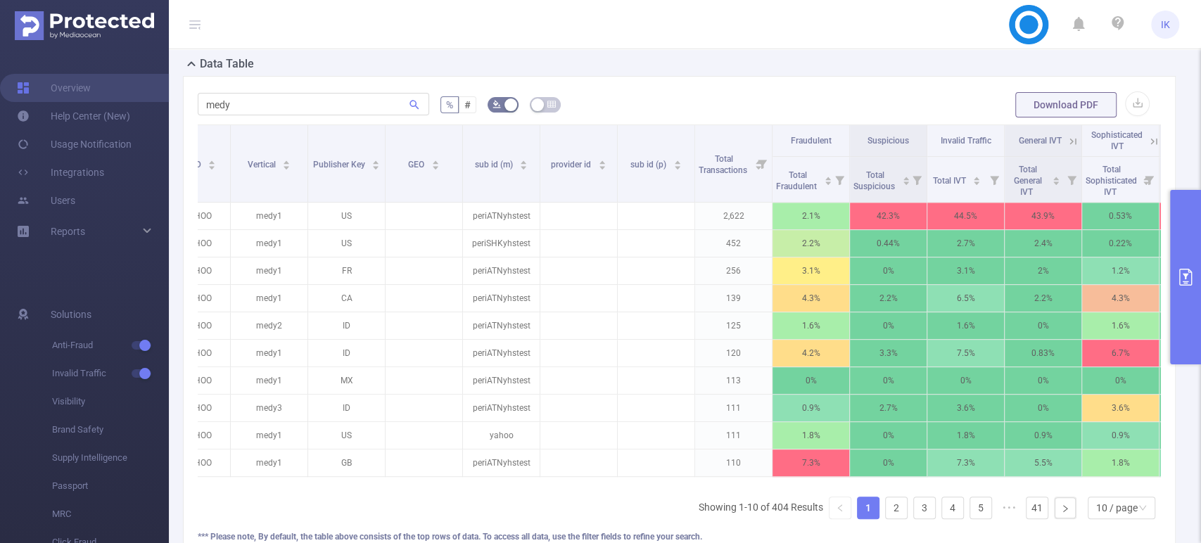
scroll to position [0, 147]
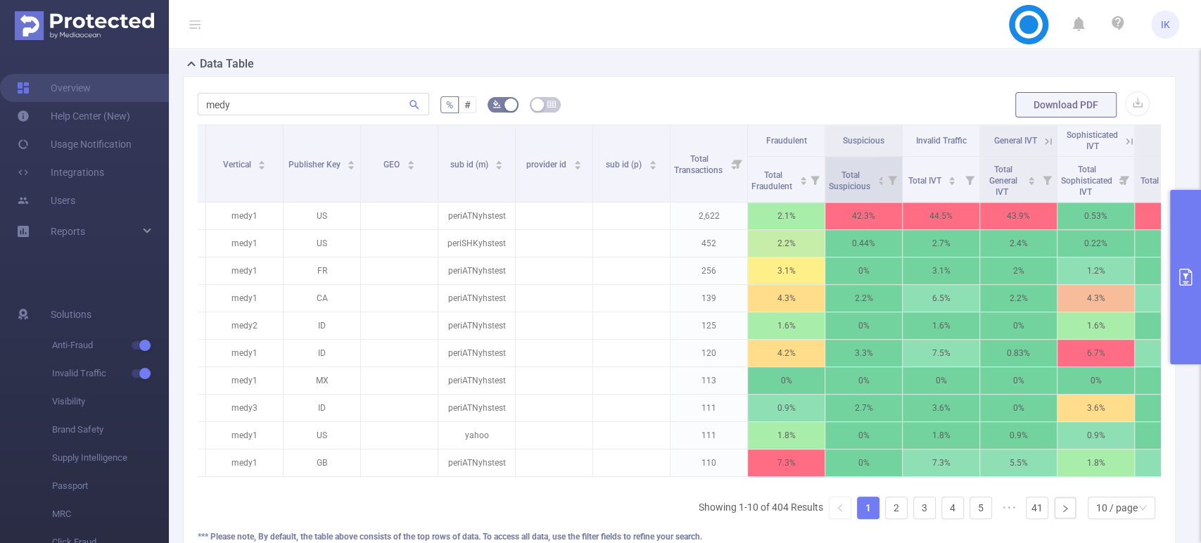
click at [882, 193] on icon at bounding box center [892, 179] width 20 height 45
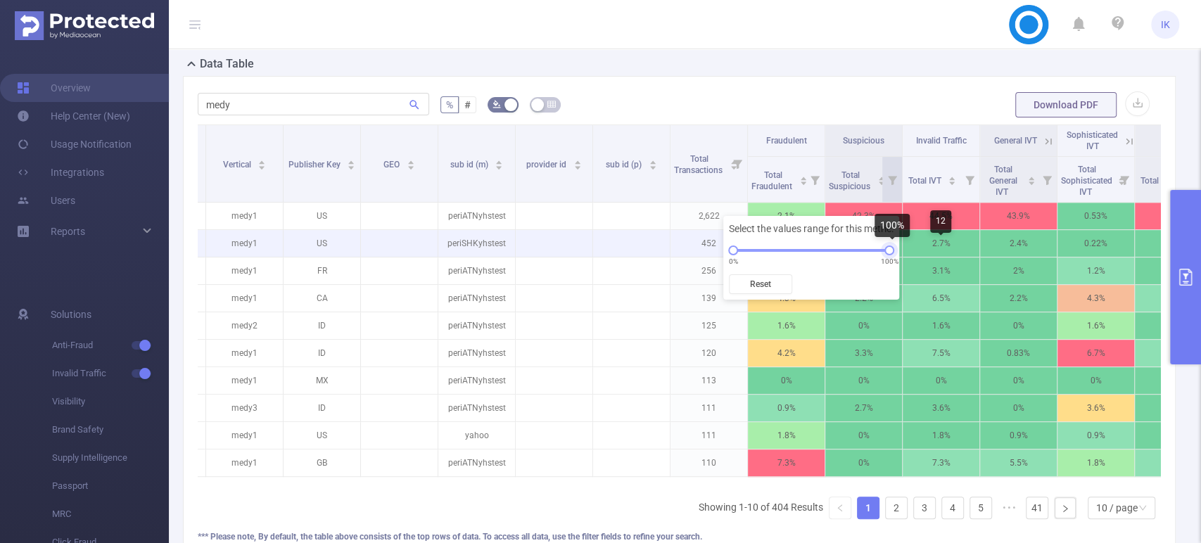
drag, startPoint x: 891, startPoint y: 249, endPoint x: 928, endPoint y: 242, distance: 37.9
click at [928, 242] on body "IK Overview Help Center (New) Usage Notification Integrations Users Reports Sol…" at bounding box center [600, 271] width 1201 height 543
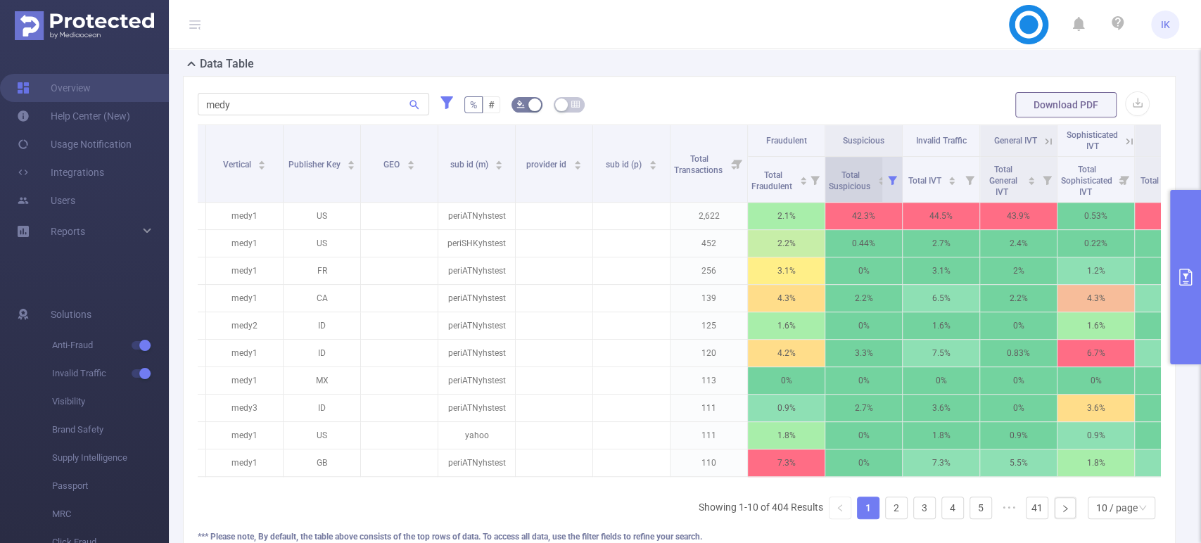
click at [879, 180] on icon "icon: caret-up" at bounding box center [882, 179] width 6 height 4
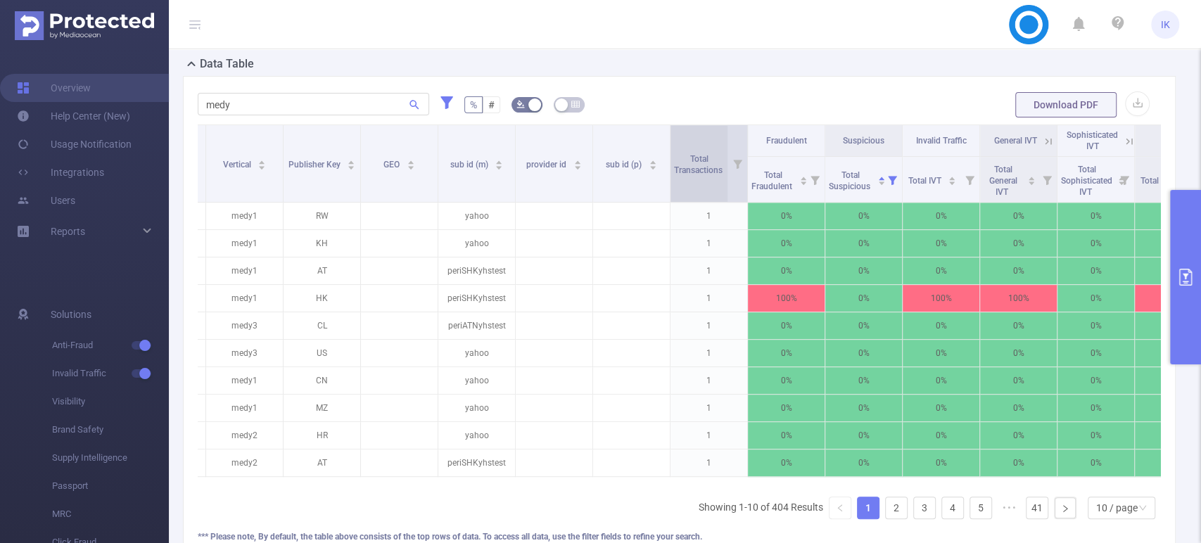
click at [715, 176] on div "Total Transactions" at bounding box center [706, 163] width 64 height 25
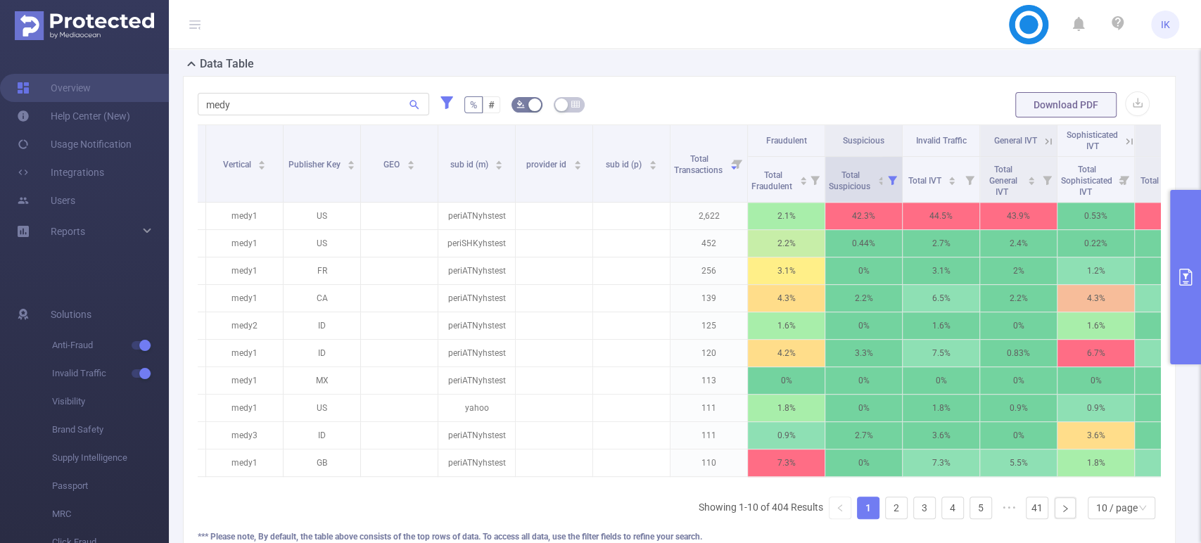
click at [884, 196] on icon at bounding box center [892, 179] width 20 height 45
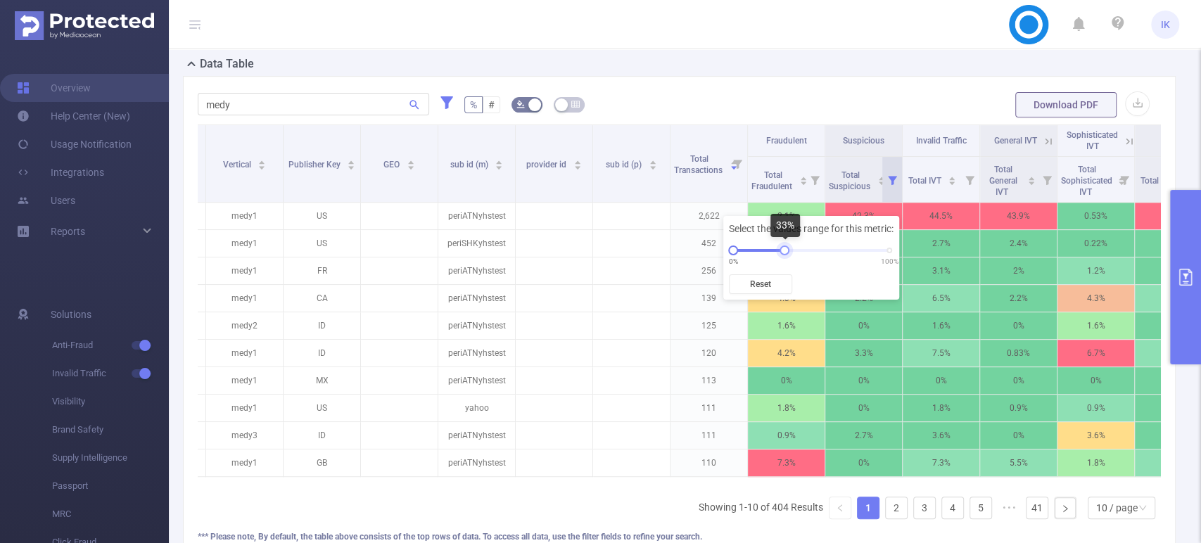
drag, startPoint x: 889, startPoint y: 252, endPoint x: 782, endPoint y: 252, distance: 106.2
click at [782, 252] on div at bounding box center [785, 251] width 10 height 10
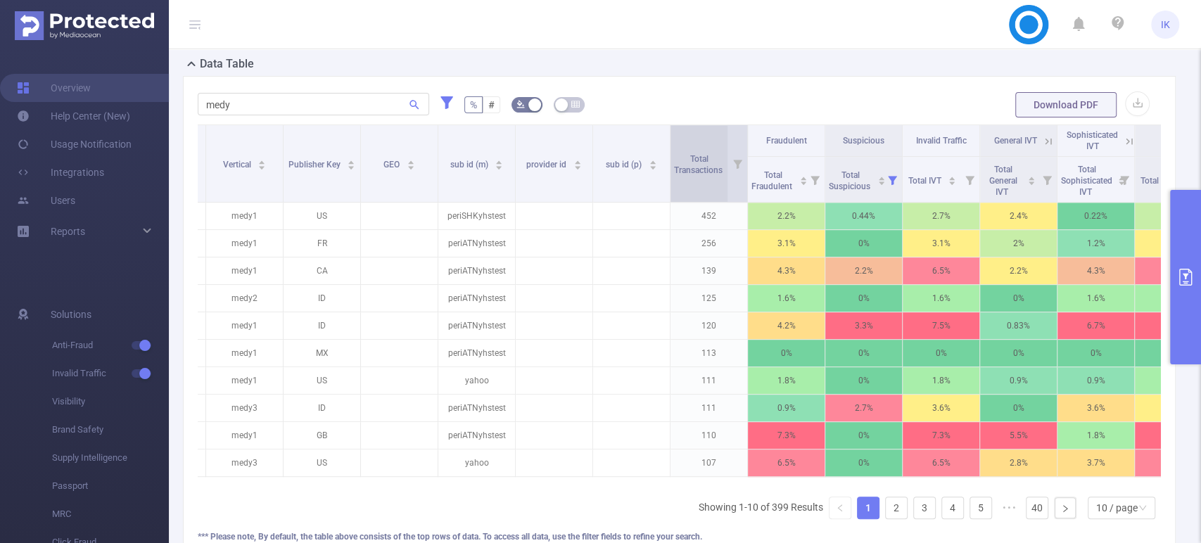
click at [709, 176] on div "Total Transactions" at bounding box center [706, 163] width 64 height 25
click at [709, 175] on span "Total Transactions" at bounding box center [699, 164] width 51 height 21
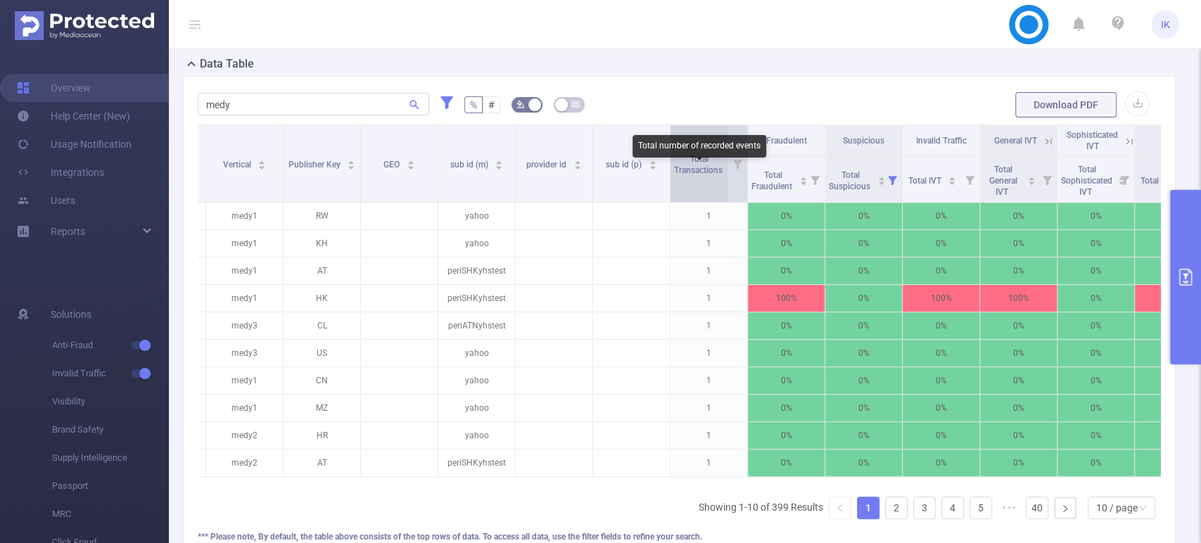
click at [707, 175] on span "Total Transactions" at bounding box center [699, 164] width 51 height 21
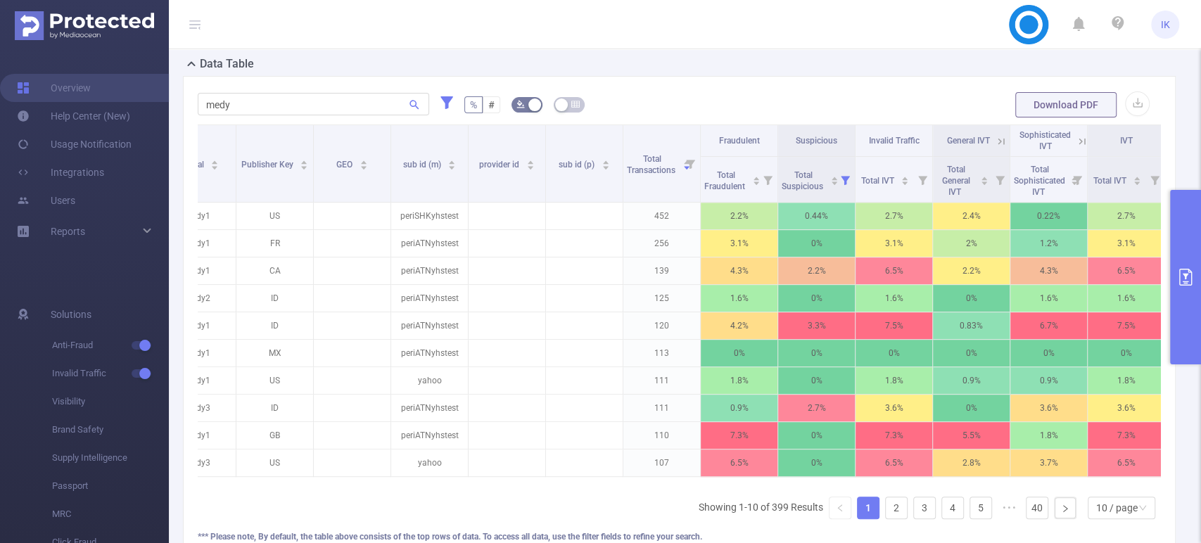
scroll to position [0, 213]
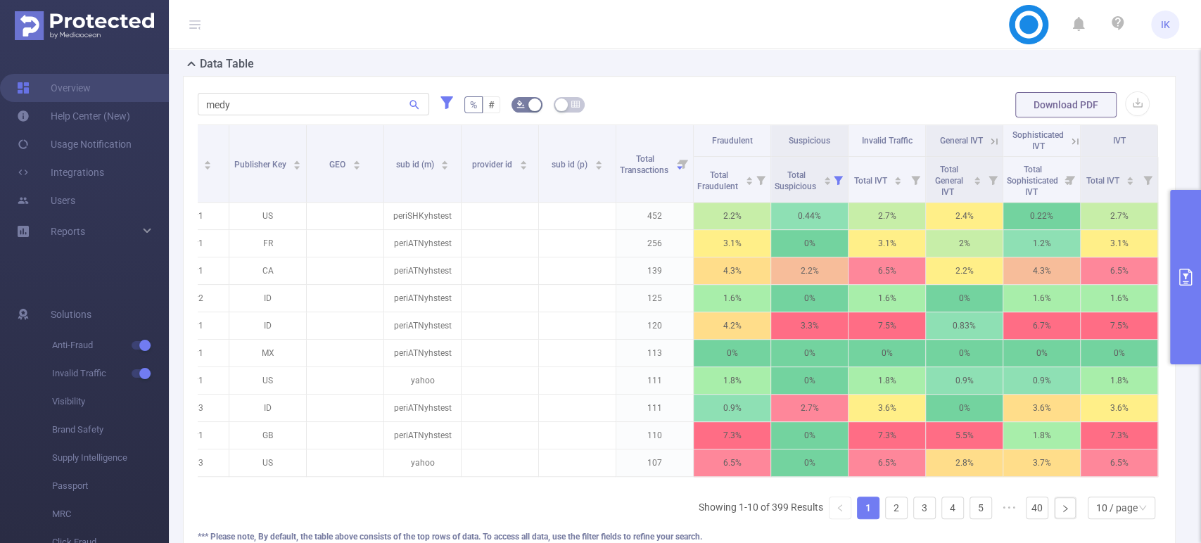
click at [1191, 288] on button "primary" at bounding box center [1185, 277] width 31 height 174
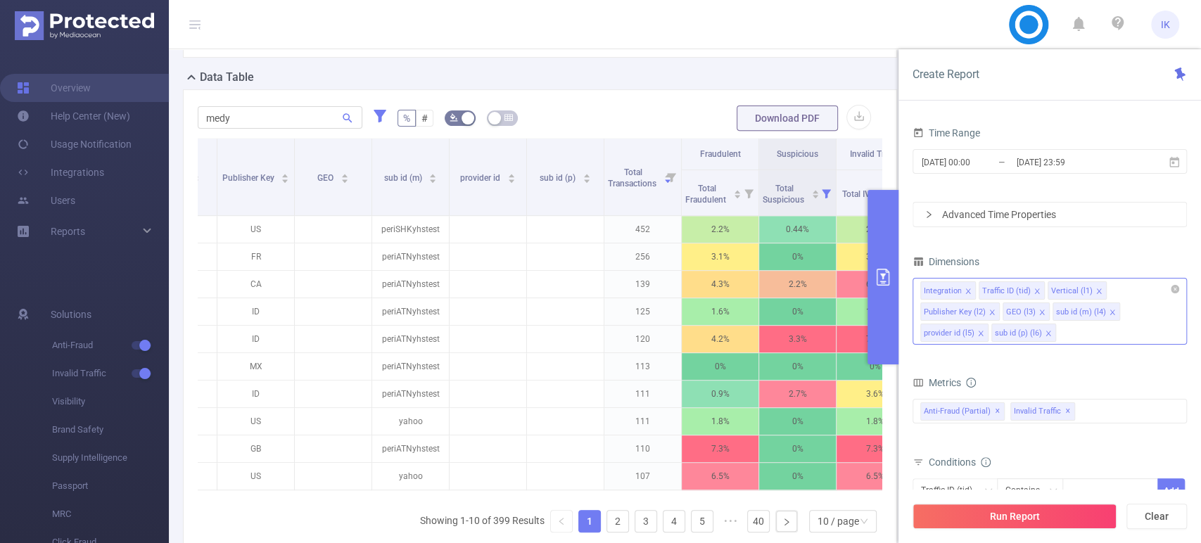
click at [977, 333] on icon "icon: close" at bounding box center [980, 333] width 7 height 7
click at [977, 333] on icon "icon: close" at bounding box center [977, 333] width 7 height 7
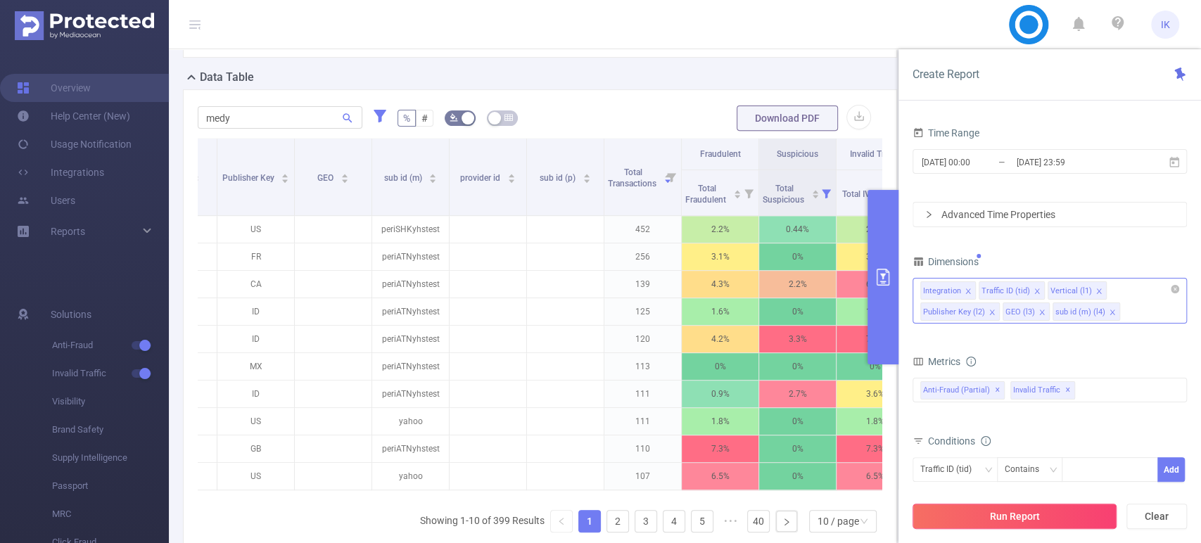
click at [982, 513] on button "Run Report" at bounding box center [1014, 516] width 204 height 25
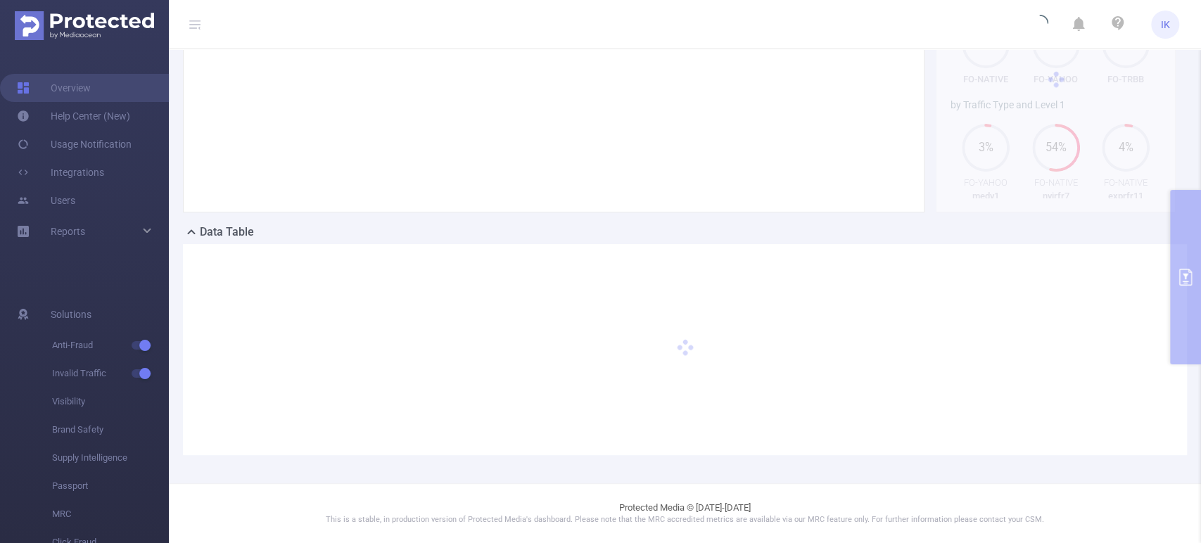
scroll to position [165, 0]
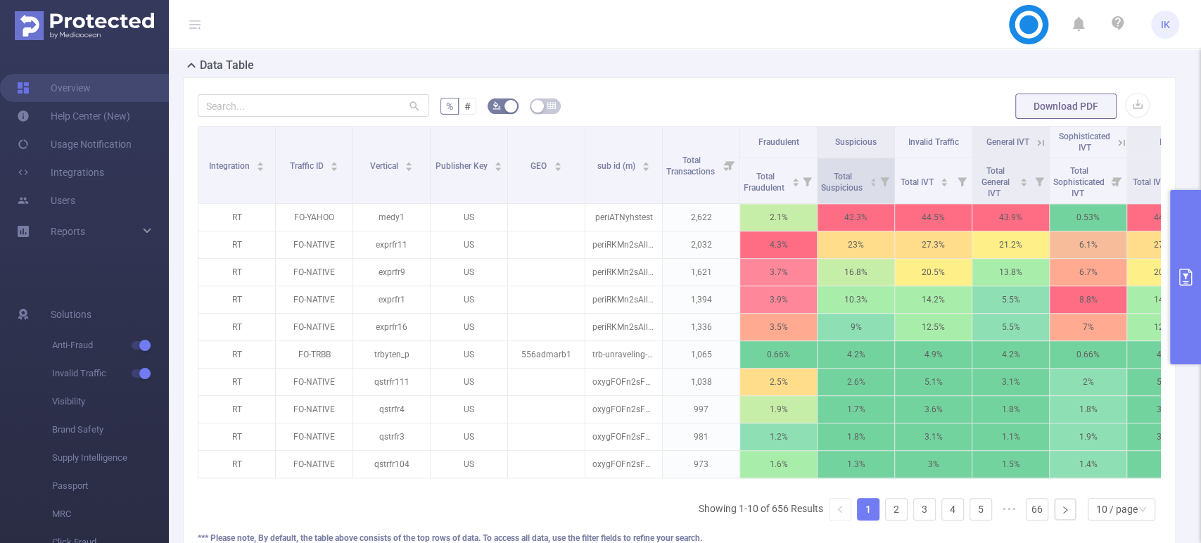
scroll to position [321, 0]
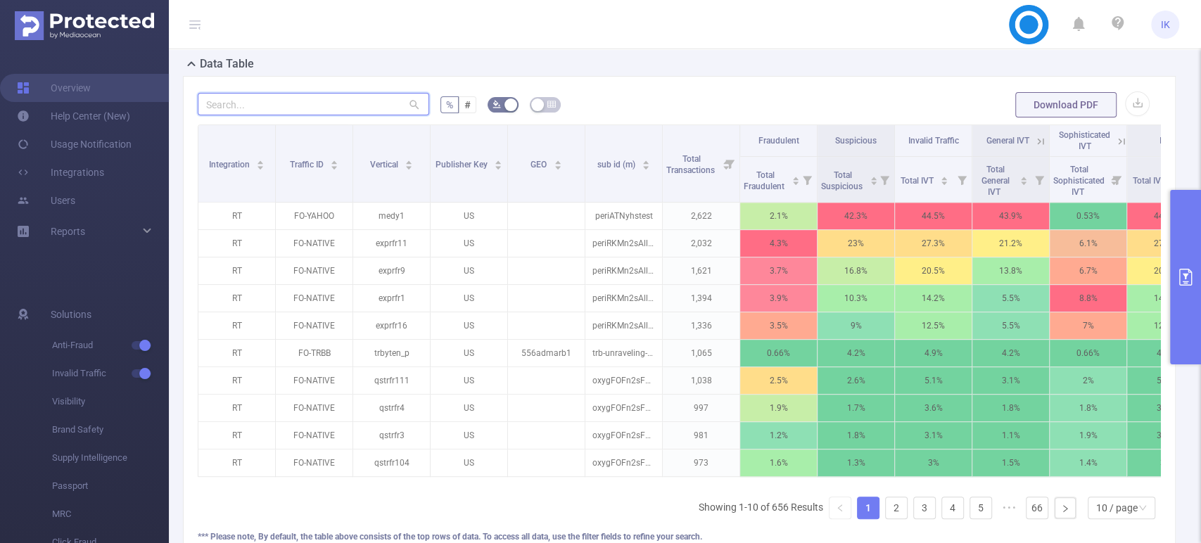
click at [242, 115] on input "text" at bounding box center [313, 104] width 231 height 23
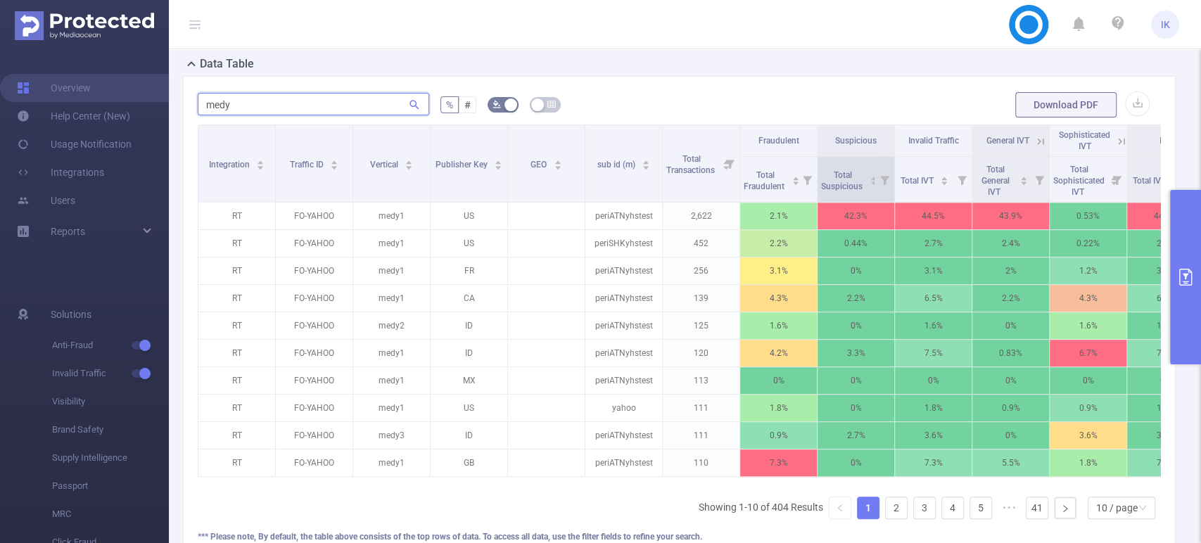
type input "medy"
click at [874, 194] on icon at bounding box center [884, 179] width 20 height 45
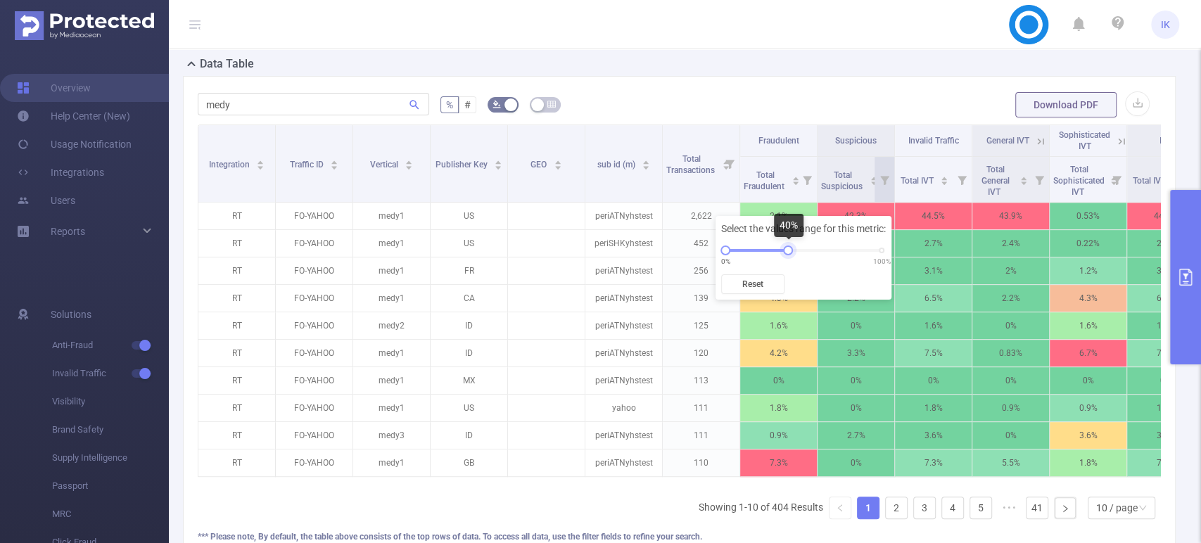
drag, startPoint x: 881, startPoint y: 248, endPoint x: 786, endPoint y: 255, distance: 95.2
click at [786, 255] on div at bounding box center [788, 251] width 10 height 10
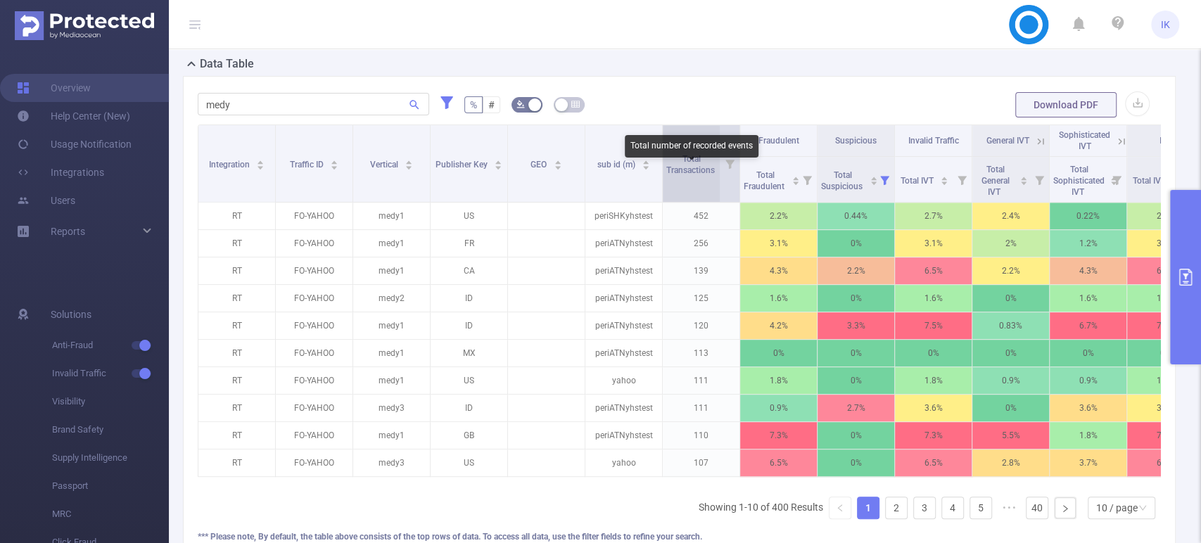
click at [695, 175] on span "Total Transactions" at bounding box center [691, 164] width 51 height 21
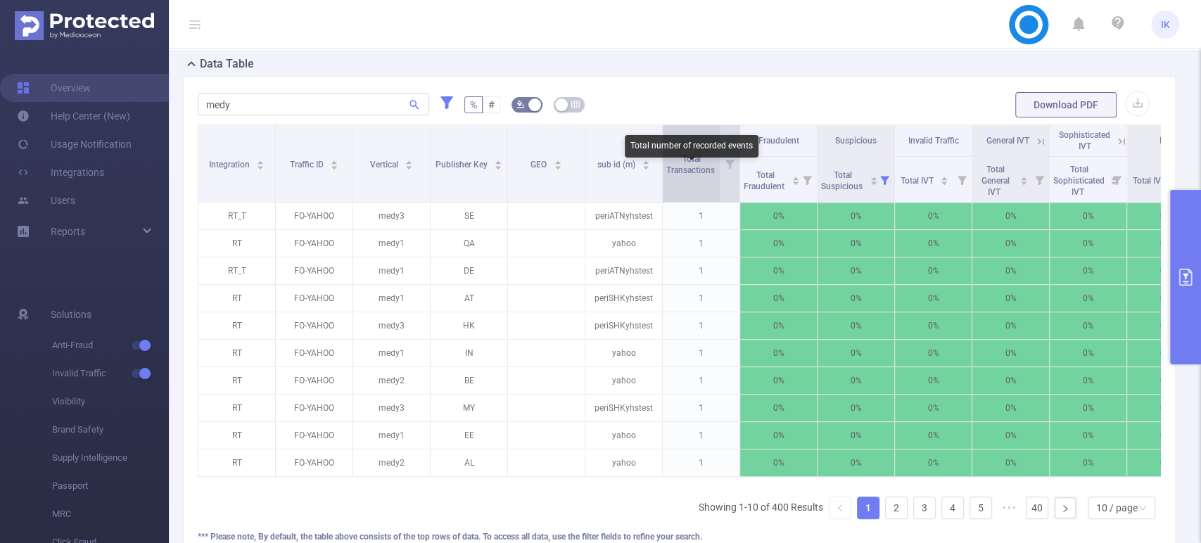
click at [695, 175] on span "Total Transactions" at bounding box center [691, 164] width 51 height 21
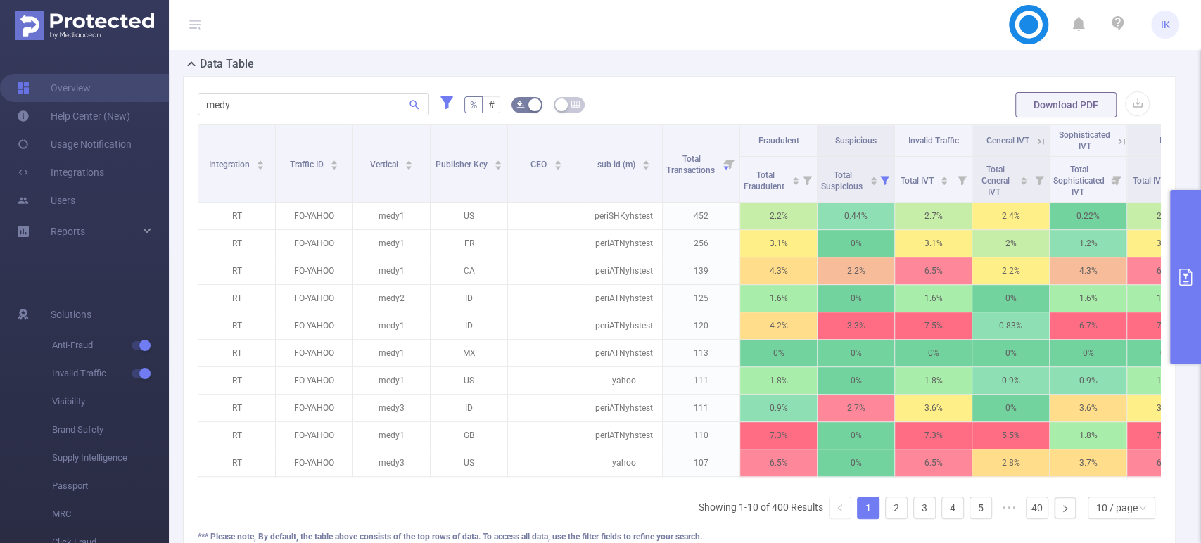
click at [1118, 148] on icon at bounding box center [1121, 141] width 13 height 13
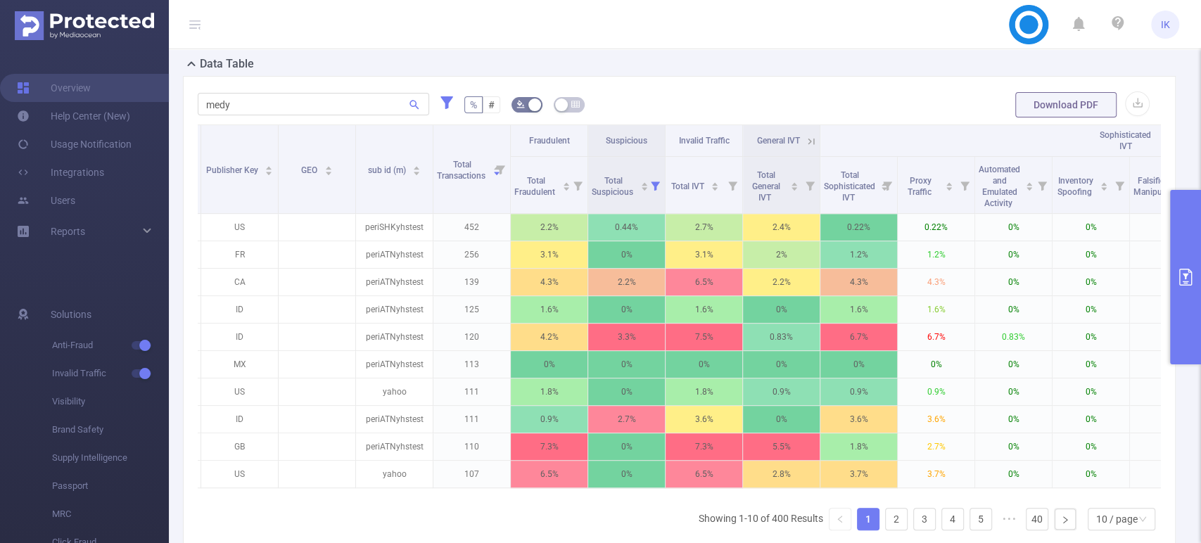
scroll to position [0, 231]
